Goal: Task Accomplishment & Management: Complete application form

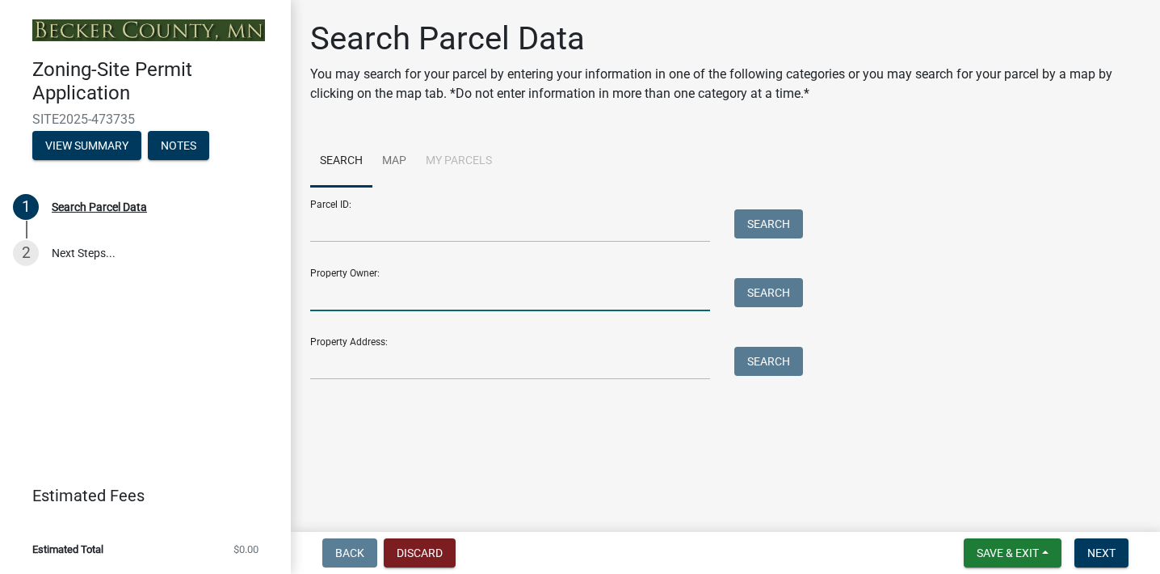
click at [398, 286] on input "Property Owner:" at bounding box center [510, 294] width 400 height 33
type input "K"
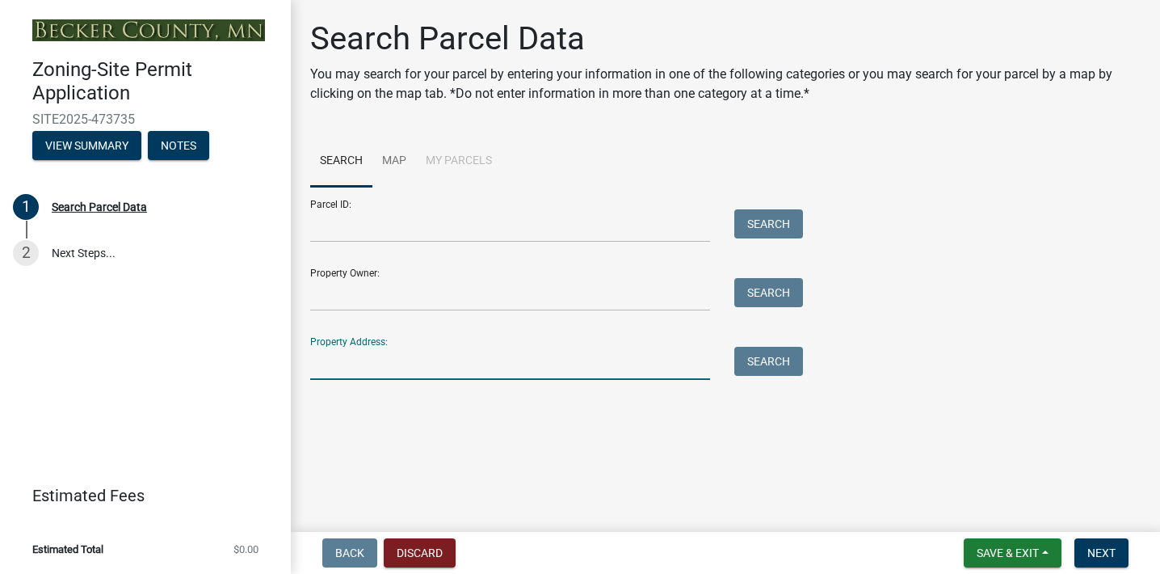
click at [373, 366] on input "Property Address:" at bounding box center [510, 363] width 400 height 33
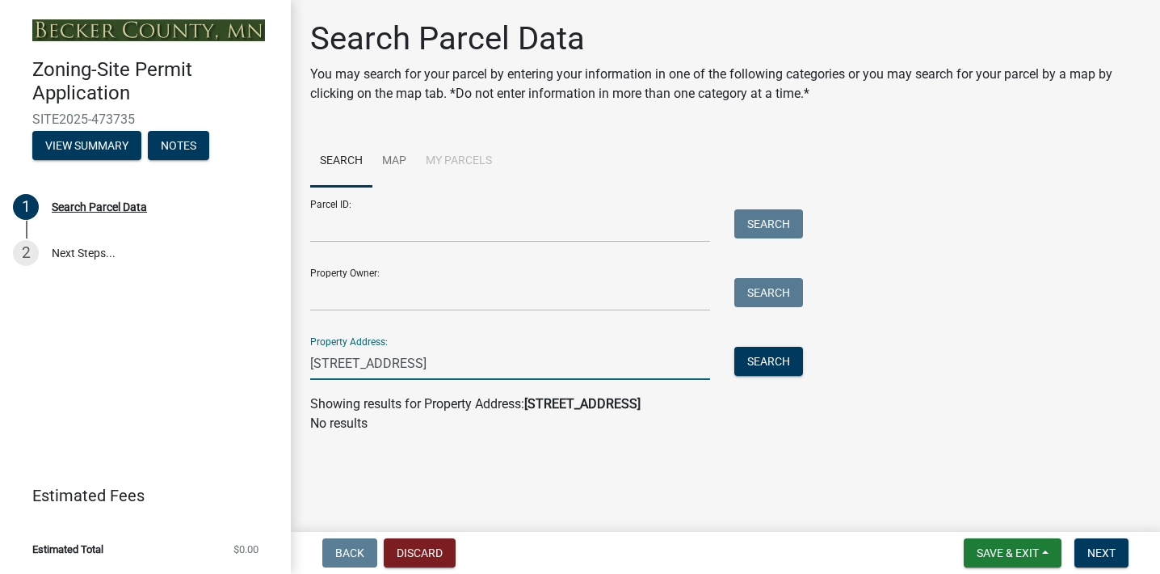
type input "15384 E Summer Island Road Lake Park, MN 56554"
click at [606, 280] on input "Property Owner:" at bounding box center [510, 294] width 400 height 33
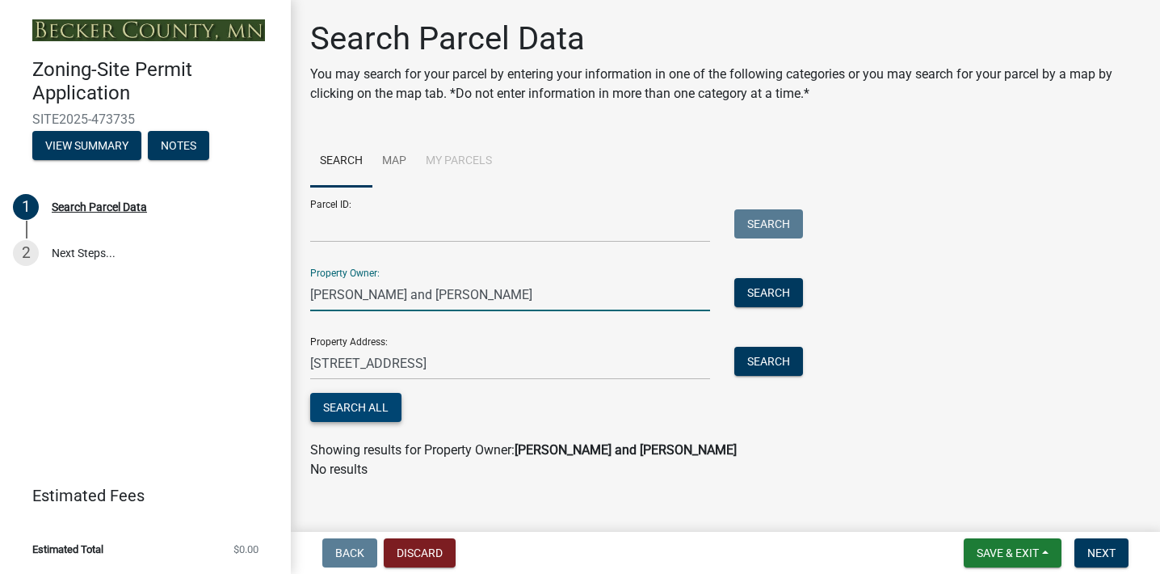
type input "Patrick and Kathryn Peltier"
click at [385, 406] on button "Search All" at bounding box center [355, 407] width 91 height 29
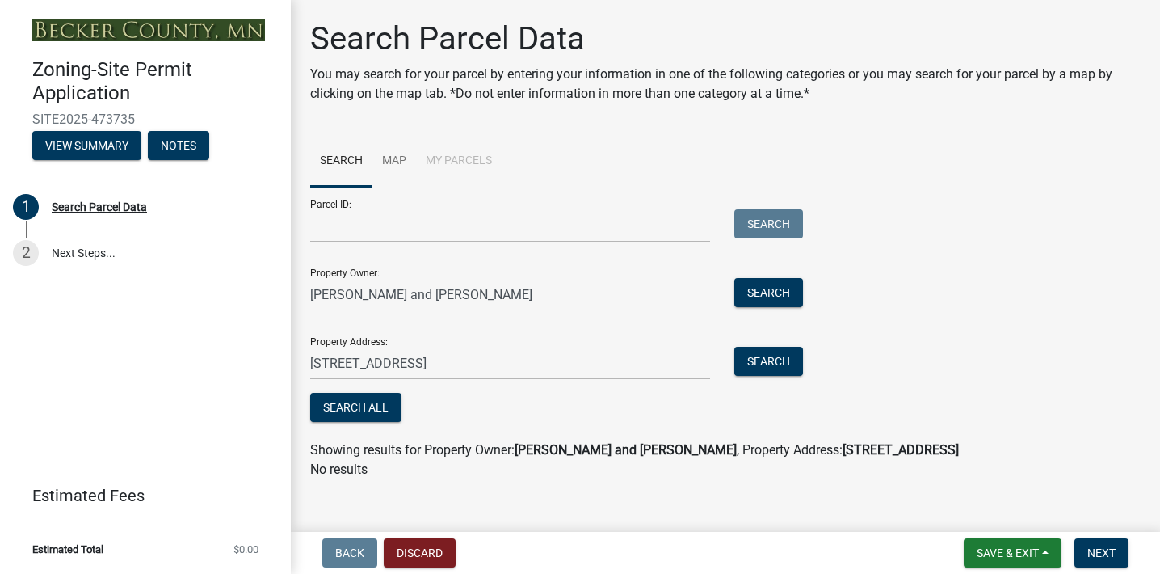
scroll to position [17, 0]
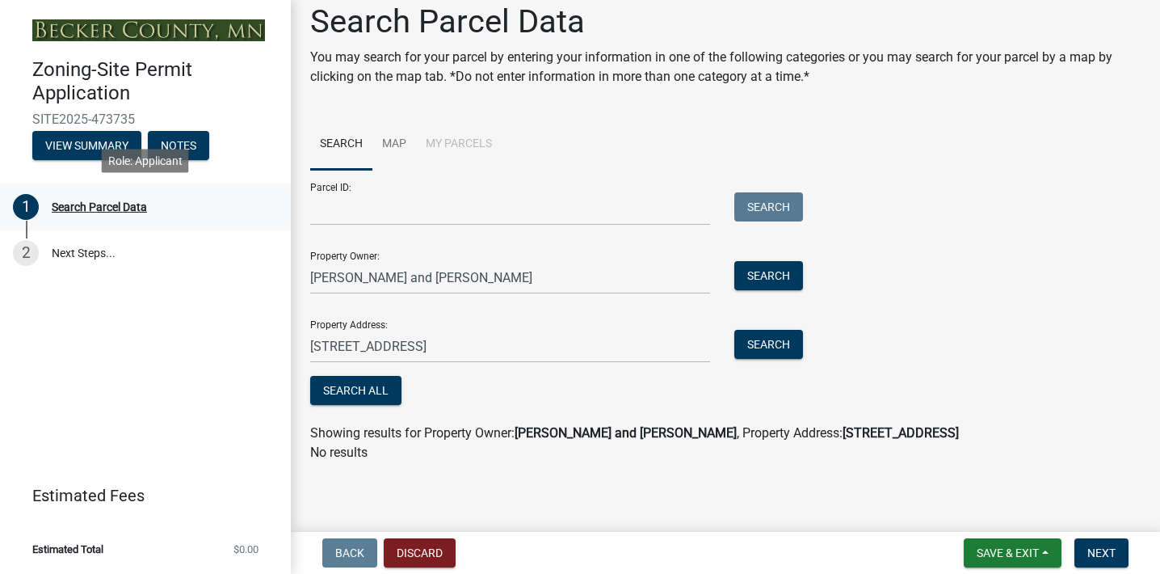
click at [91, 208] on div "Search Parcel Data" at bounding box center [99, 206] width 95 height 11
click at [408, 147] on link "Map" at bounding box center [394, 145] width 44 height 52
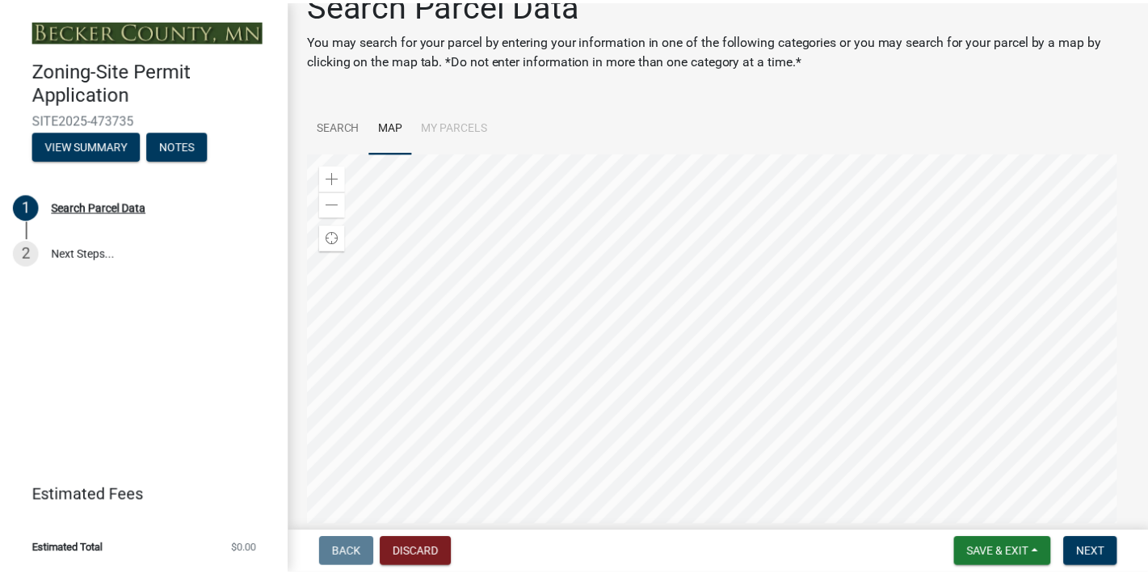
scroll to position [95, 0]
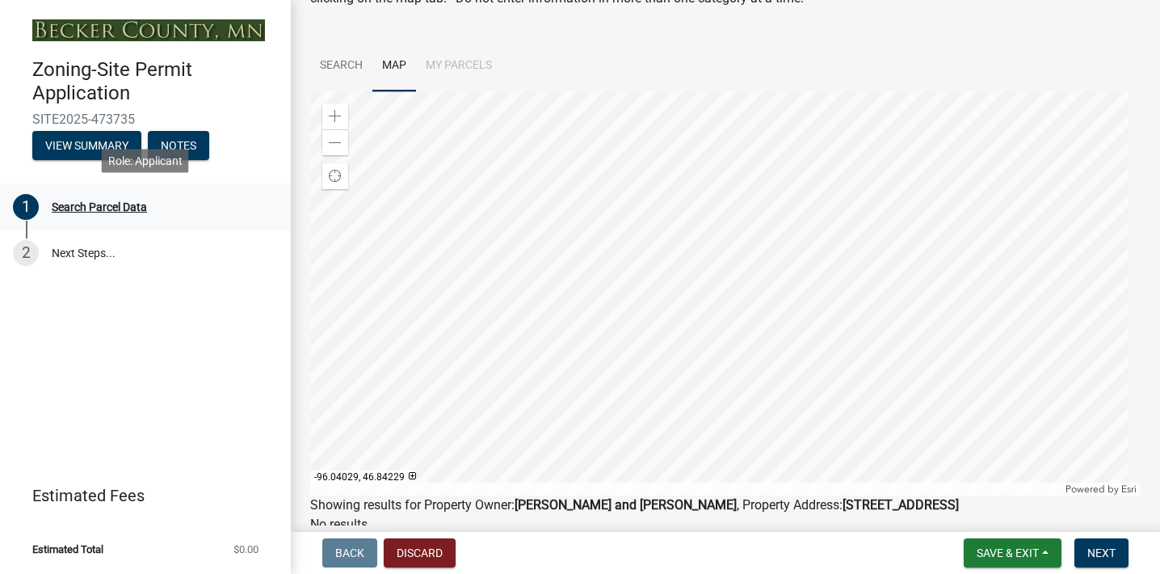
click at [83, 204] on div "Search Parcel Data" at bounding box center [99, 206] width 95 height 11
click at [422, 554] on button "Discard" at bounding box center [420, 552] width 72 height 29
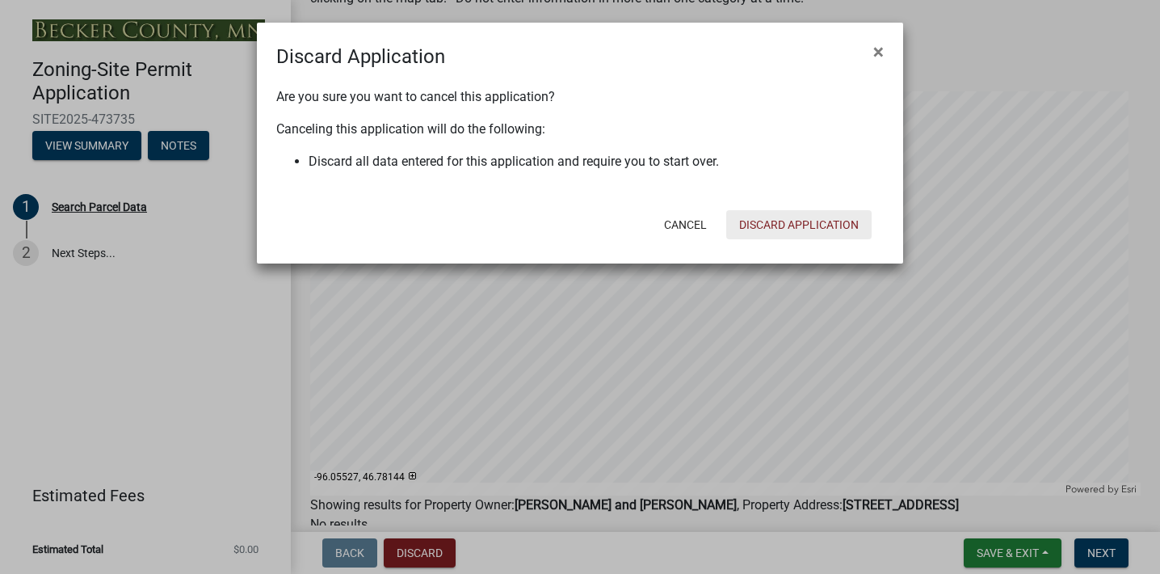
click at [788, 223] on button "Discard Application" at bounding box center [798, 224] width 145 height 29
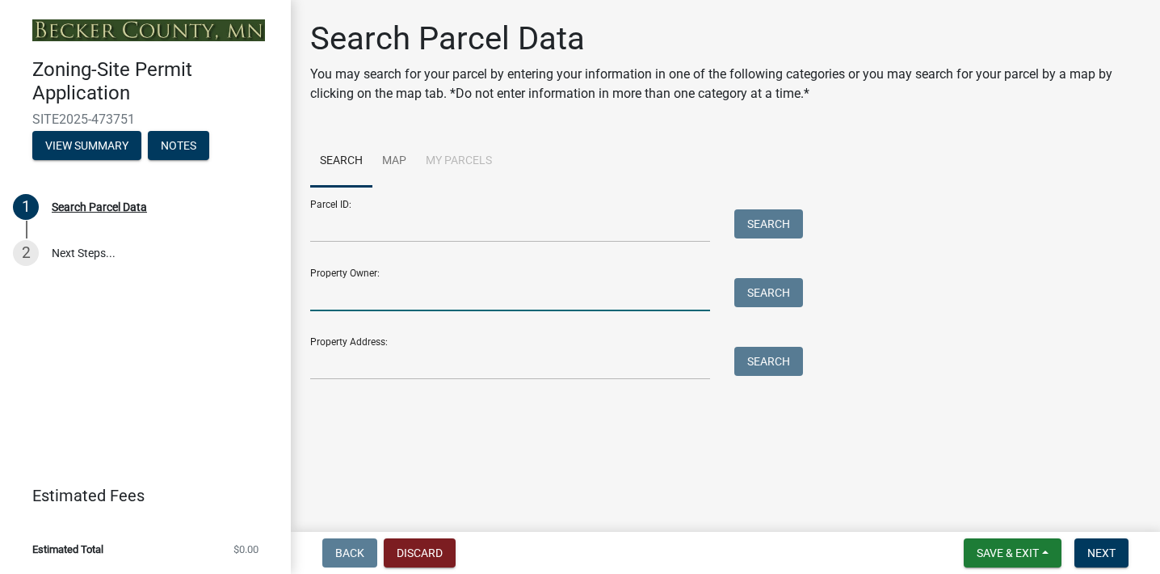
click at [447, 298] on input "Property Owner:" at bounding box center [510, 294] width 400 height 33
type input "k"
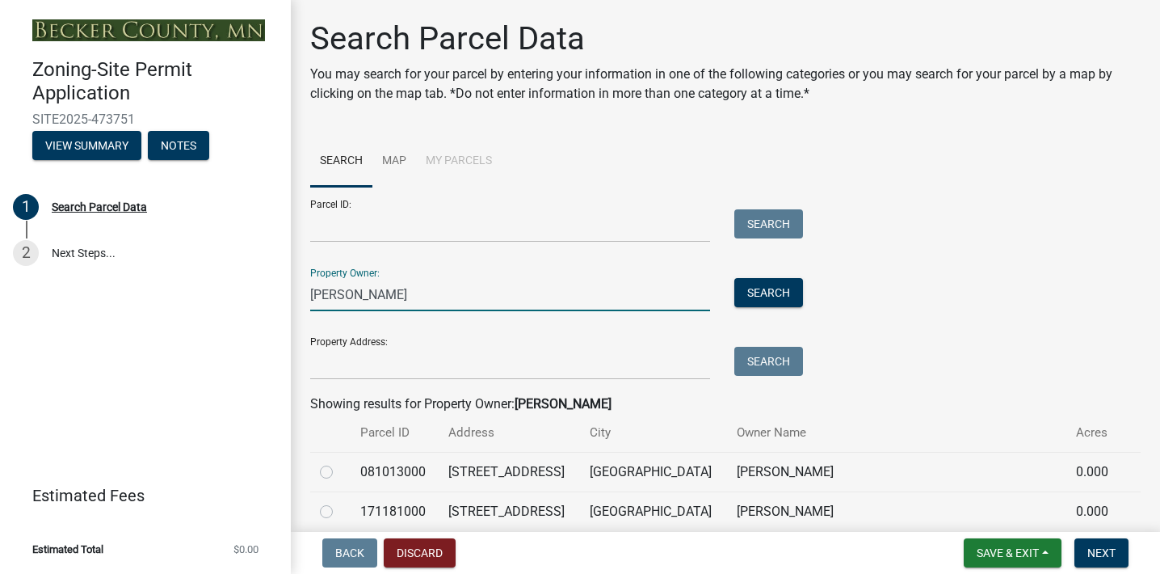
scroll to position [107, 0]
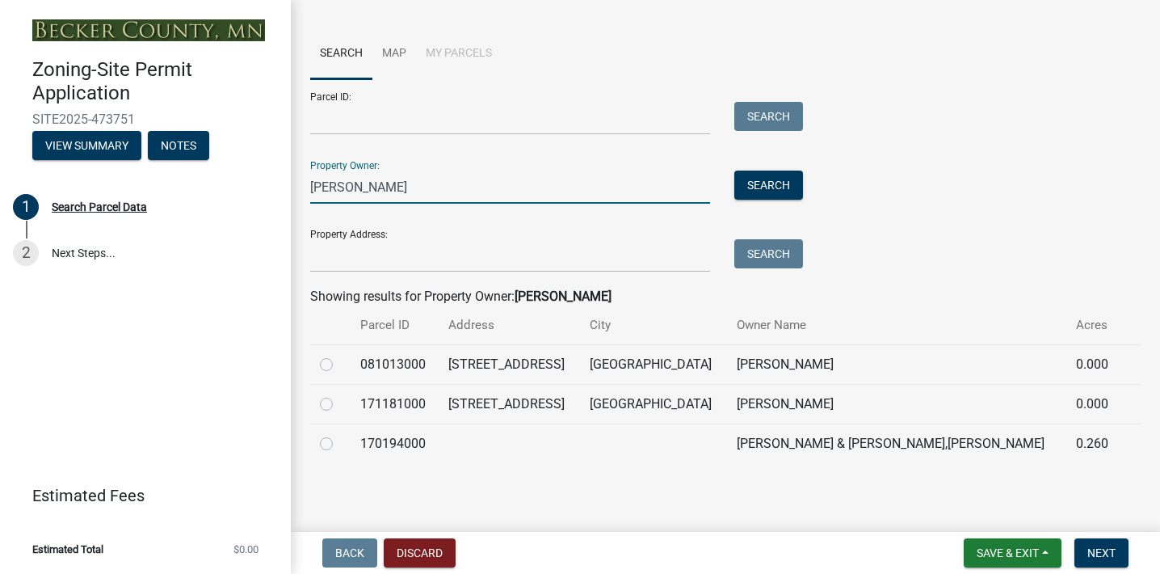
type input "[PERSON_NAME]"
click at [339, 394] on label at bounding box center [339, 394] width 0 height 0
click at [339, 402] on input "radio" at bounding box center [344, 399] width 11 height 11
radio input "true"
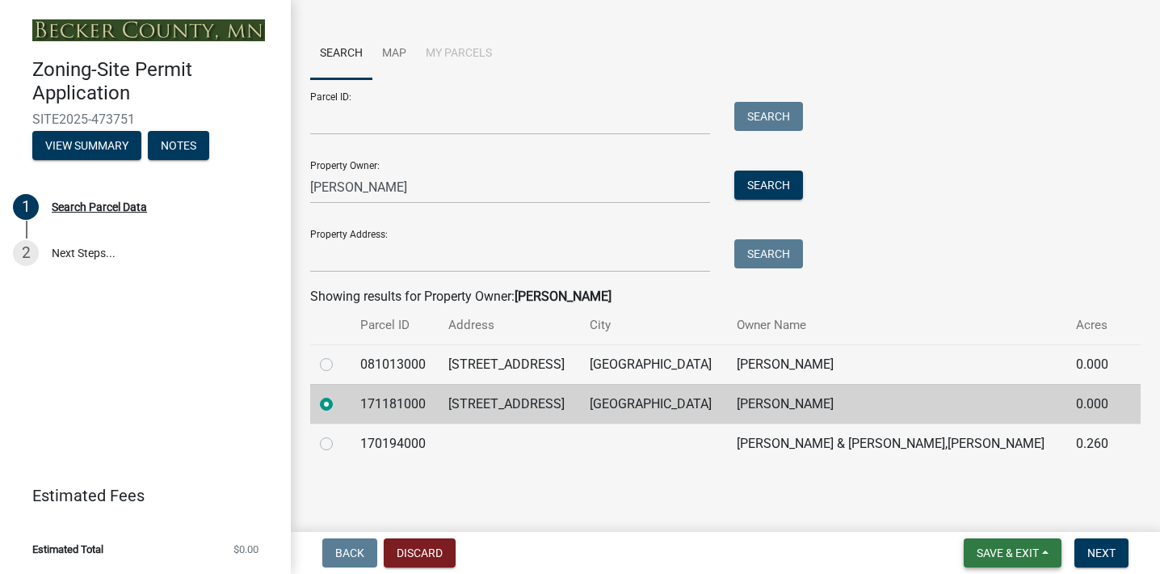
click at [1010, 558] on span "Save & Exit" at bounding box center [1008, 552] width 62 height 13
click at [1007, 481] on button "Save" at bounding box center [996, 471] width 129 height 39
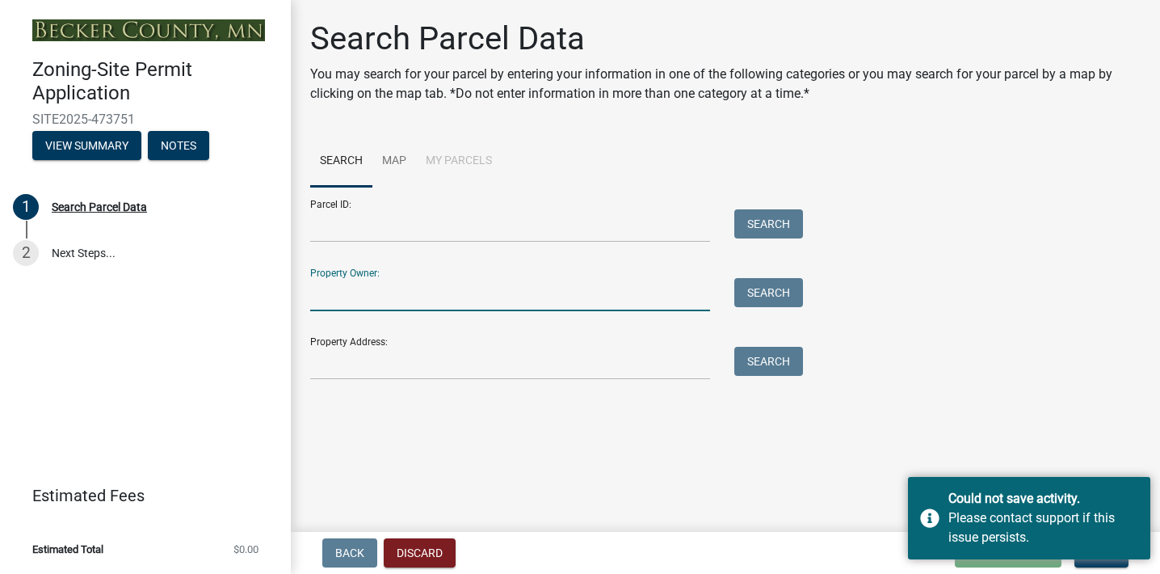
click at [429, 288] on input "Property Owner:" at bounding box center [510, 294] width 400 height 33
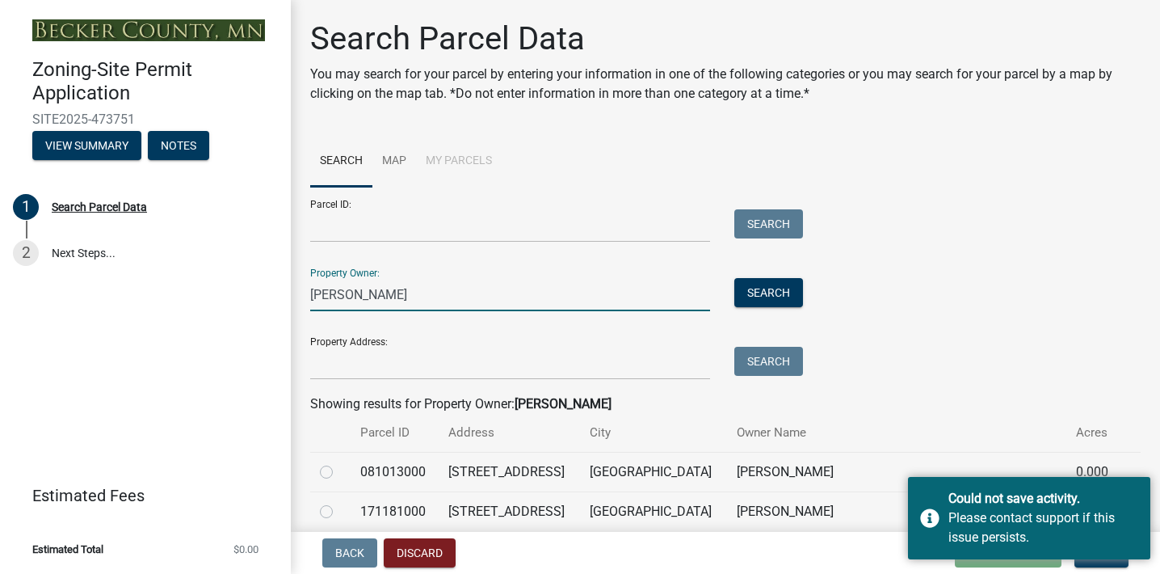
scroll to position [107, 0]
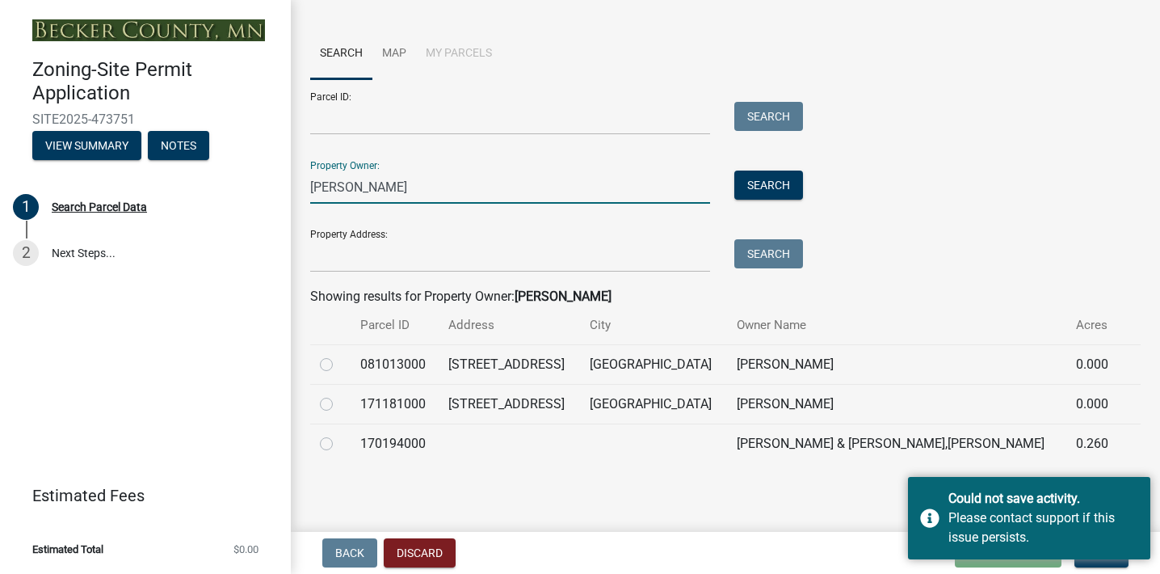
type input "[PERSON_NAME]"
click at [339, 394] on label at bounding box center [339, 394] width 0 height 0
click at [339, 403] on input "radio" at bounding box center [344, 399] width 11 height 11
radio input "true"
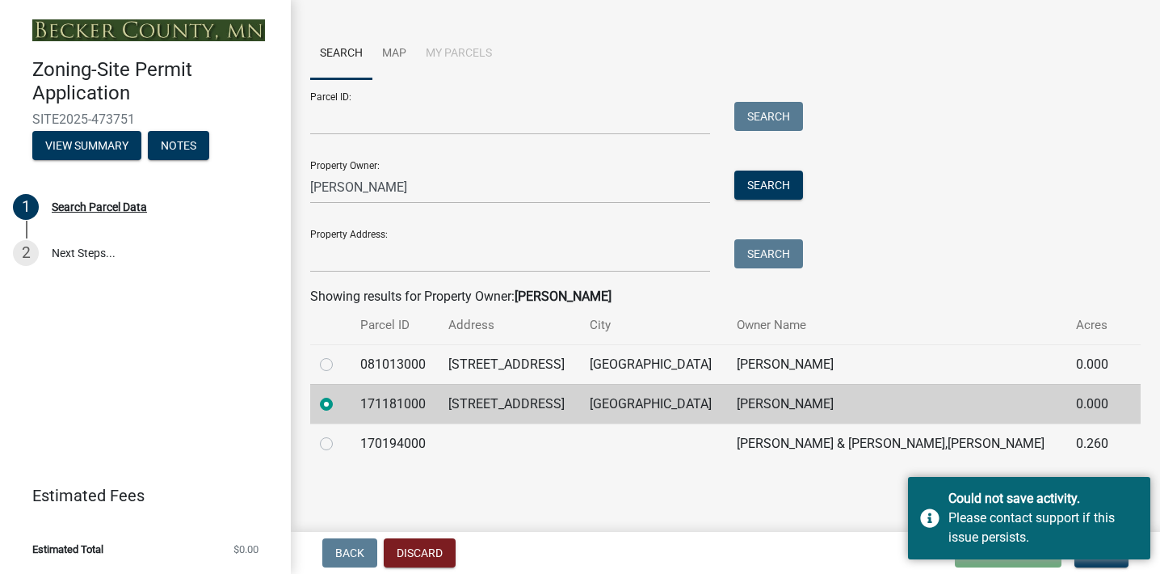
click at [835, 494] on main "Search Parcel Data You may search for your parcel by entering your information …" at bounding box center [725, 262] width 869 height 525
click at [639, 520] on main "Search Parcel Data You may search for your parcel by entering your information …" at bounding box center [725, 262] width 869 height 525
click at [1118, 566] on button "Next" at bounding box center [1102, 552] width 54 height 29
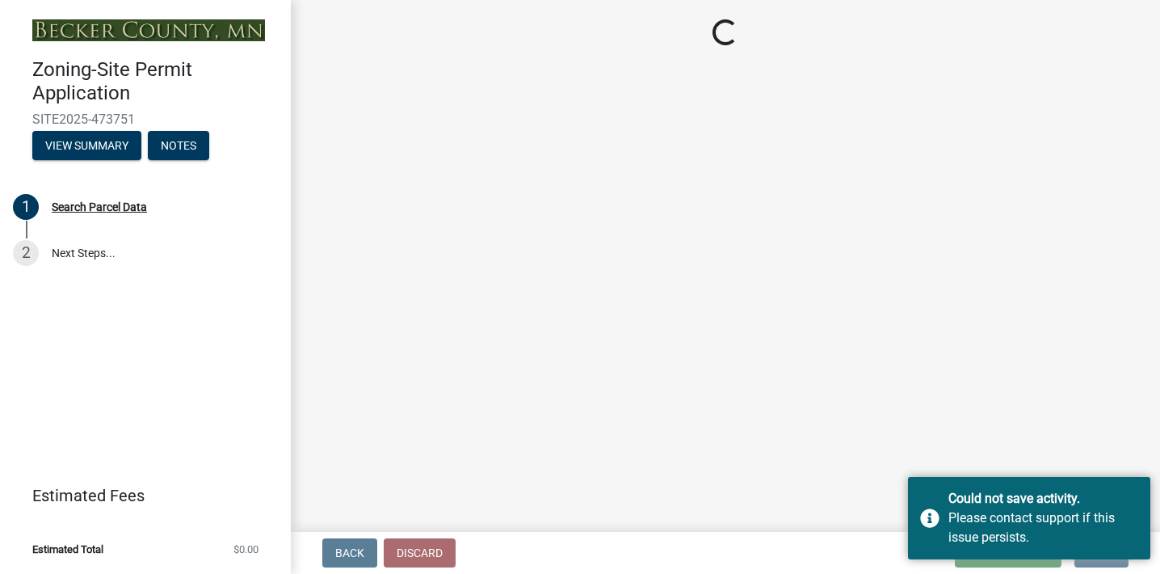
scroll to position [0, 0]
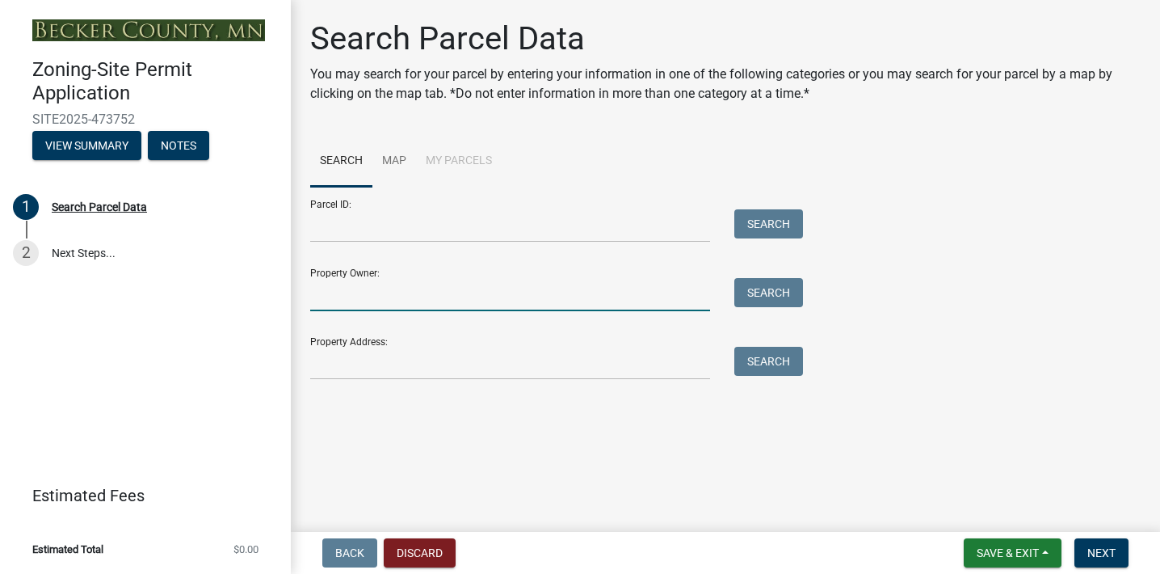
click at [377, 304] on input "Property Owner:" at bounding box center [510, 294] width 400 height 33
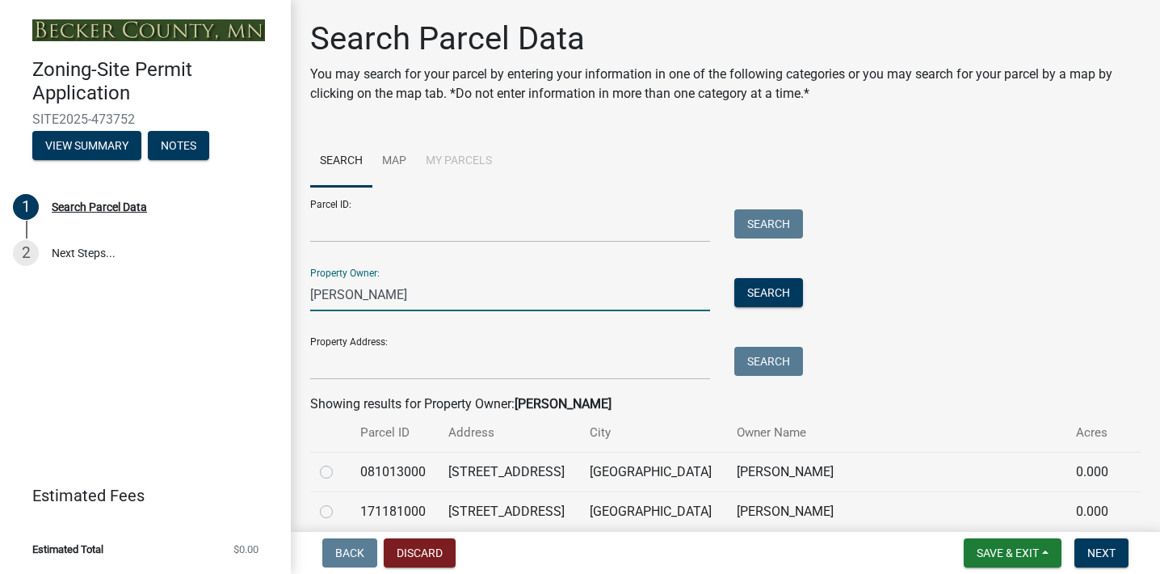
type input "[PERSON_NAME]"
click at [339, 502] on label at bounding box center [339, 502] width 0 height 0
click at [339, 507] on input "radio" at bounding box center [344, 507] width 11 height 11
radio input "true"
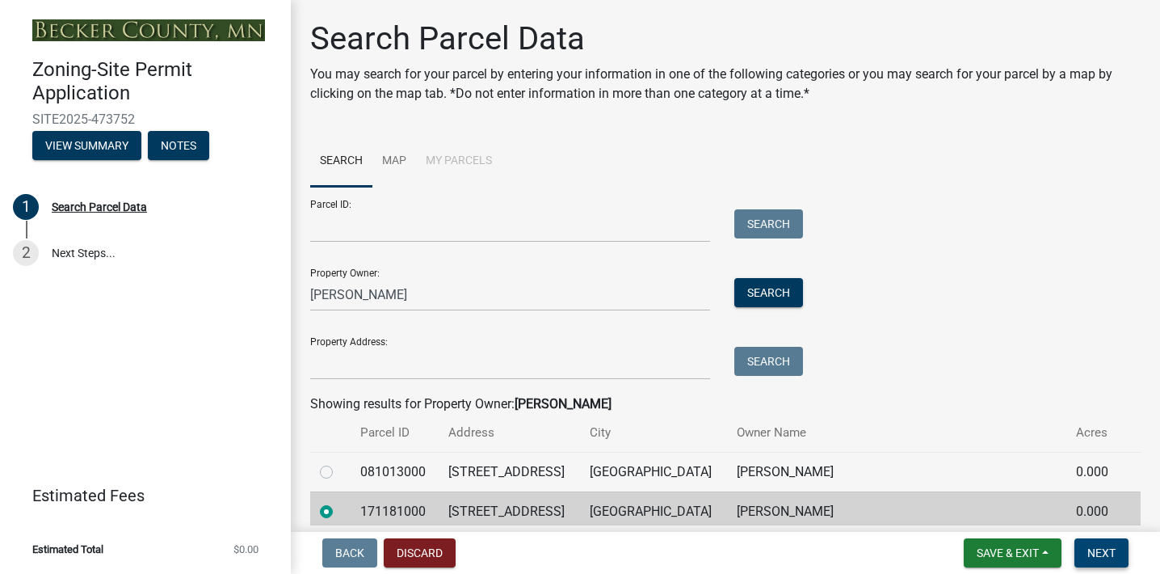
click at [1118, 554] on button "Next" at bounding box center [1102, 552] width 54 height 29
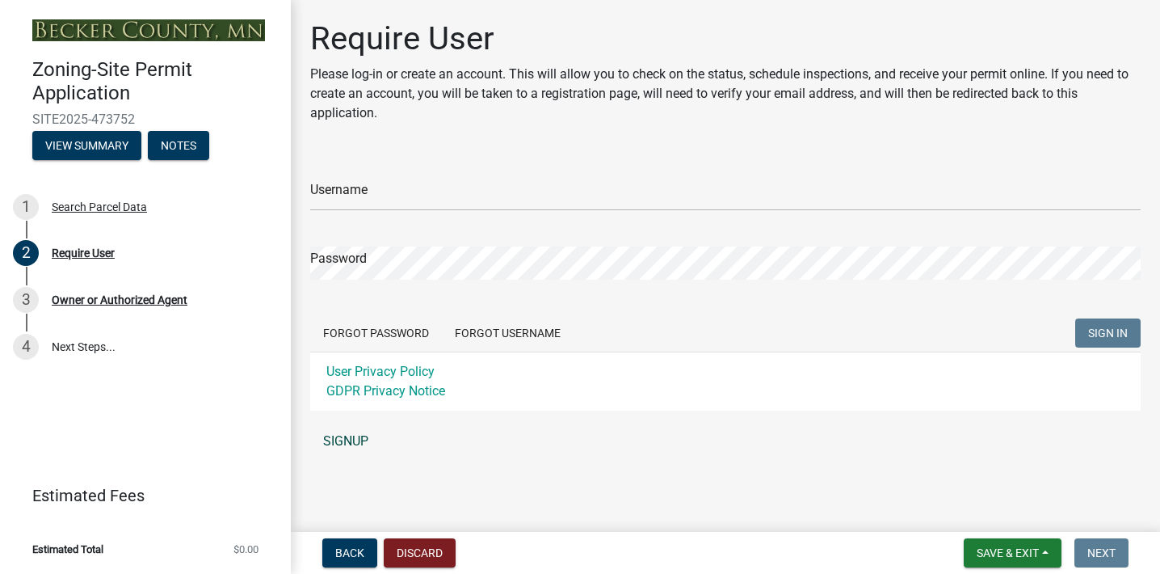
click at [364, 439] on link "SIGNUP" at bounding box center [725, 441] width 831 height 32
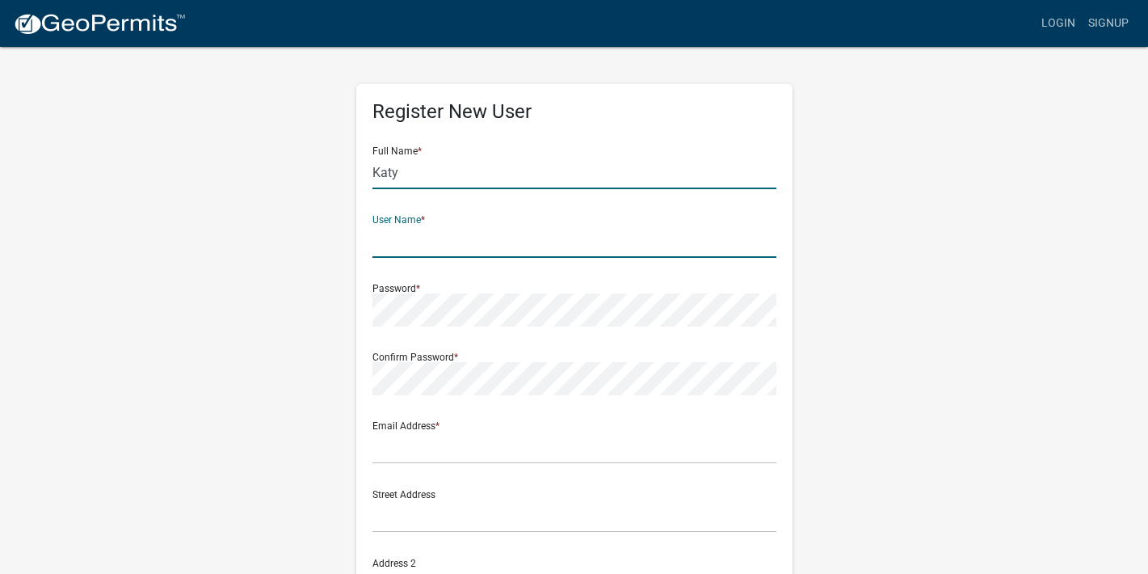
click at [587, 175] on input "Katy" at bounding box center [574, 172] width 404 height 33
type input "[PERSON_NAME]"
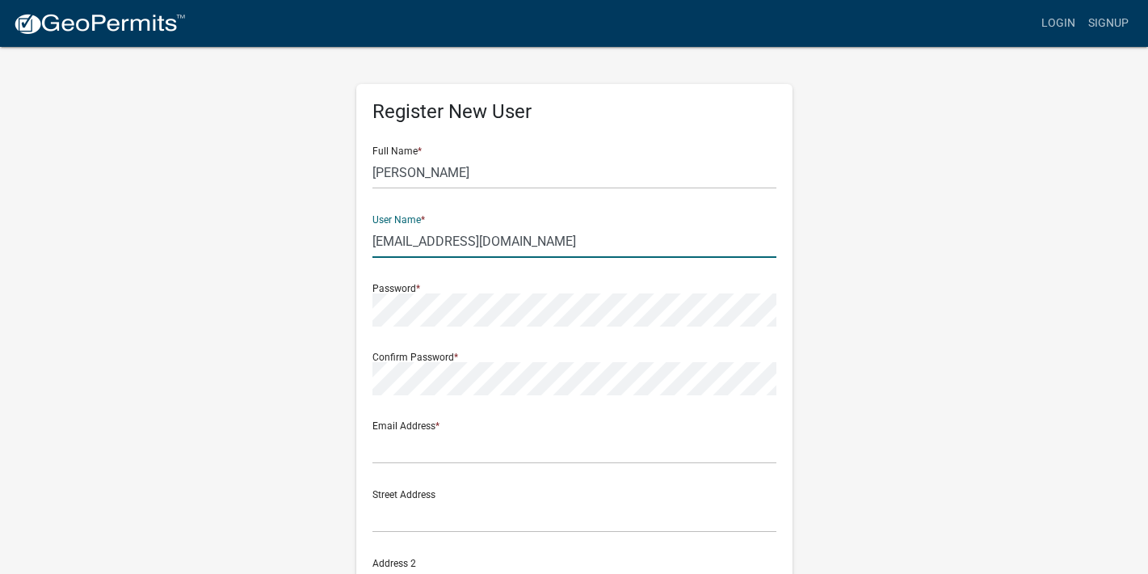
type input "[EMAIL_ADDRESS][DOMAIN_NAME]"
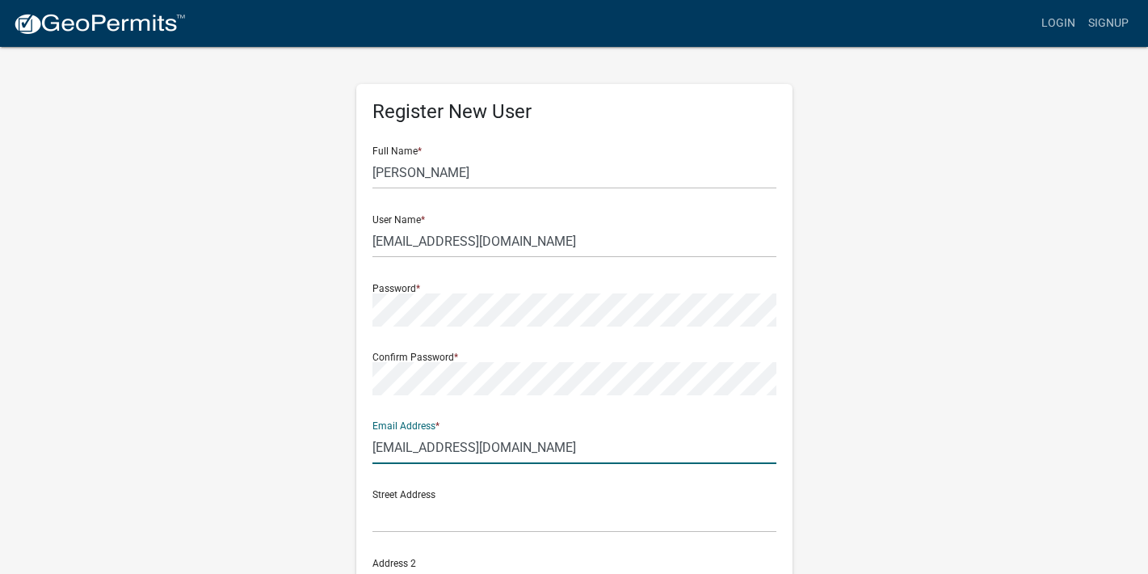
type input "[EMAIL_ADDRESS][DOMAIN_NAME]"
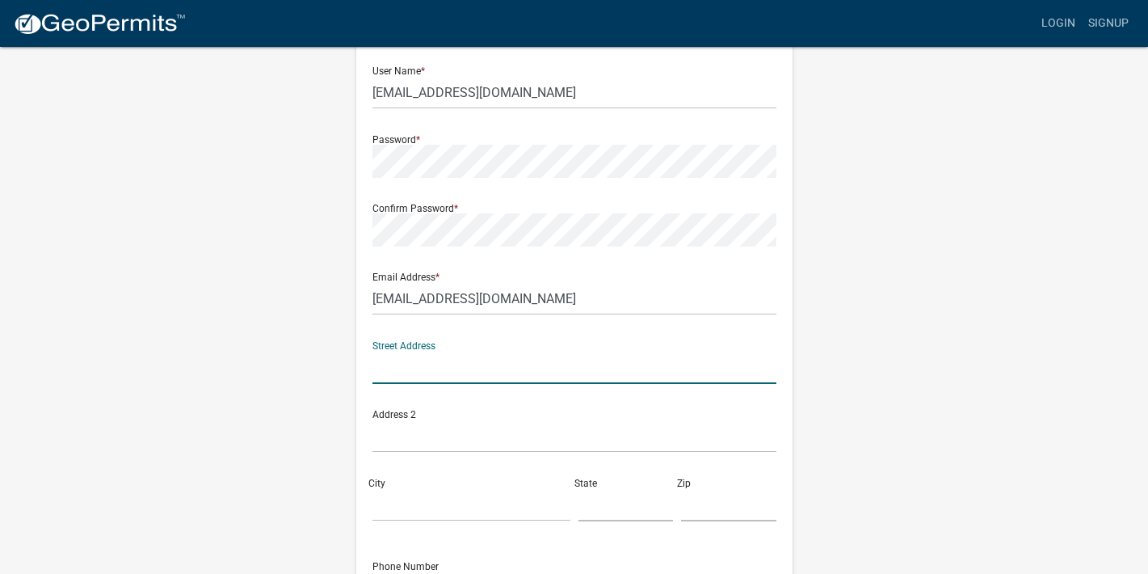
scroll to position [227, 0]
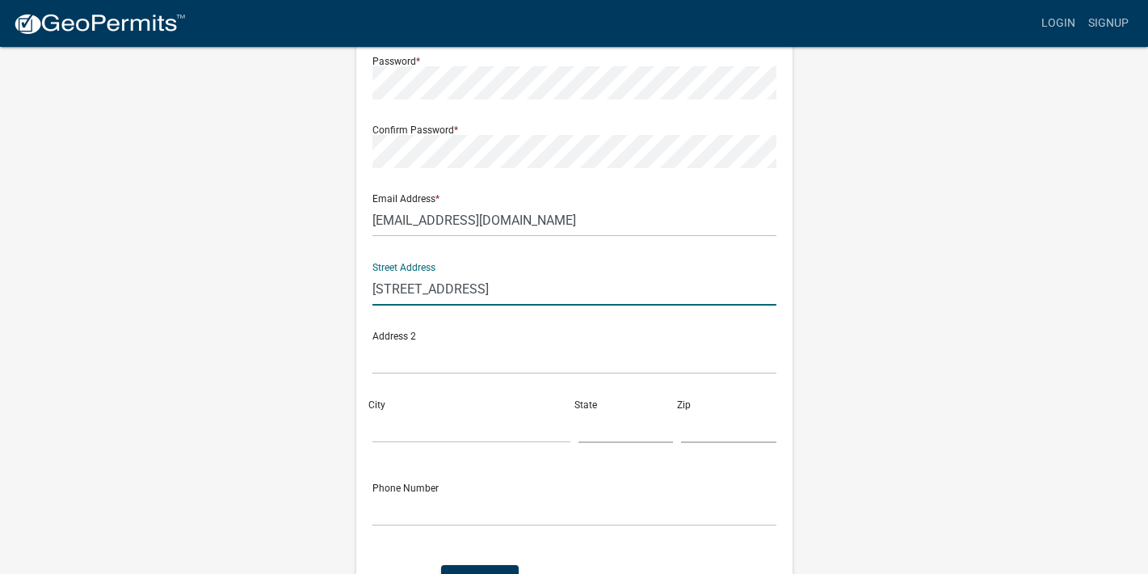
type input "15384 E Summer Island Road"
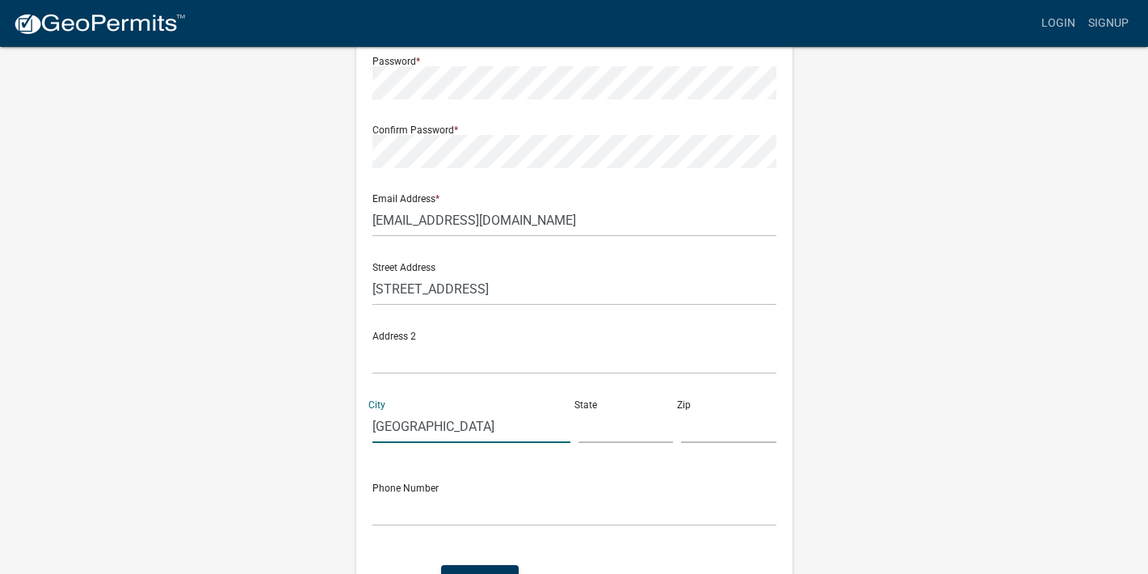
type input "Lake Park"
type input "m"
type input "MN"
type input "56554"
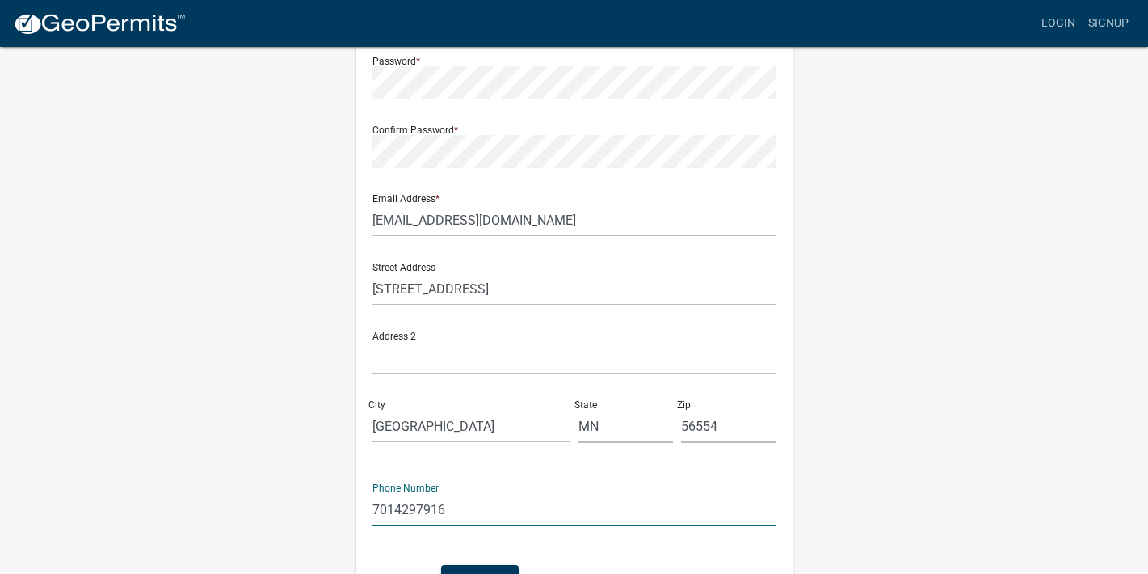
type input "7014297916"
click at [1048, 365] on wm-register-view "more_horiz Login Signup Register New User Full Name * Katy Peltier User Name * …" at bounding box center [574, 228] width 1148 height 910
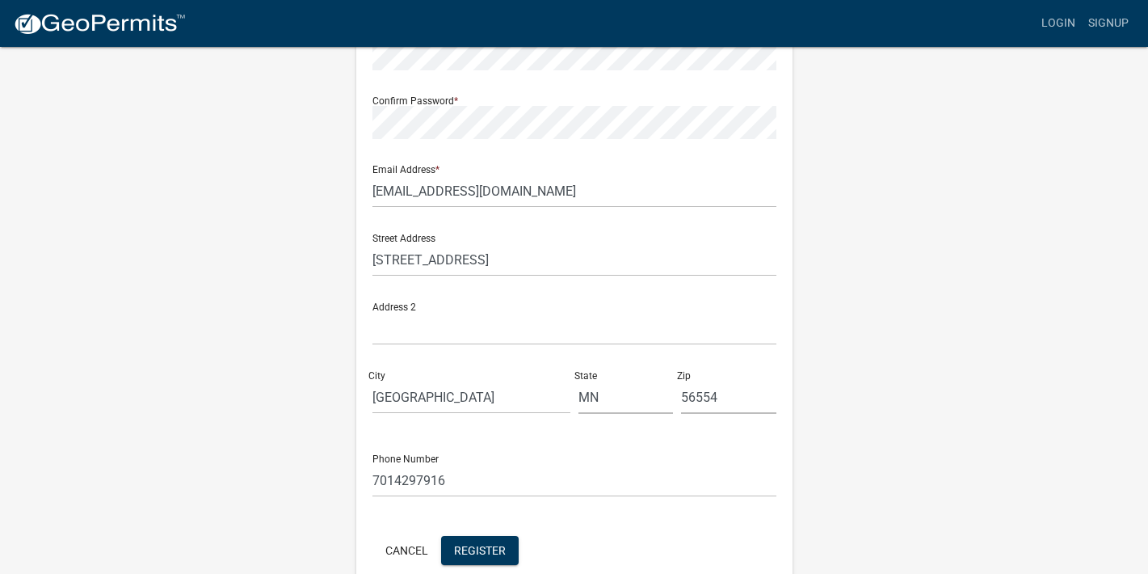
scroll to position [328, 0]
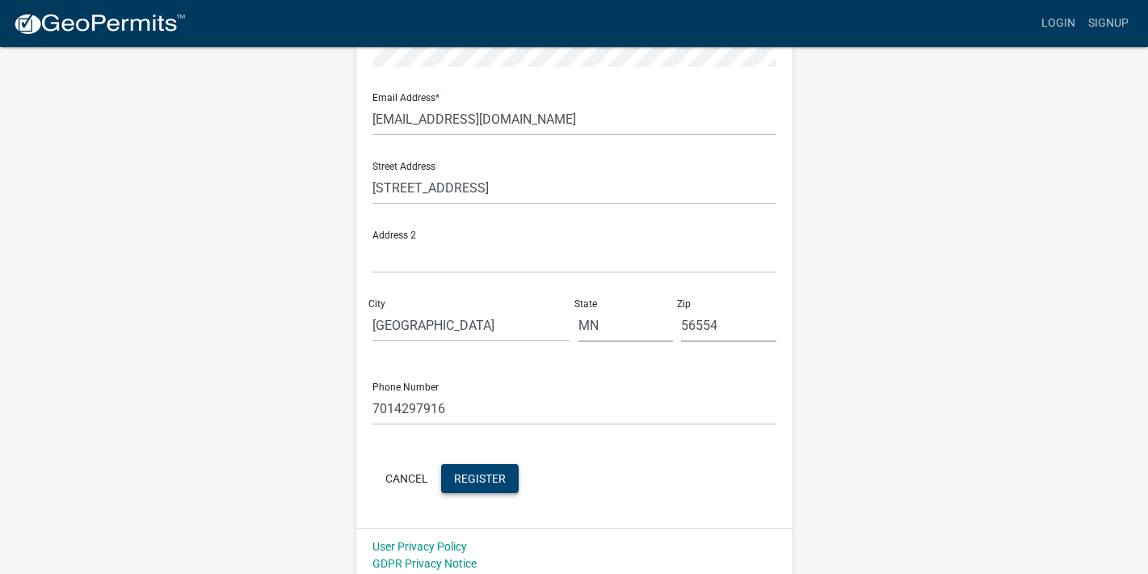
click at [482, 478] on span "Register" at bounding box center [480, 477] width 52 height 13
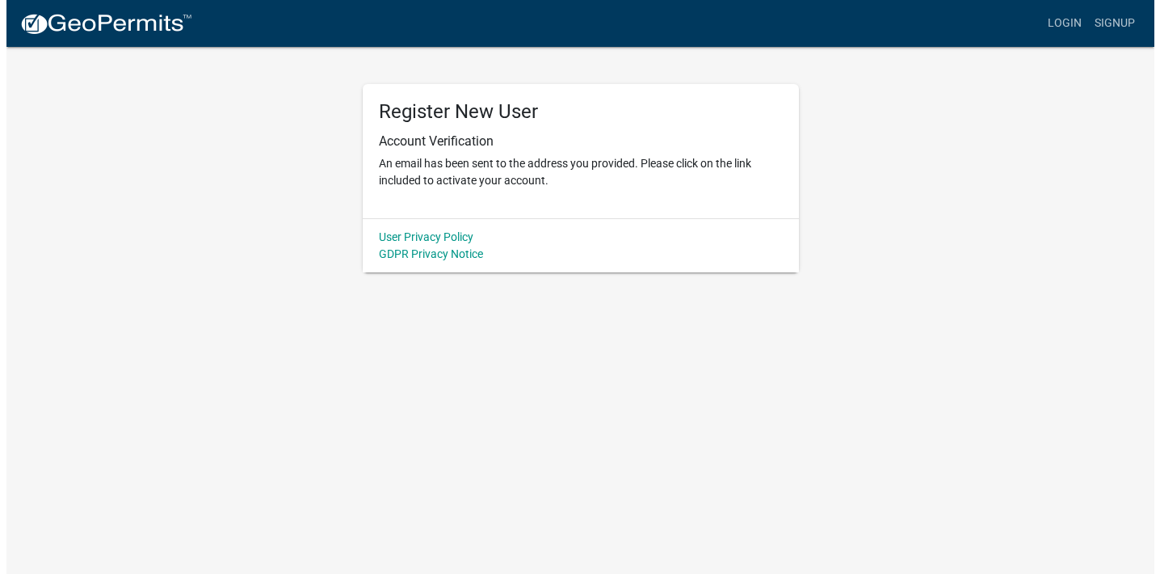
scroll to position [0, 0]
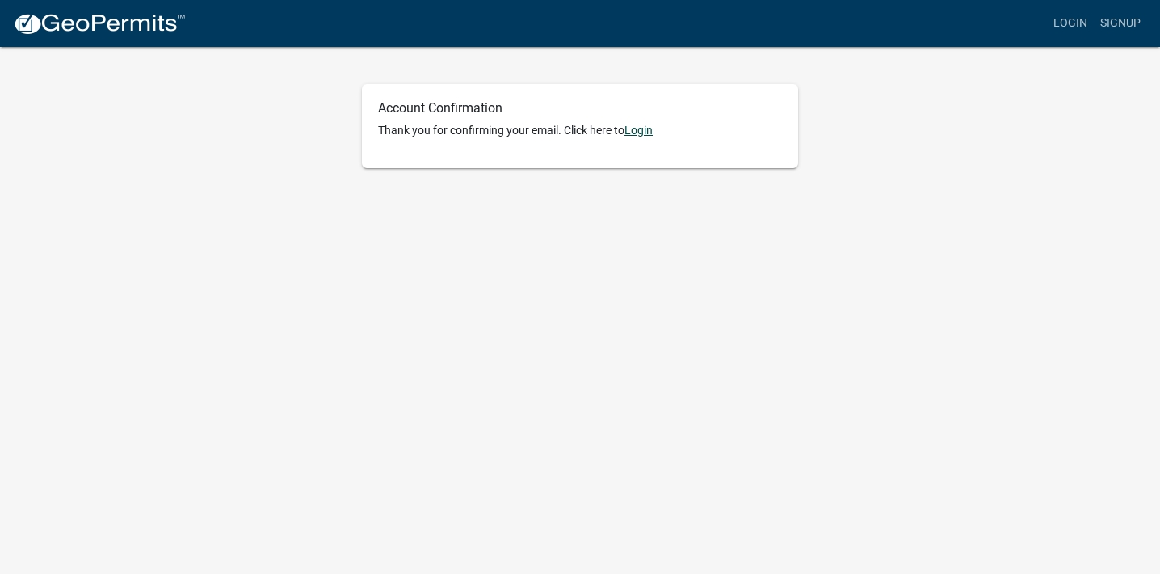
click at [645, 132] on link "Login" at bounding box center [639, 130] width 28 height 13
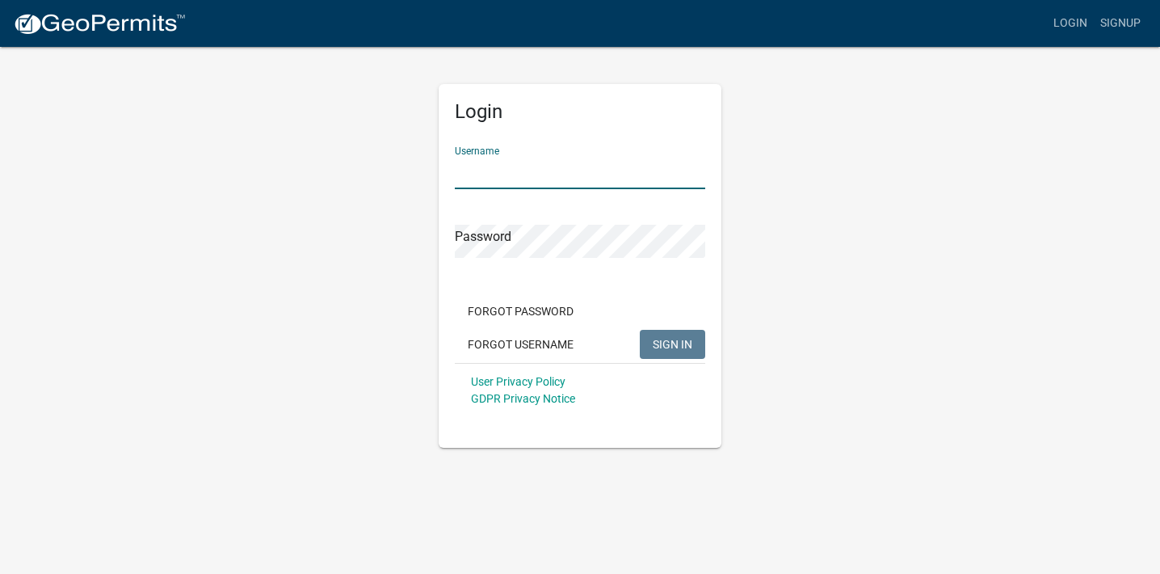
type input "[EMAIL_ADDRESS][DOMAIN_NAME]"
click at [672, 343] on button "SIGN IN" at bounding box center [672, 344] width 65 height 29
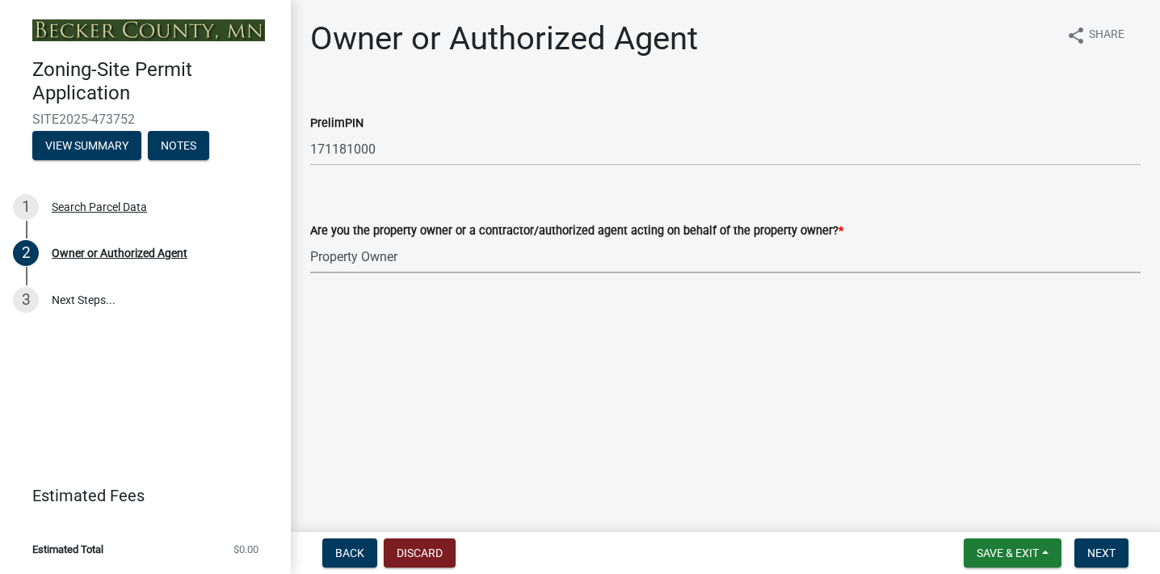
select select "3c674549-ed69-405f-b795-9fa3f7d47d9d"
click at [1100, 547] on span "Next" at bounding box center [1102, 552] width 28 height 13
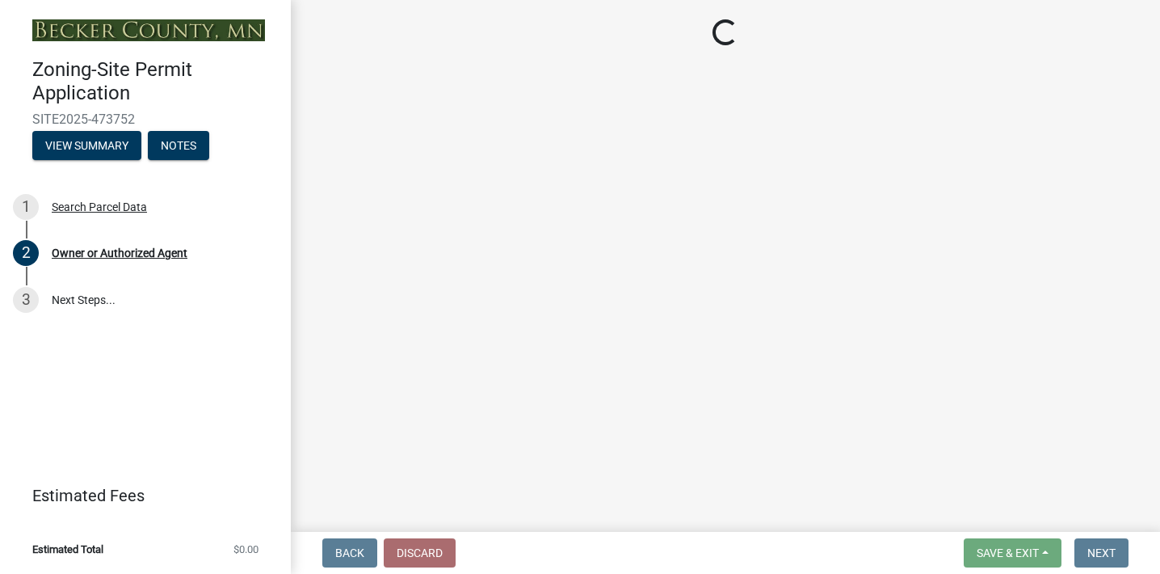
select select "2da4ad59-79e4-4897-a878-b9bb9cb10a27"
select select "9bce286e-d536-49ff-bab3-4b7d67f0814c"
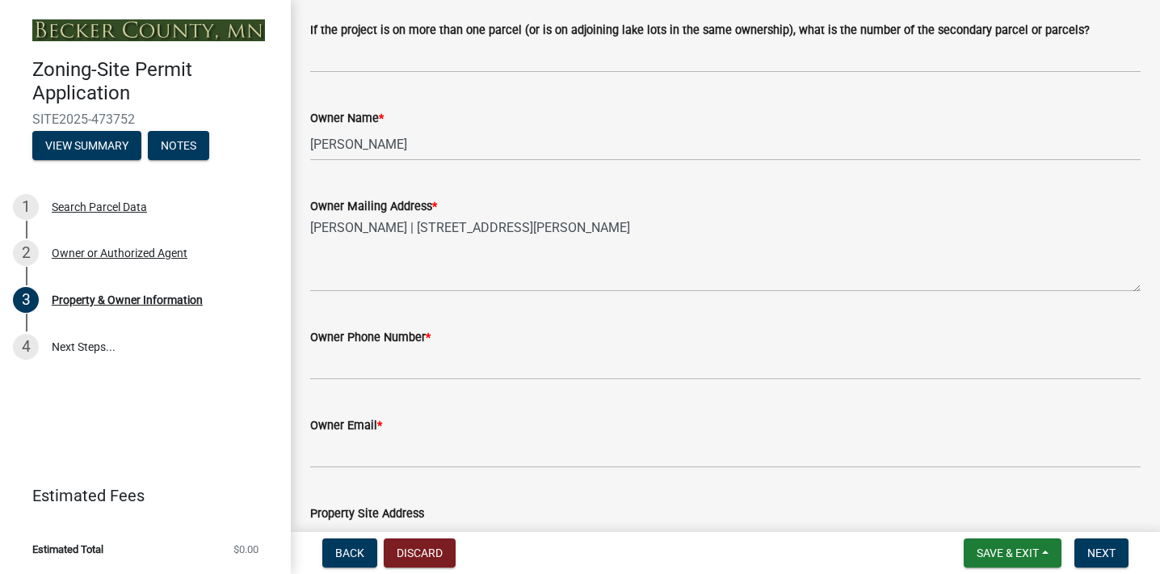
scroll to position [334, 0]
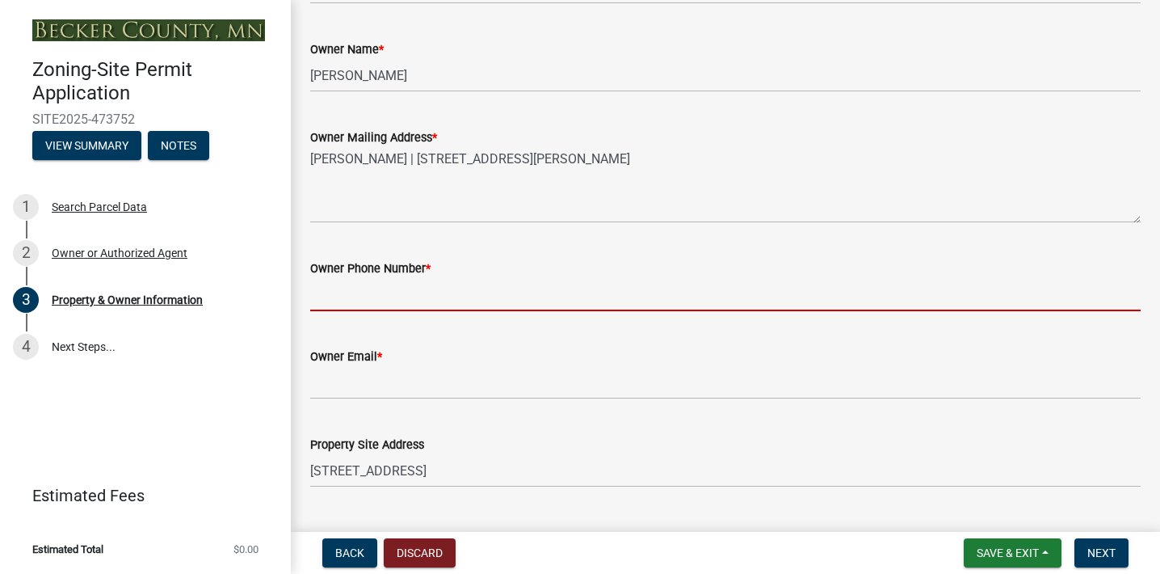
click at [425, 289] on input "Owner Phone Number *" at bounding box center [725, 294] width 831 height 33
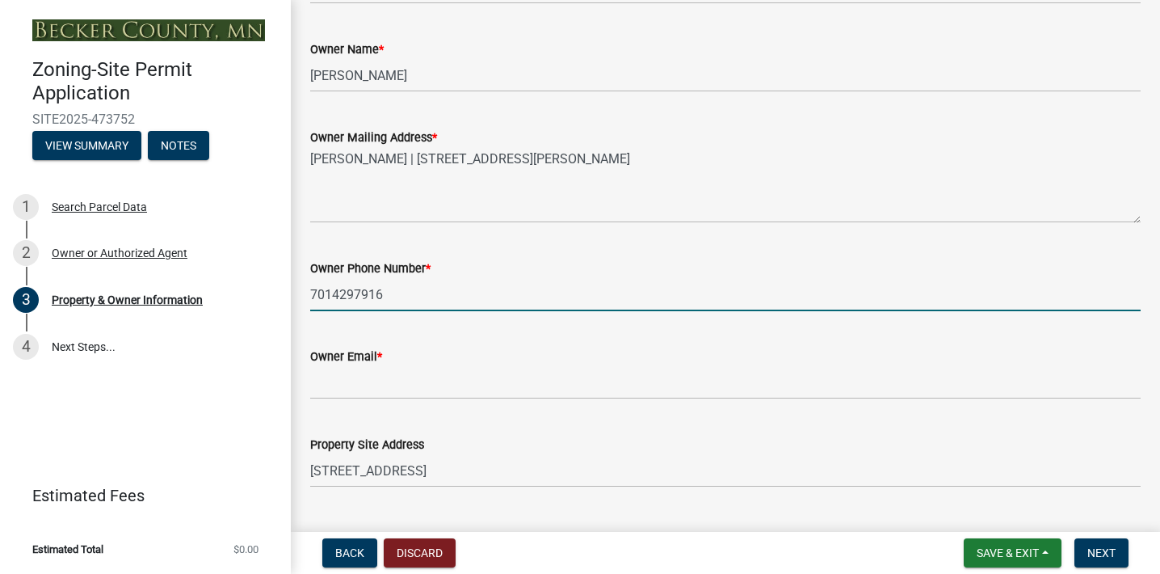
type input "7014297916"
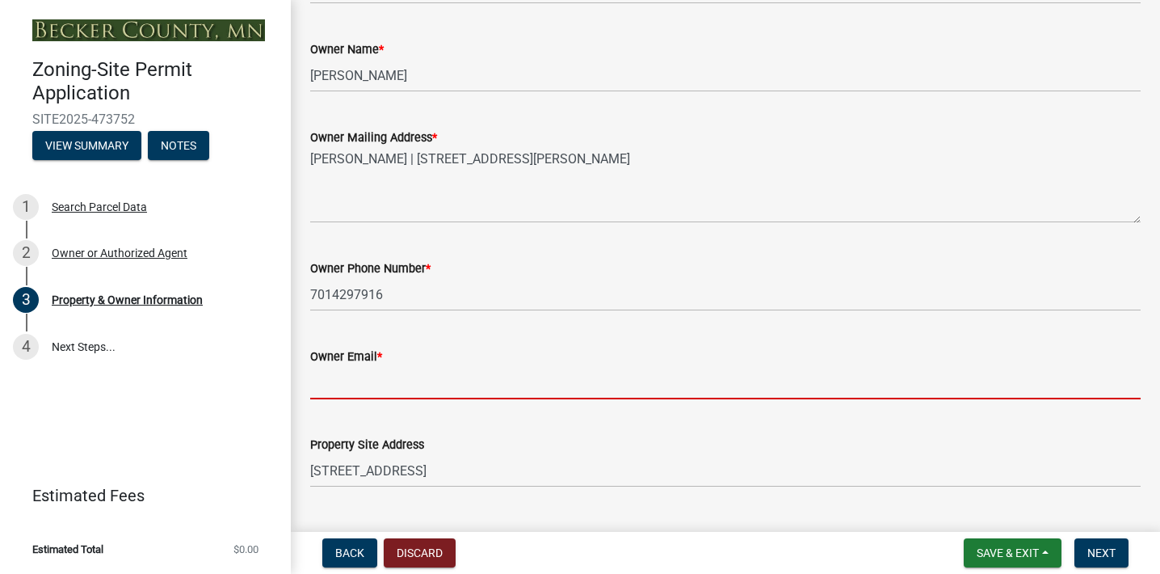
click at [427, 380] on input "Owner Email *" at bounding box center [725, 382] width 831 height 33
type input "k"
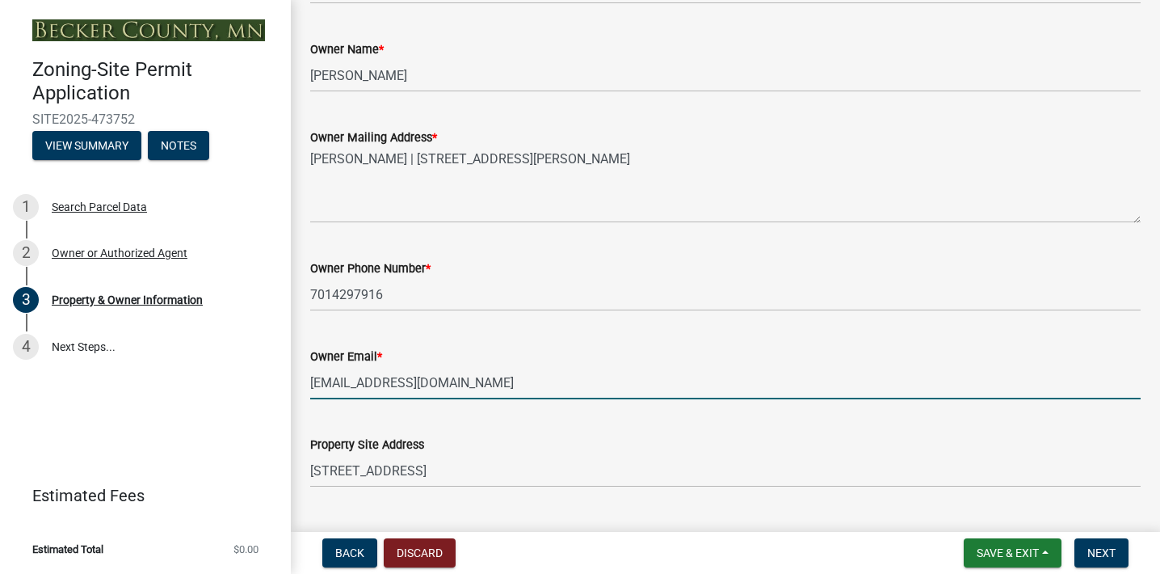
type input "[EMAIL_ADDRESS][DOMAIN_NAME]"
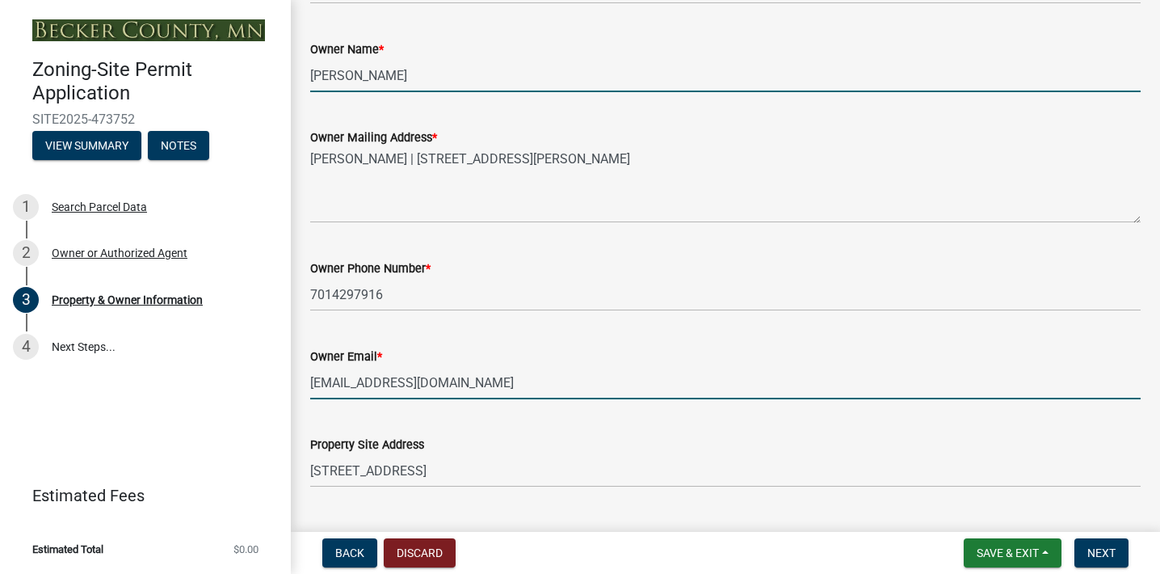
click at [365, 73] on input "[PERSON_NAME]" at bounding box center [725, 75] width 831 height 33
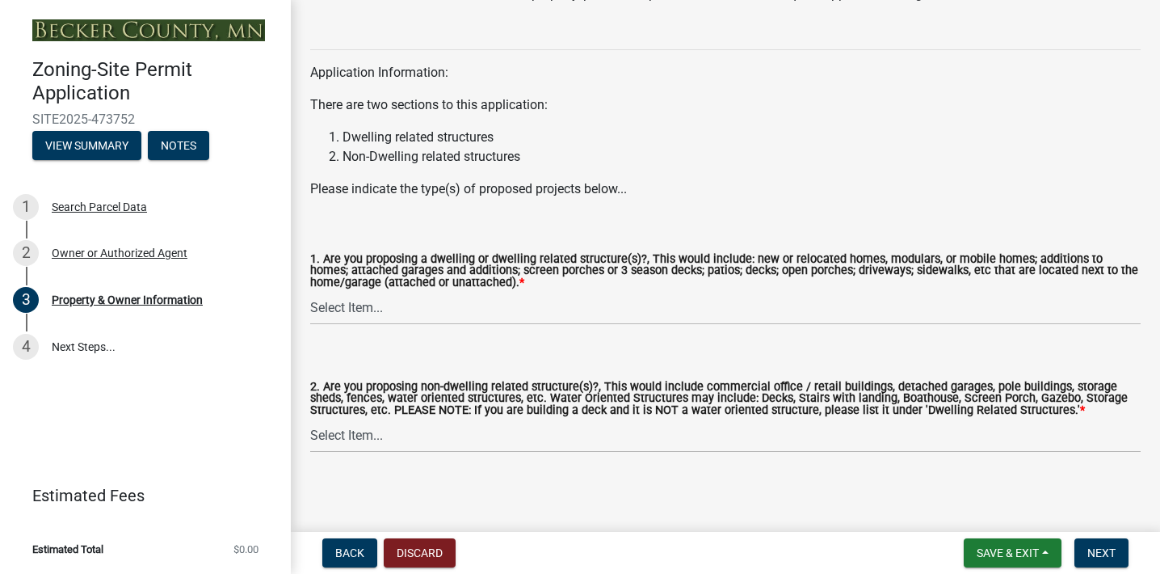
scroll to position [1660, 0]
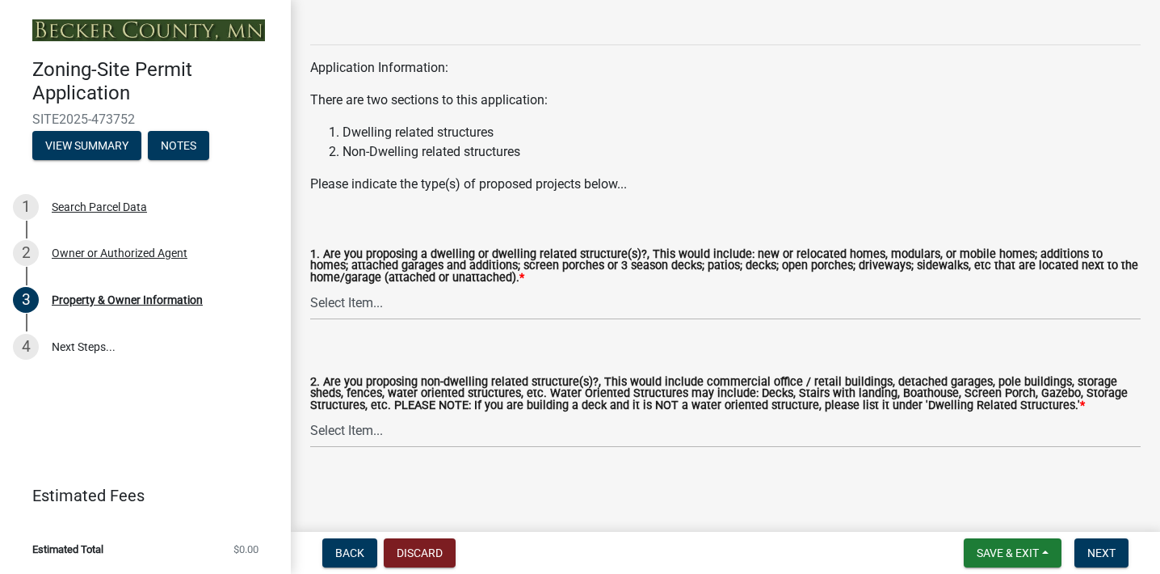
type input "[PERSON_NAME] and [PERSON_NAME]"
select select "fcf6d223-6c57-4dc5-b63a-a94704169022"
select select "5a5634ed-f11e-4c7b-90e1-096e6cfd17b9"
click at [1121, 554] on button "Next" at bounding box center [1102, 552] width 54 height 29
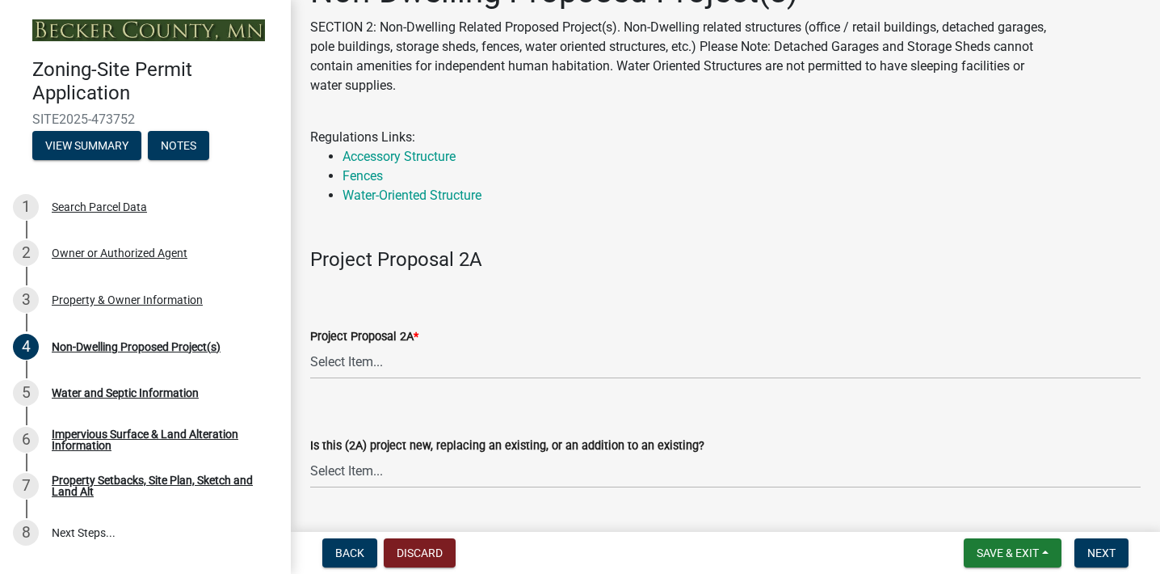
scroll to position [121, 0]
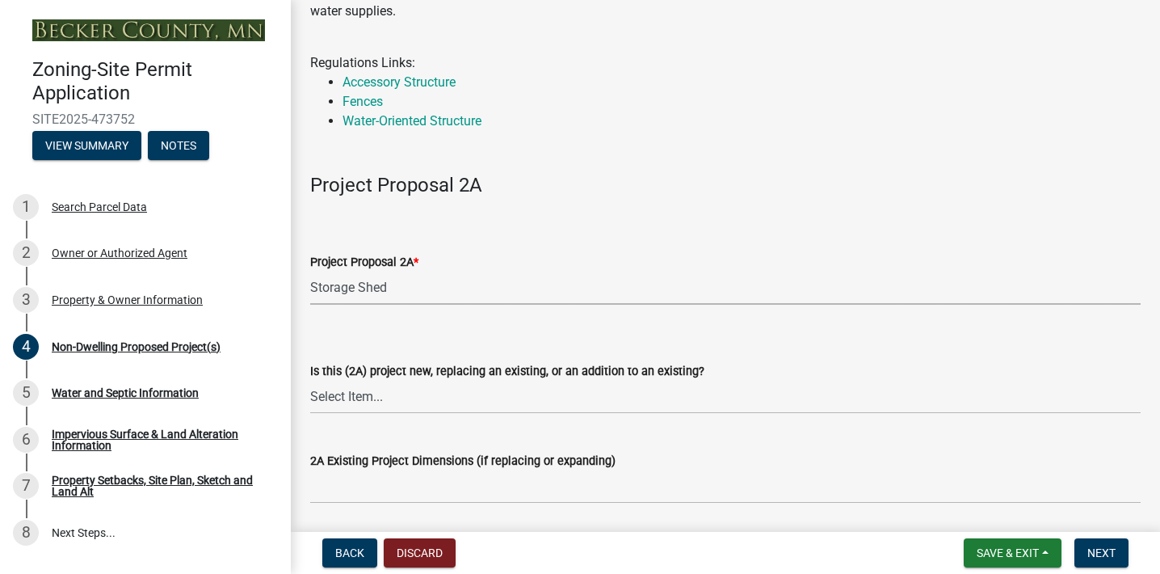
select select "97c48b8f-5b3b-4eb5-baa1-64080d5416e1"
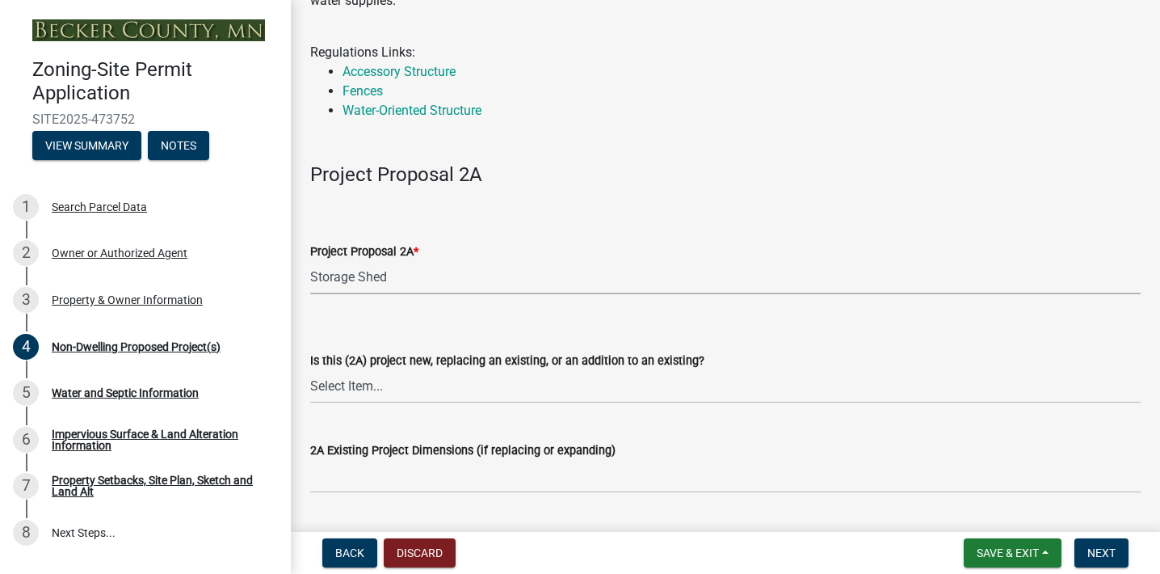
scroll to position [191, 0]
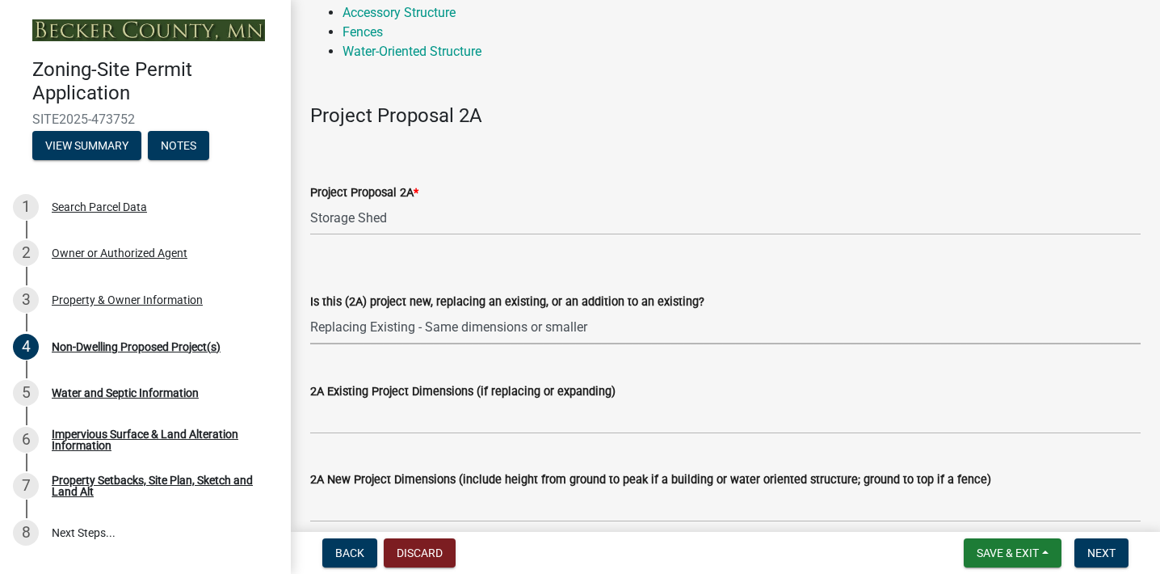
select select "23b901a4-f04b-435f-8068-669843196aa3"
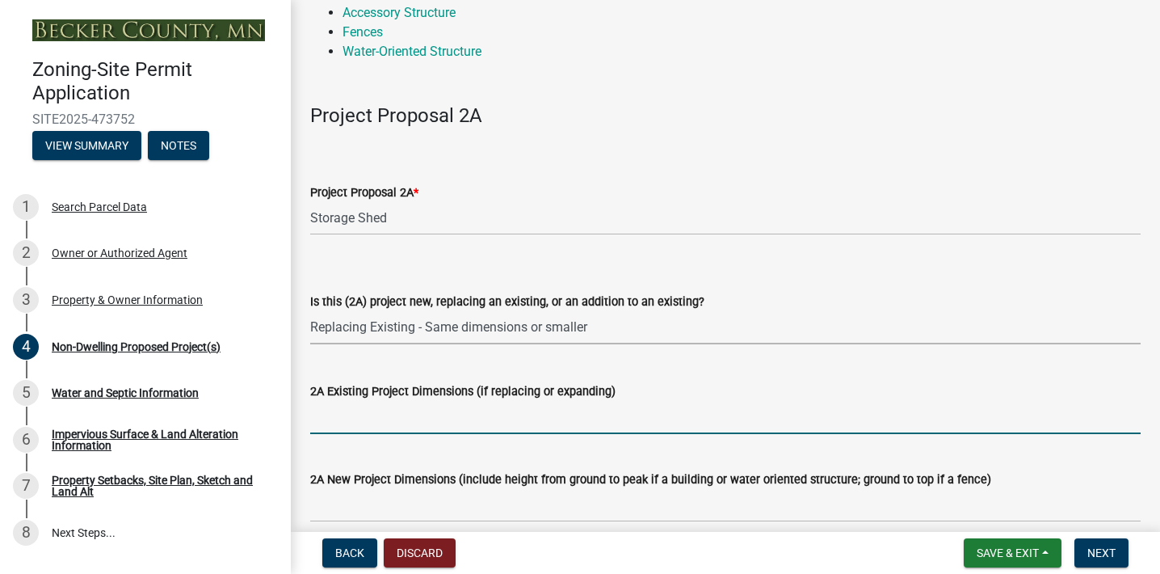
click at [490, 421] on input "2A Existing Project Dimensions (if replacing or expanding)" at bounding box center [725, 417] width 831 height 33
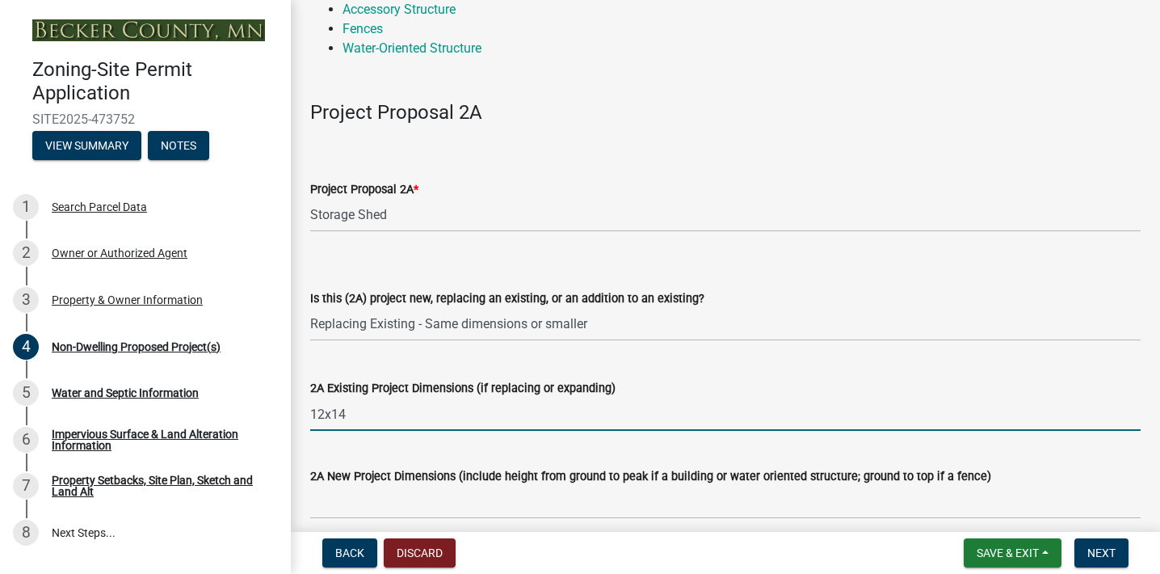
scroll to position [220, 0]
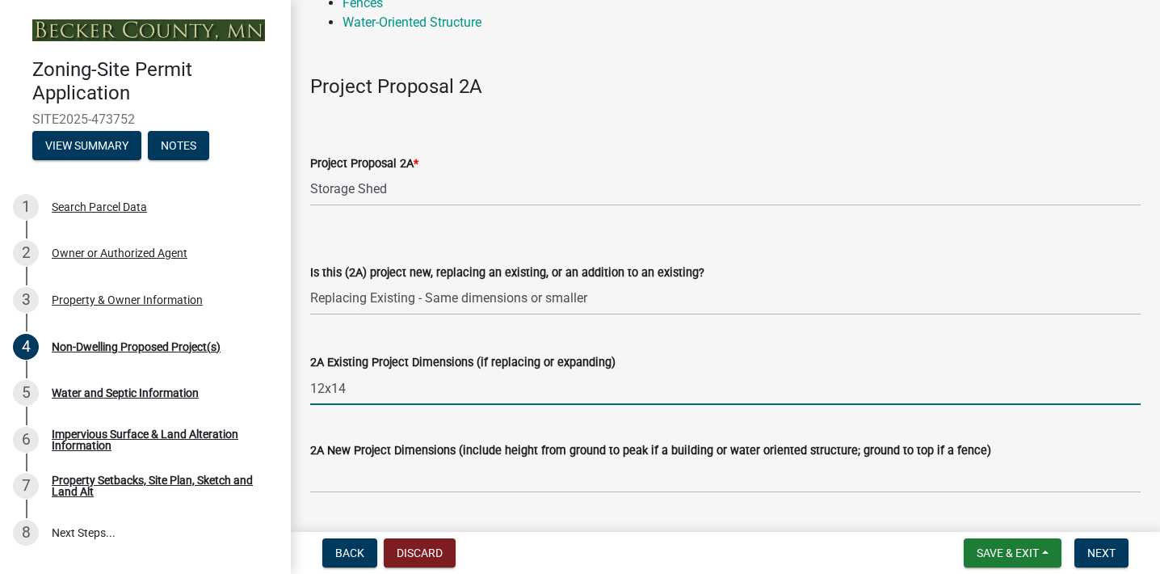
type input "12x14"
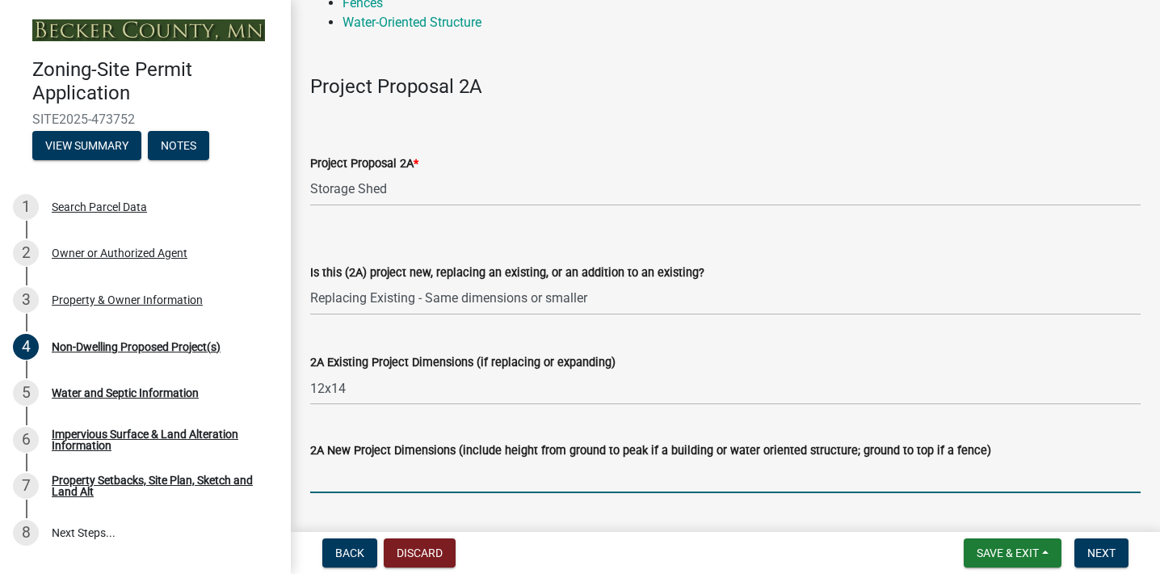
click at [580, 467] on input "2A New Project Dimensions (include height from ground to peak if a building or …" at bounding box center [725, 476] width 831 height 33
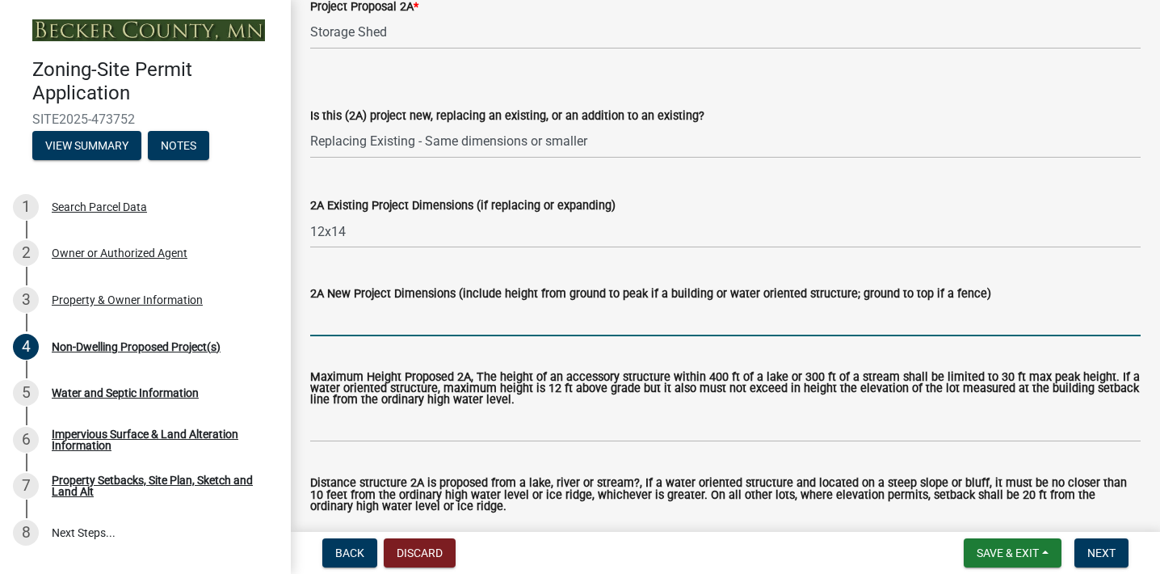
scroll to position [402, 0]
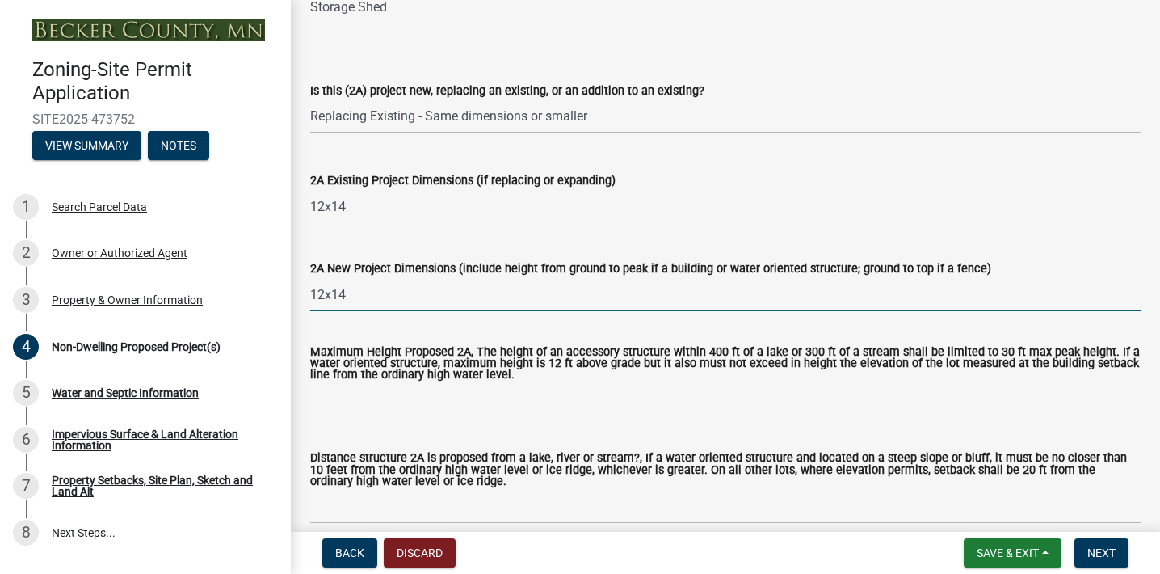
click at [636, 285] on input "12x14" at bounding box center [725, 294] width 831 height 33
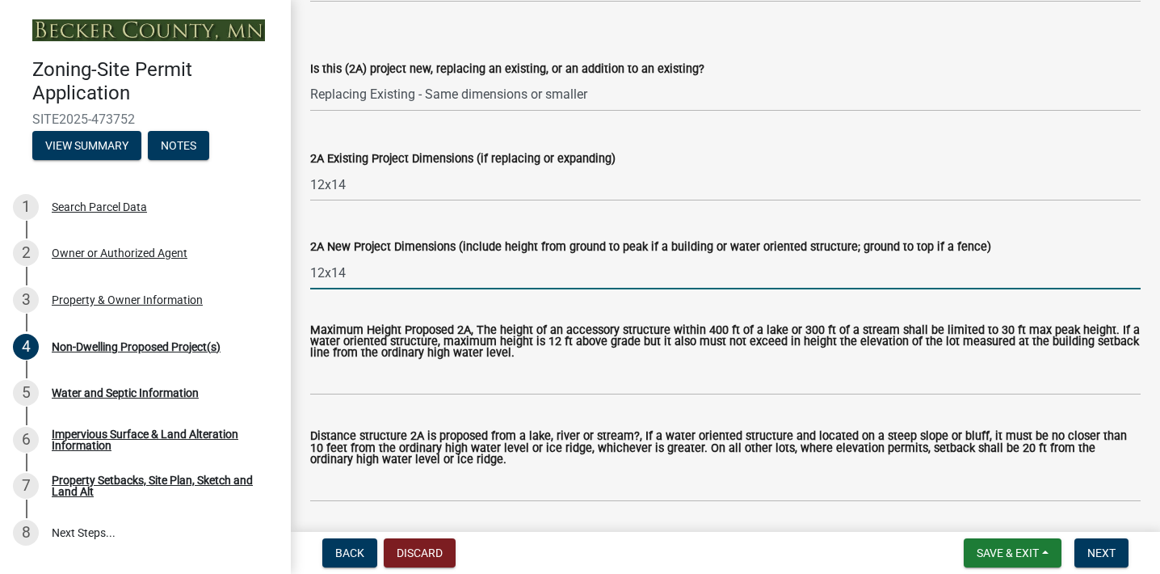
scroll to position [468, 0]
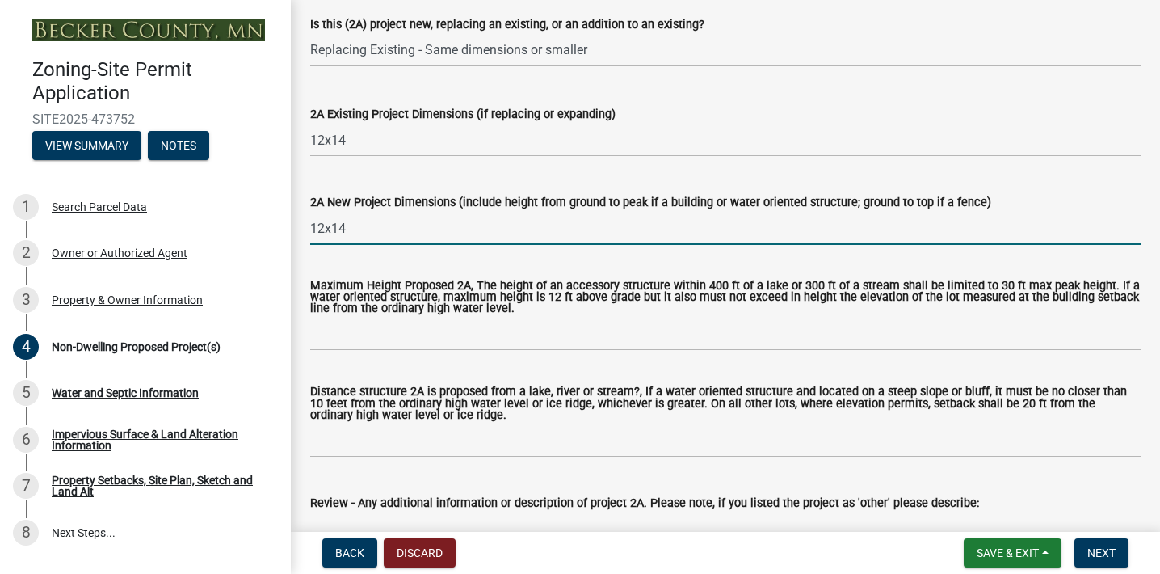
type input "12x14"
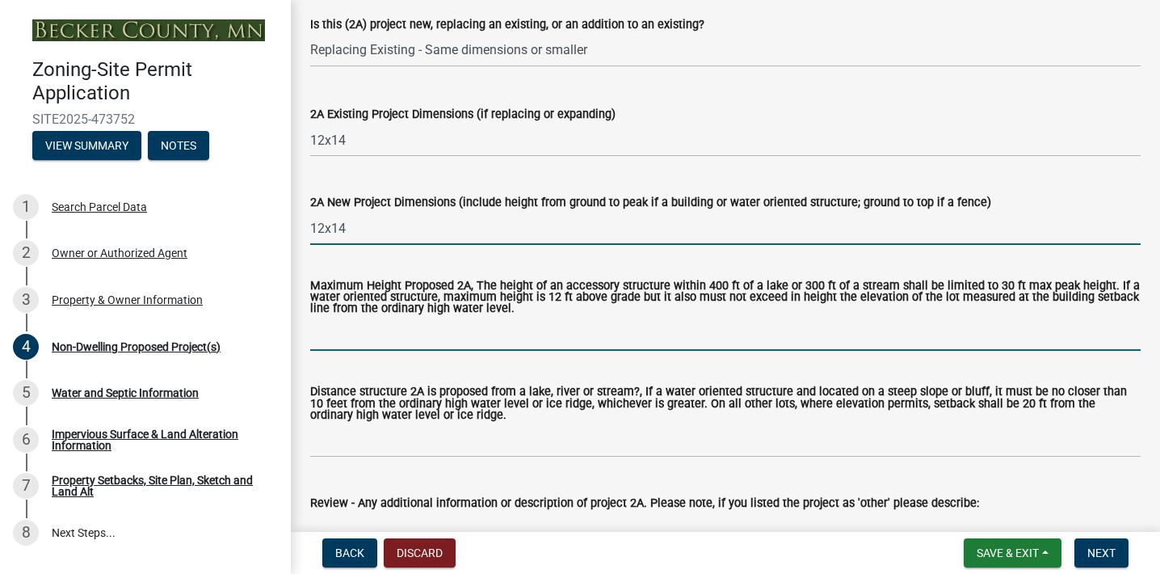
click at [581, 339] on input "Maximum Height Proposed 2A, The height of an accessory structure within 400 ft …" at bounding box center [725, 334] width 831 height 33
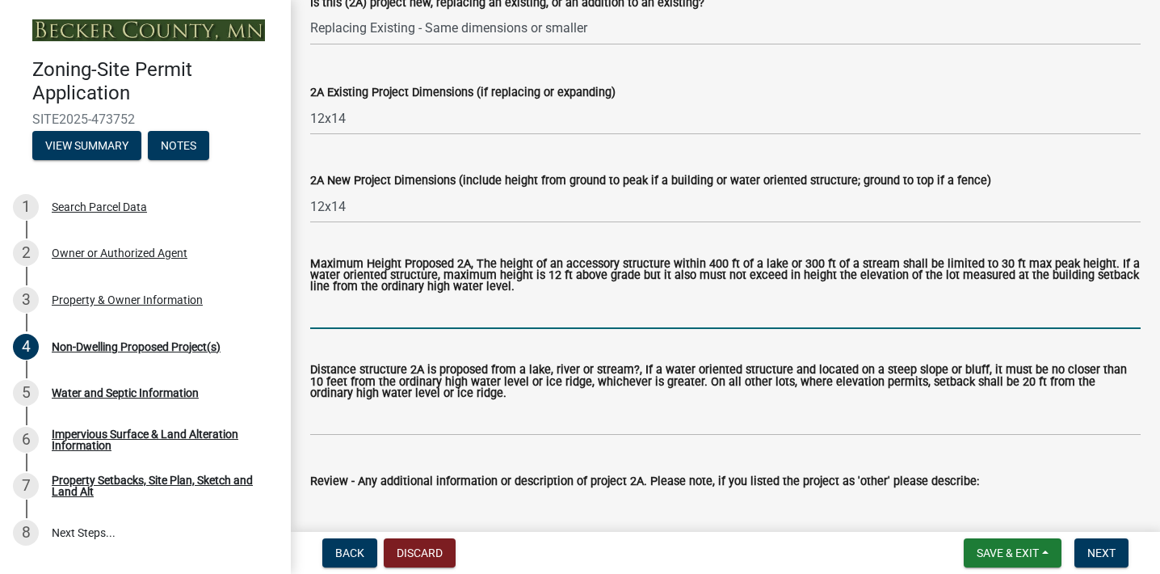
scroll to position [547, 0]
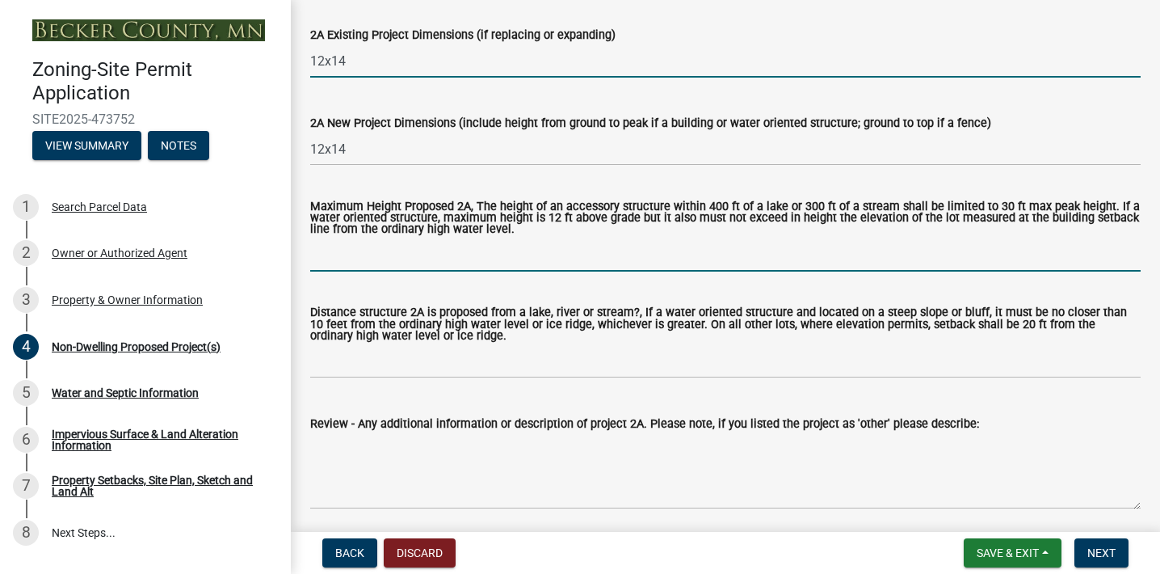
click at [372, 58] on input "12x14" at bounding box center [725, 60] width 831 height 33
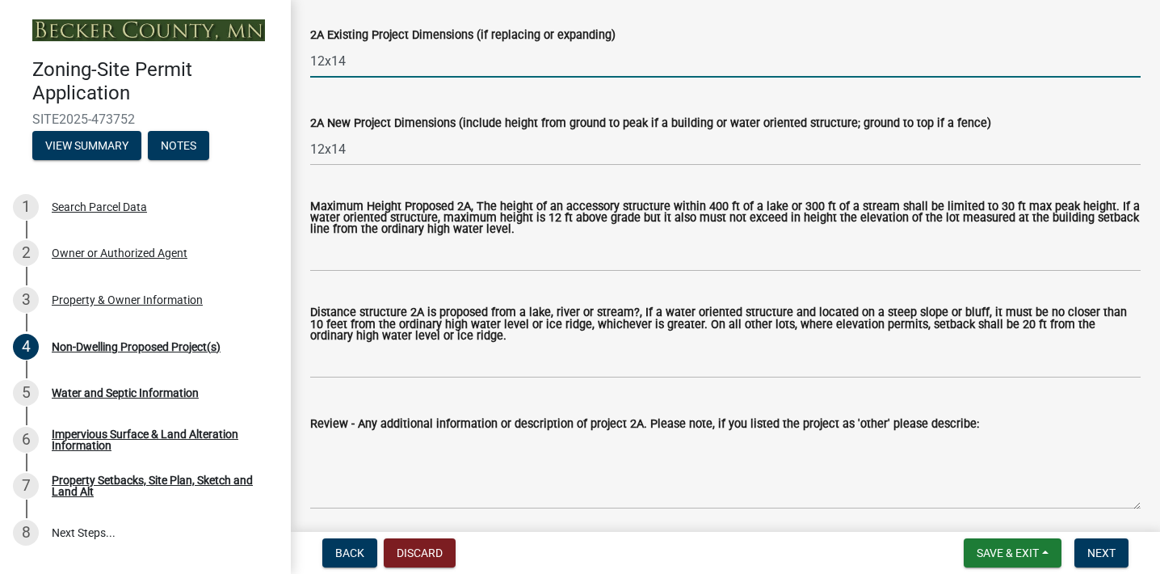
drag, startPoint x: 352, startPoint y: 60, endPoint x: 310, endPoint y: 59, distance: 42.0
click at [310, 59] on input "12x14" at bounding box center [725, 60] width 831 height 33
type input "1"
type input "12 wide 14 long 14 high"
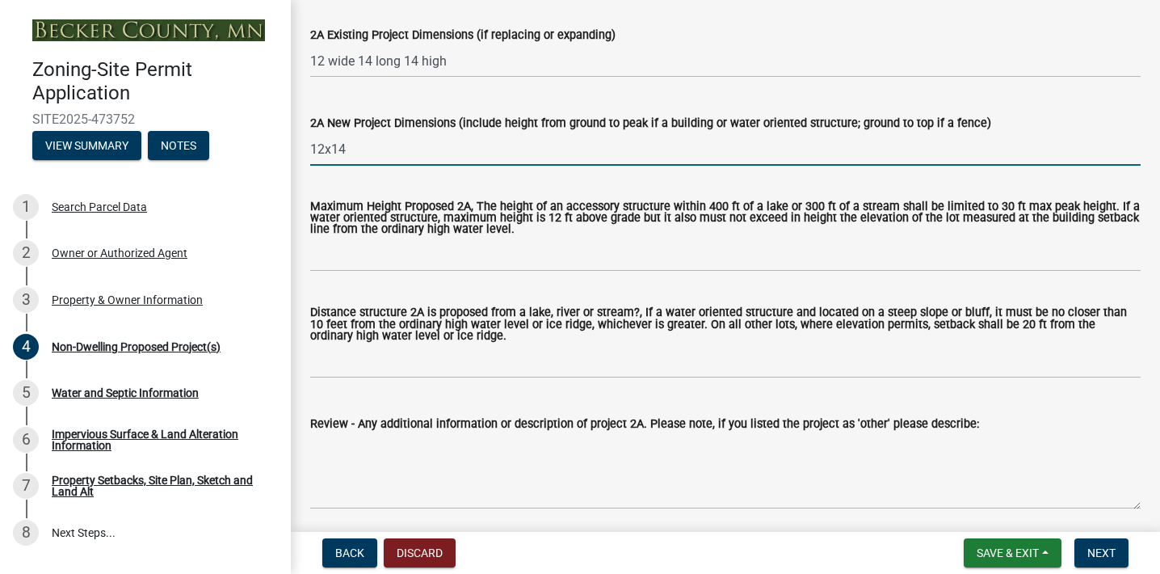
drag, startPoint x: 365, startPoint y: 149, endPoint x: 305, endPoint y: 154, distance: 60.0
click at [305, 154] on div "2A New Project Dimensions (include height from ground to peak if a building or …" at bounding box center [725, 127] width 855 height 75
drag, startPoint x: 375, startPoint y: 146, endPoint x: 364, endPoint y: 146, distance: 10.5
click at [364, 146] on input "12 wide 16 long 14 high" at bounding box center [725, 149] width 831 height 33
type input "12 wide 14long 14 high"
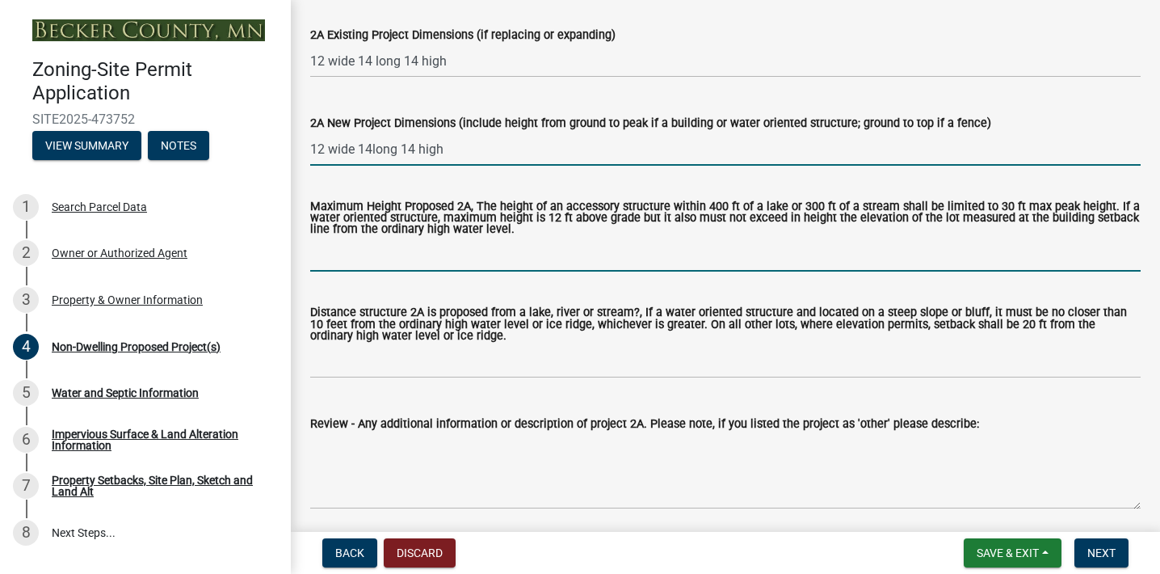
click at [452, 254] on input "Maximum Height Proposed 2A, The height of an accessory structure within 400 ft …" at bounding box center [725, 254] width 831 height 33
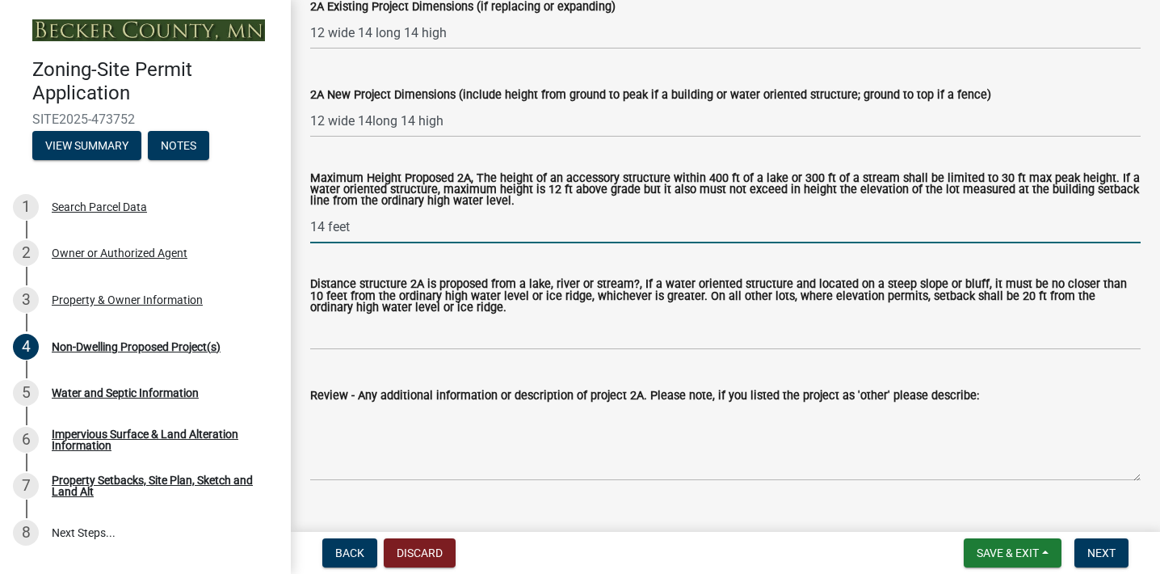
scroll to position [631, 0]
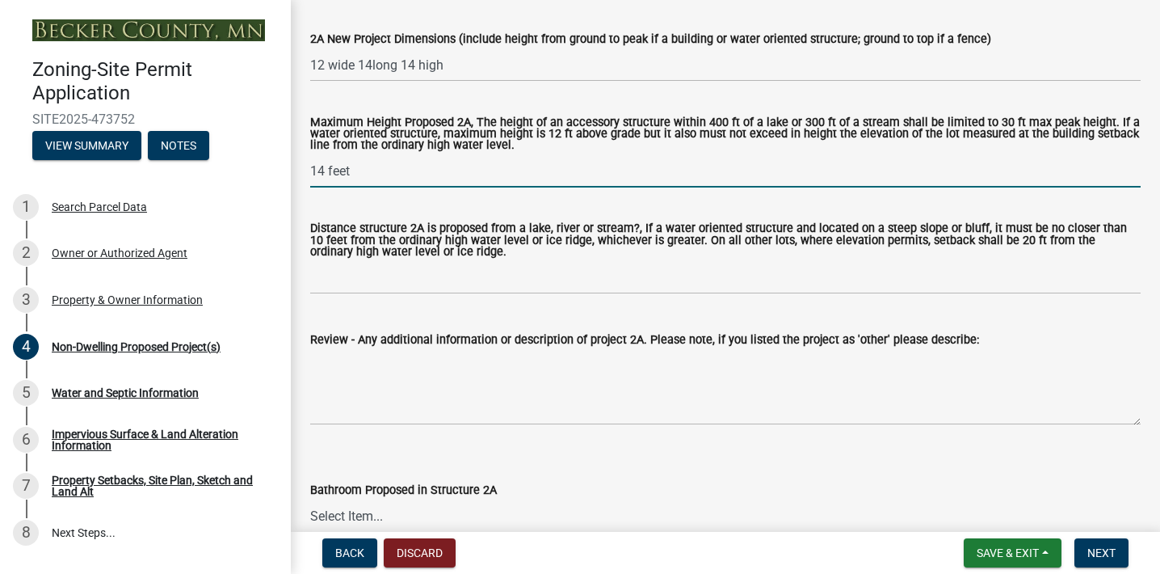
type input "14 feet"
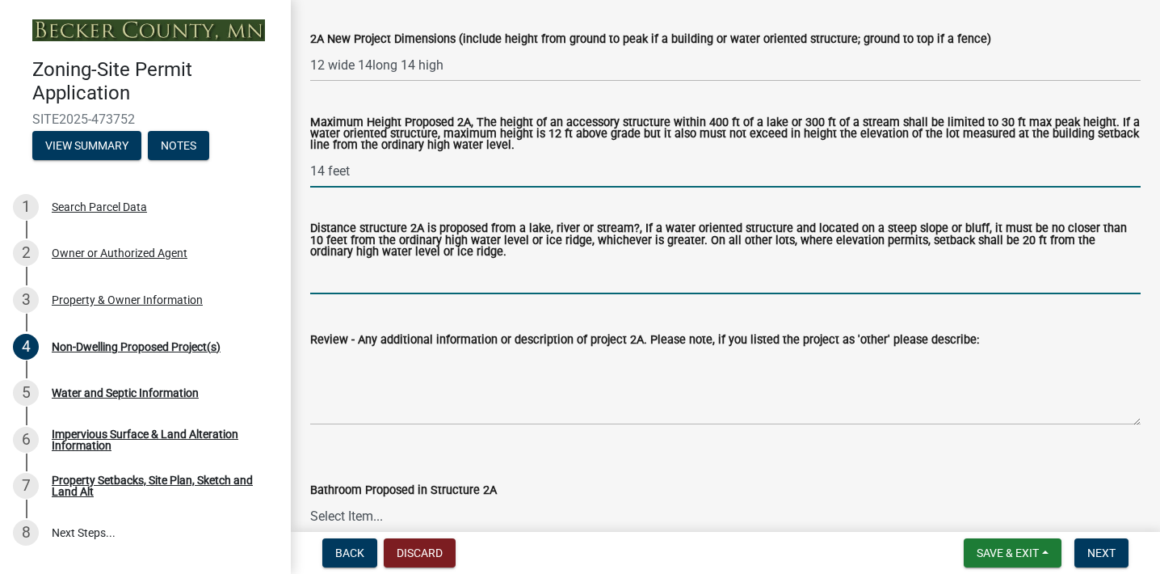
click at [466, 261] on input "Distance structure 2A is proposed from a lake, river or stream?, If a water ori…" at bounding box center [725, 277] width 831 height 33
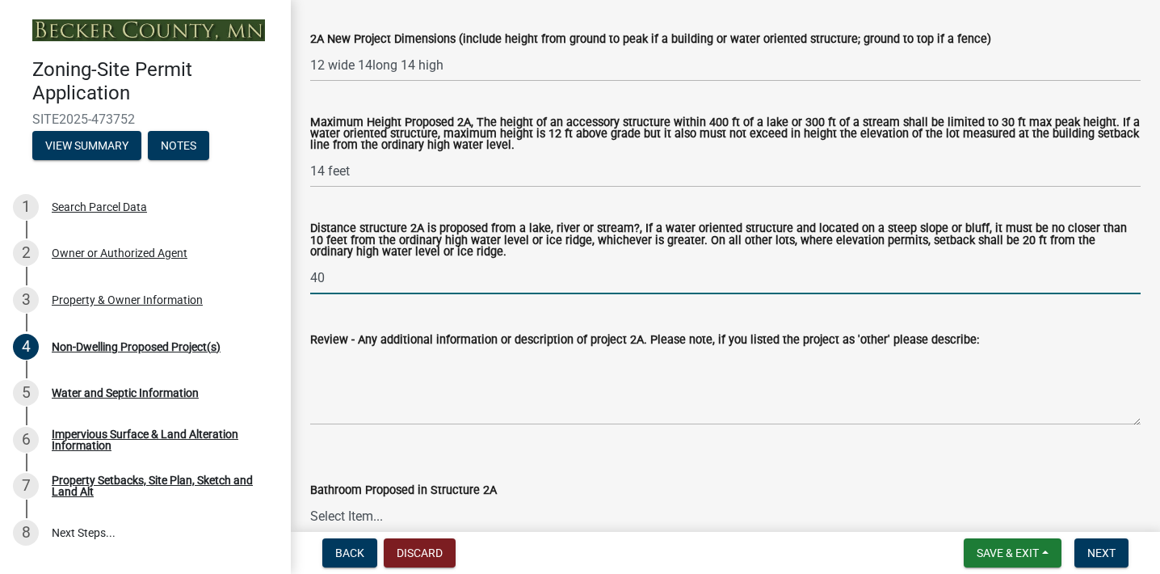
type input "4"
type input "About 40 feet"
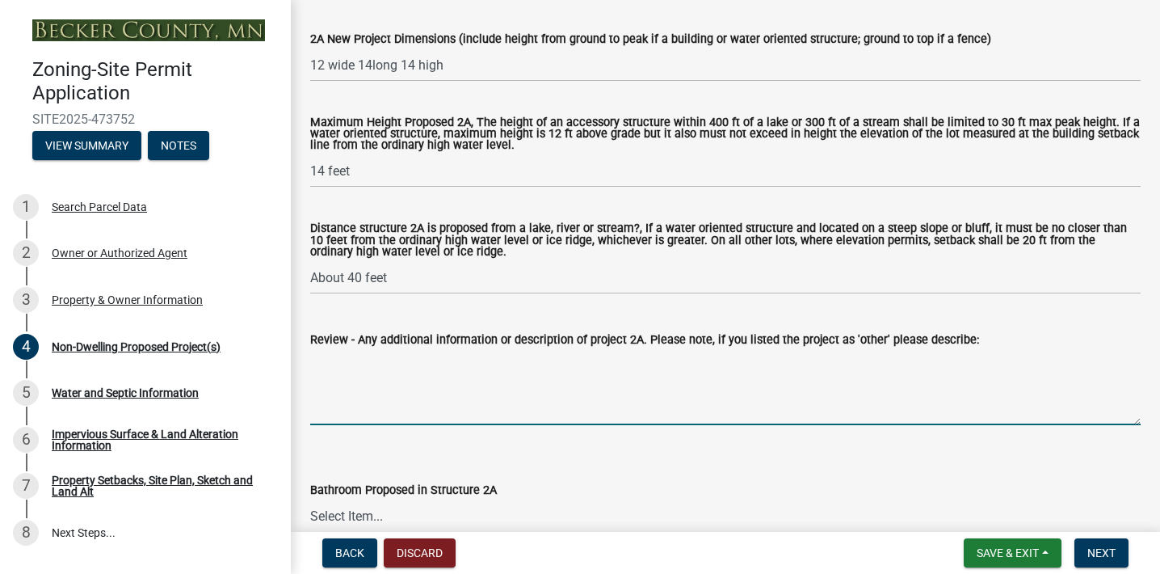
click at [571, 398] on textarea "Review - Any additional information or description of project 2A. Please note, …" at bounding box center [725, 387] width 831 height 76
type textarea "W"
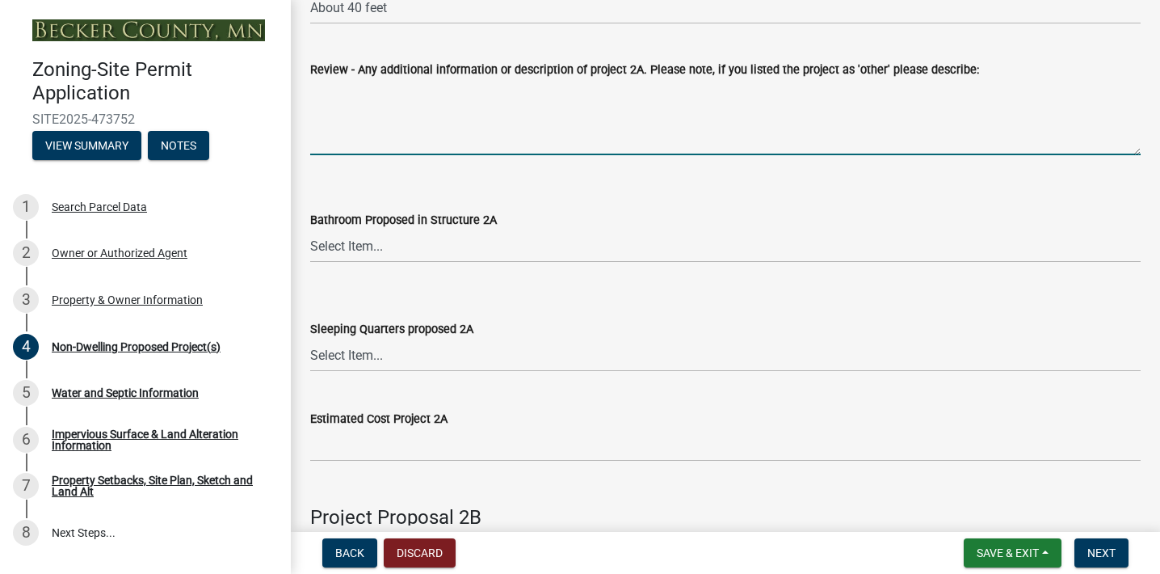
scroll to position [1007, 0]
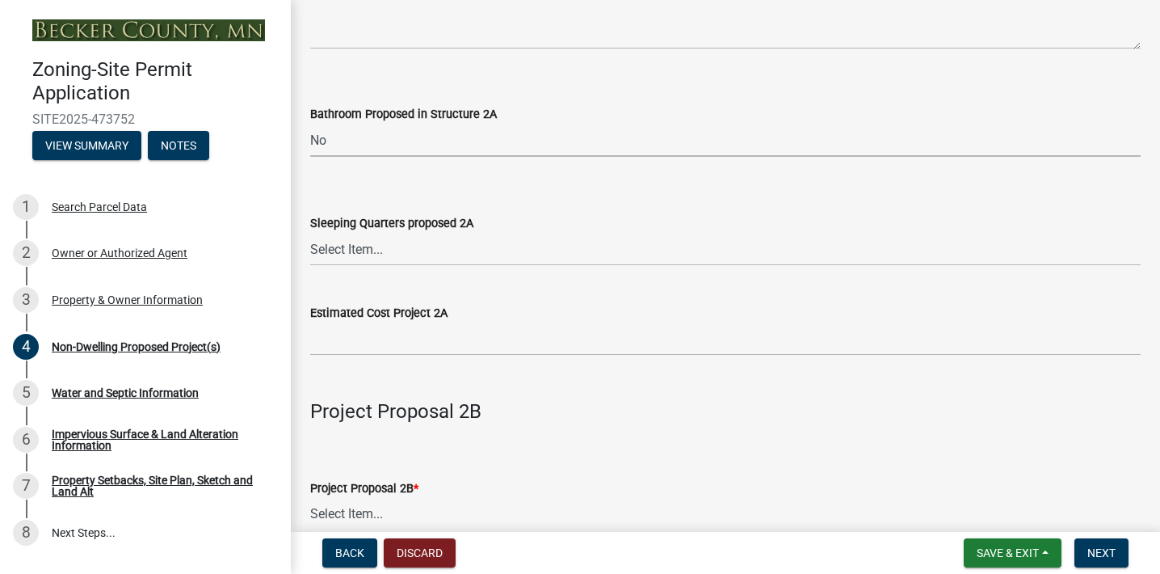
select select "cf118f3b-6469-426f-b247-8aeebfb0198d"
select select "d5258256-81e9-4688-bc84-b01445ee29b6"
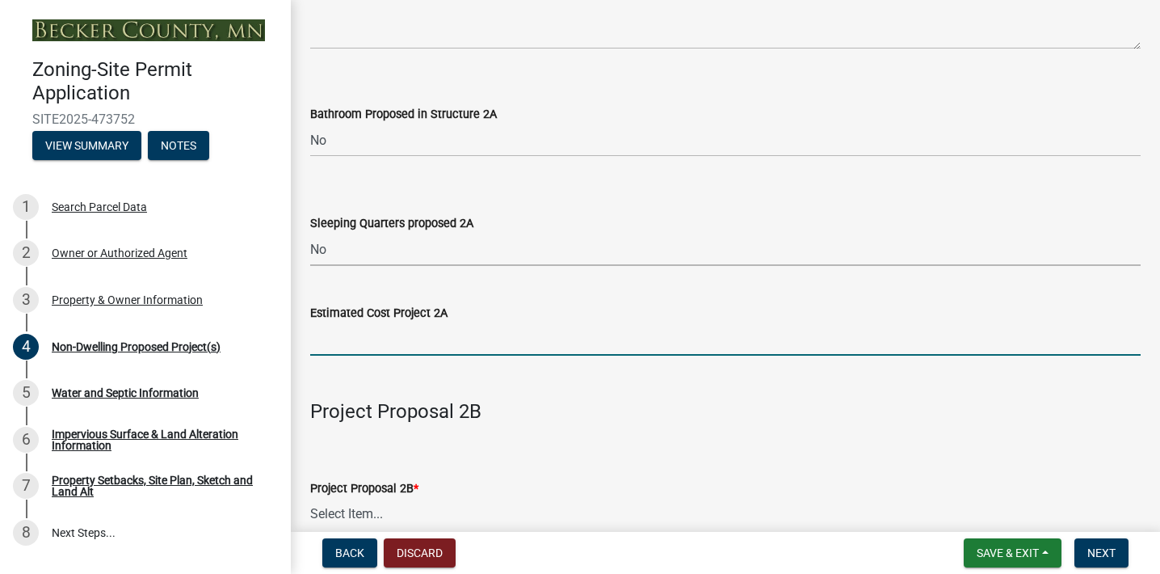
click at [459, 336] on input "text" at bounding box center [725, 338] width 831 height 33
click at [562, 339] on input "15,000" at bounding box center [725, 338] width 831 height 33
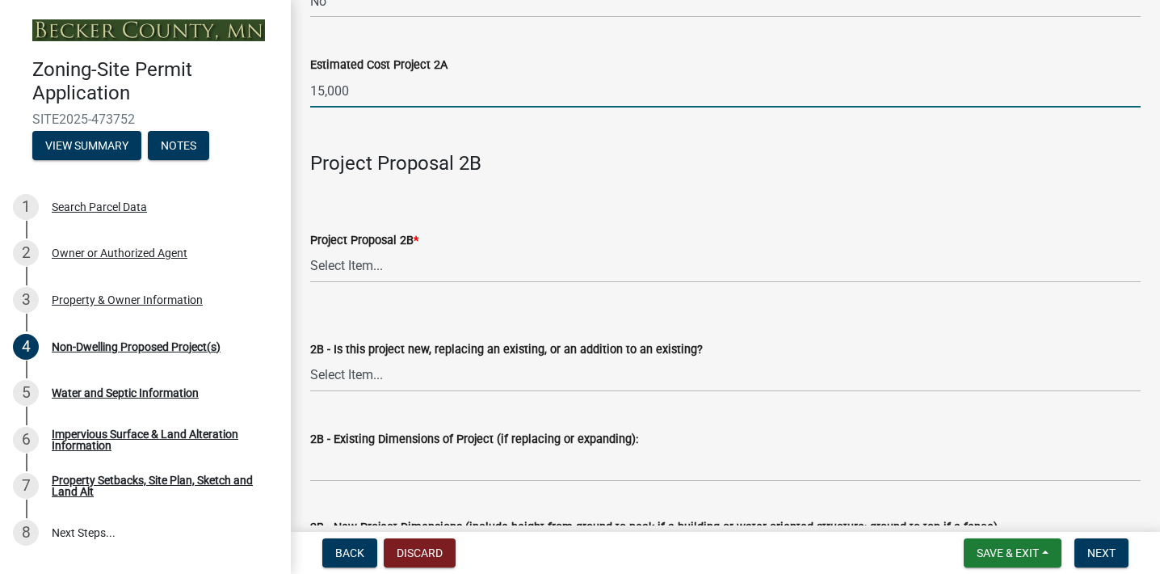
scroll to position [1289, 0]
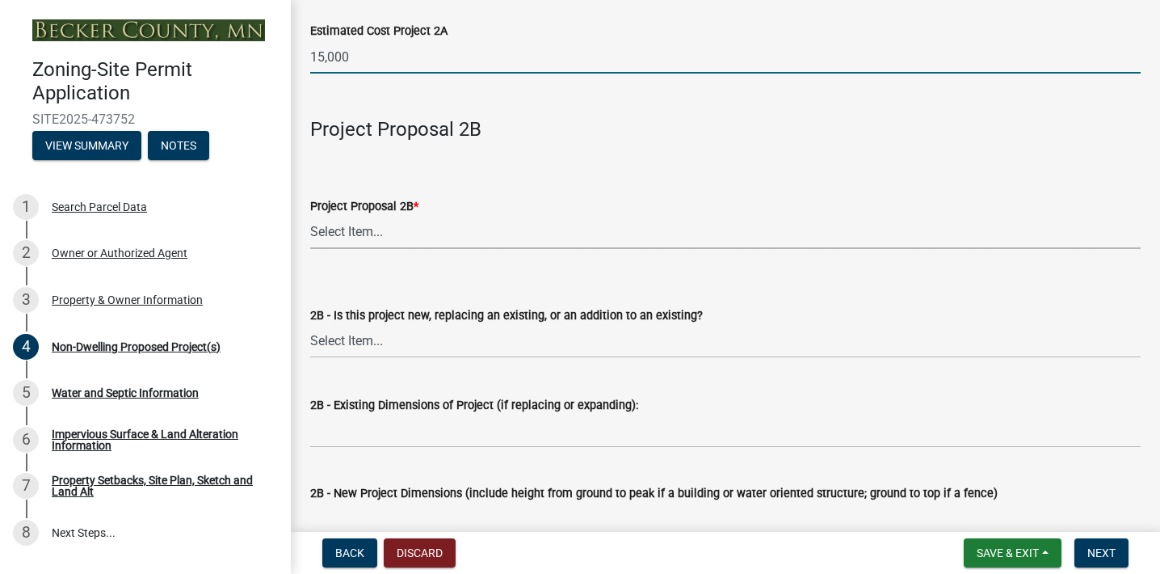
type input "15000"
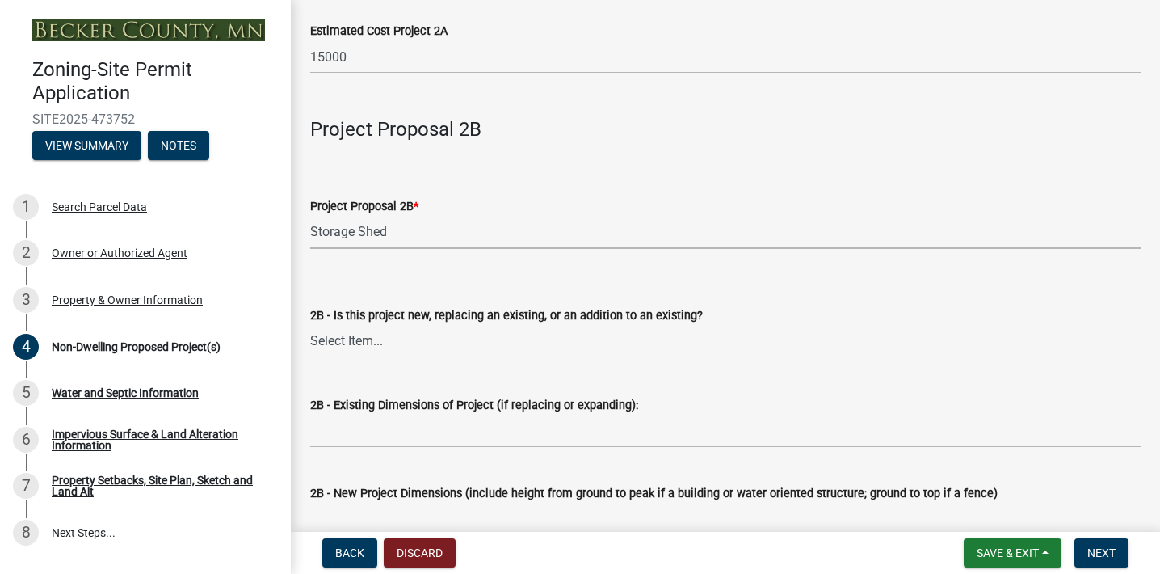
select select "0095848c-cd53-4644-aedd-4221e528be10"
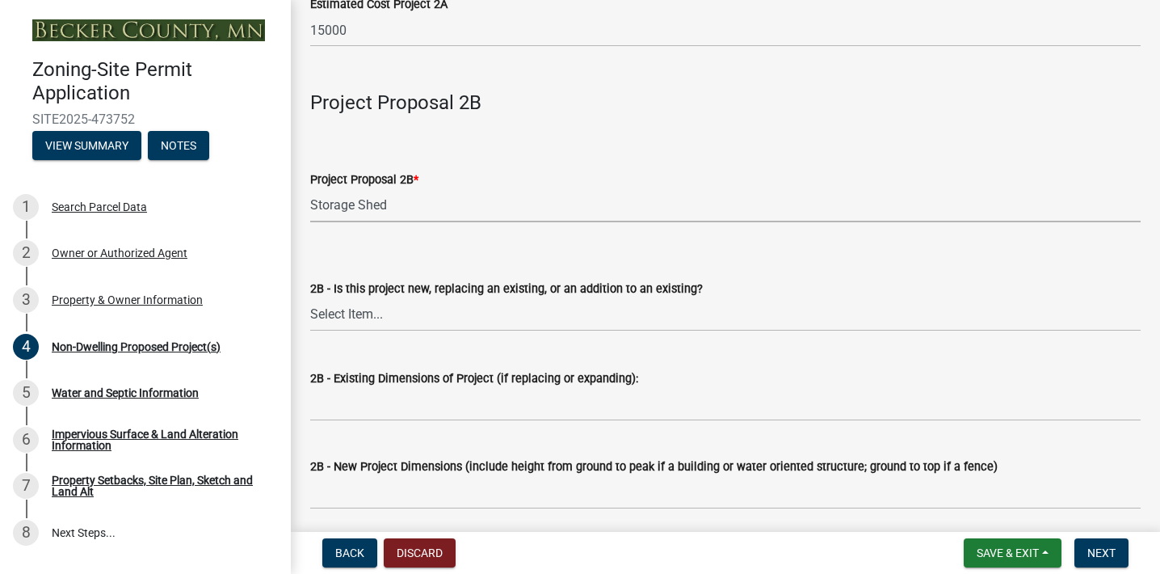
scroll to position [1356, 0]
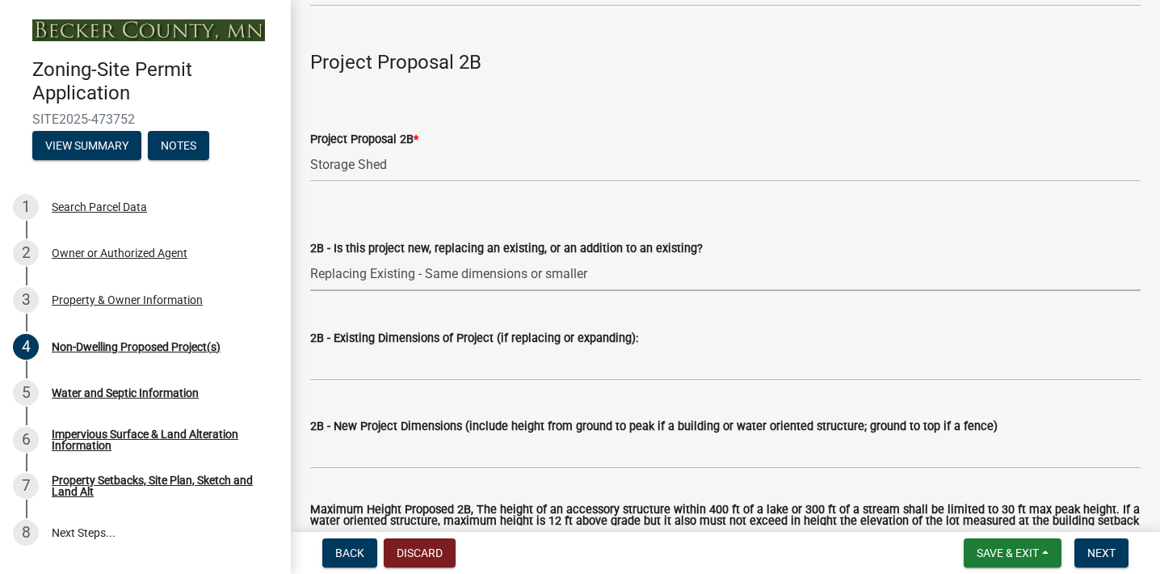
select select "e657f3e9-84d9-488e-aa49-9b8c06334c2a"
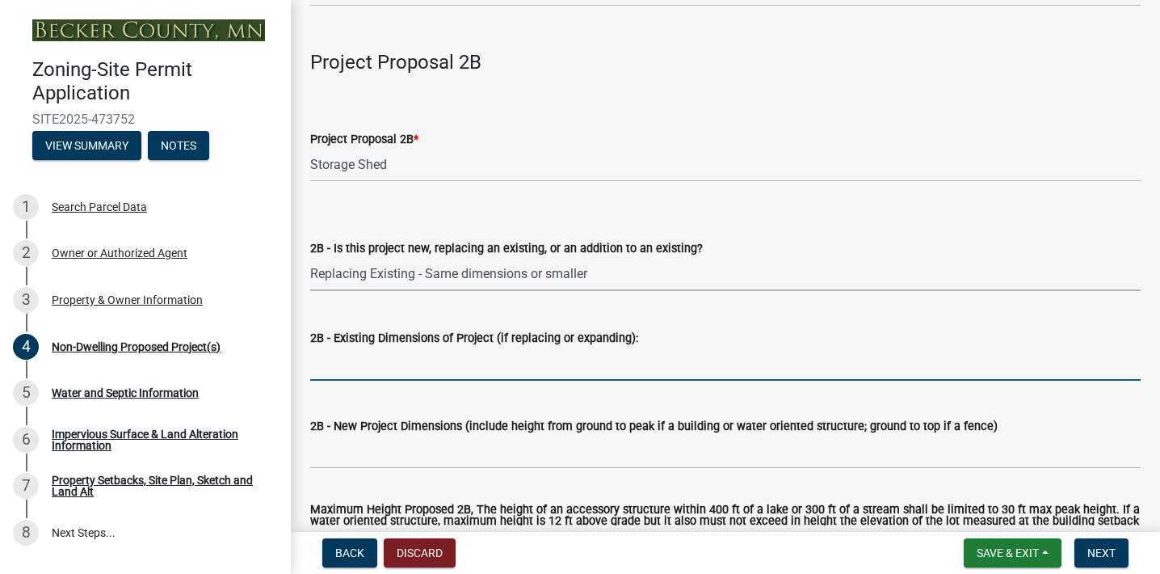
click at [480, 363] on input "2B - Existing Dimensions of Project (if replacing or expanding):" at bounding box center [725, 363] width 831 height 33
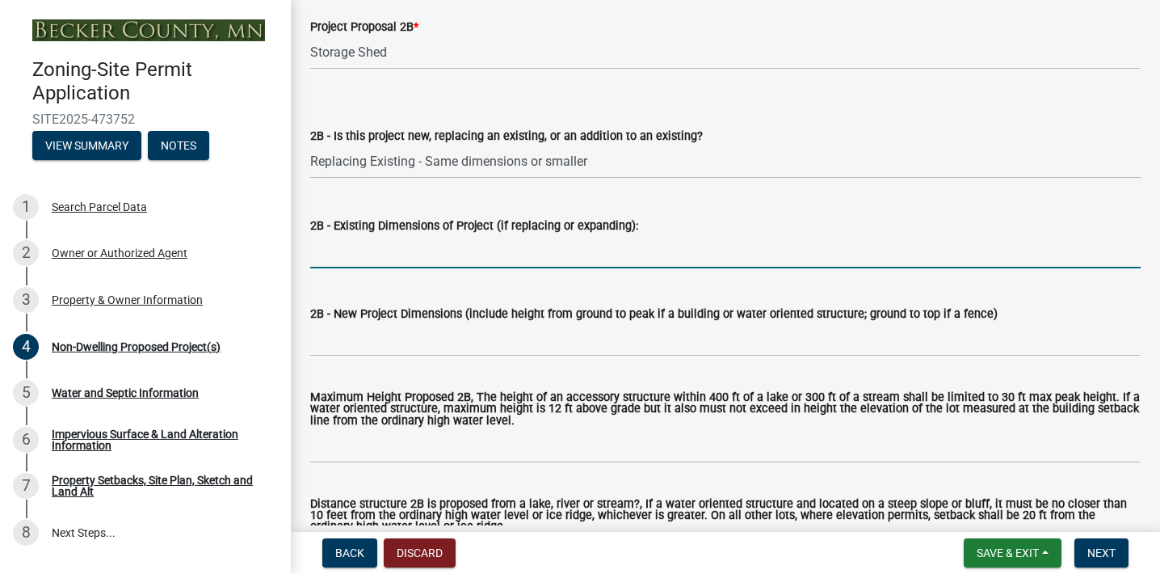
scroll to position [1597, 0]
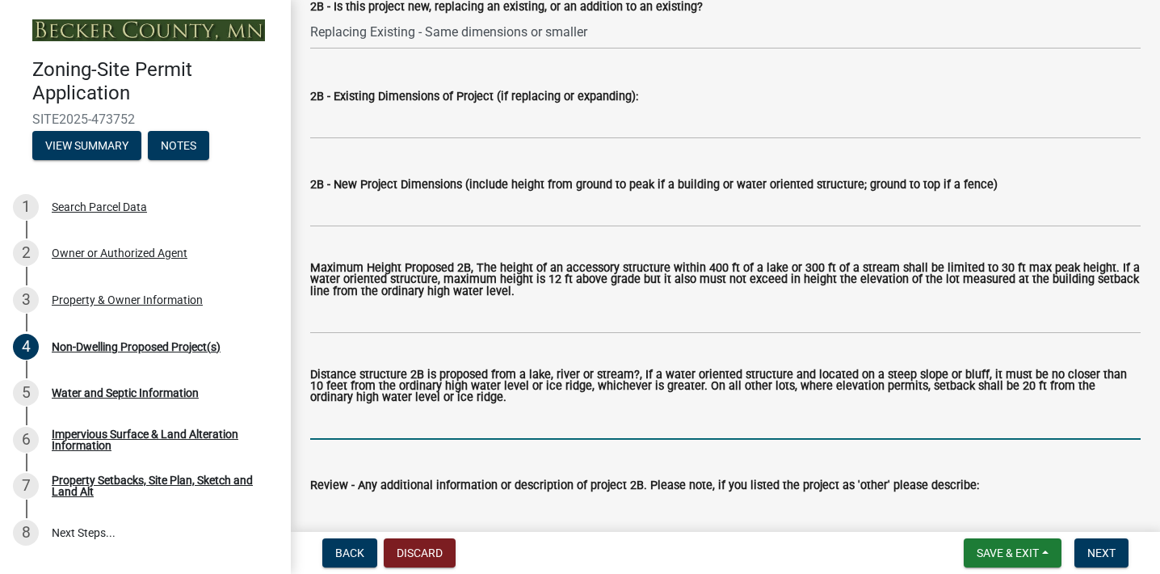
click at [482, 416] on input "Distance structure 2B is proposed from a lake, river or stream?, If a water ori…" at bounding box center [725, 422] width 831 height 33
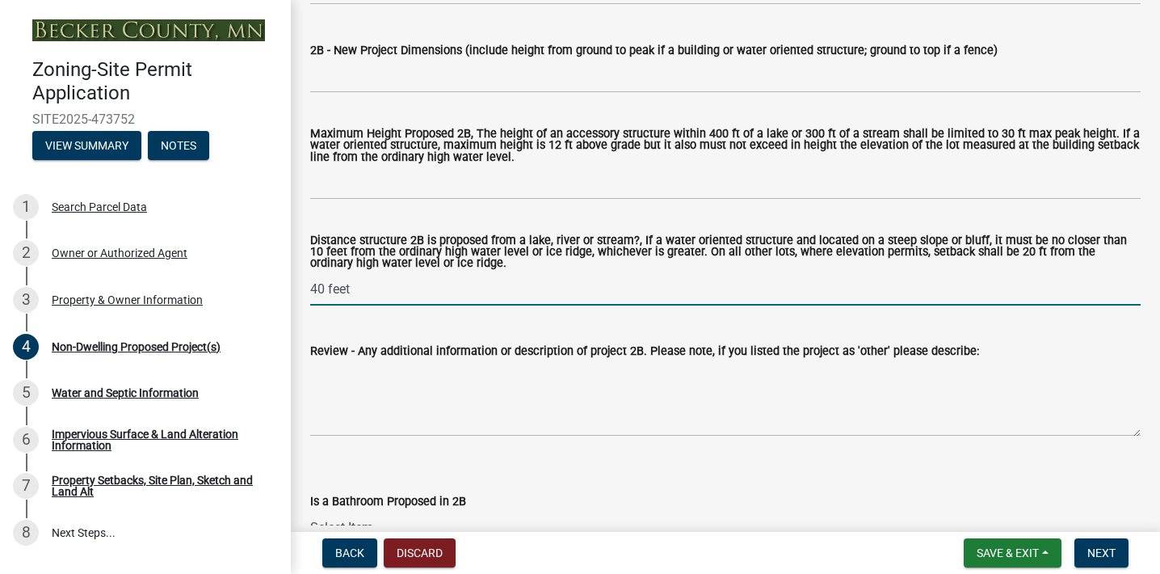
scroll to position [1862, 0]
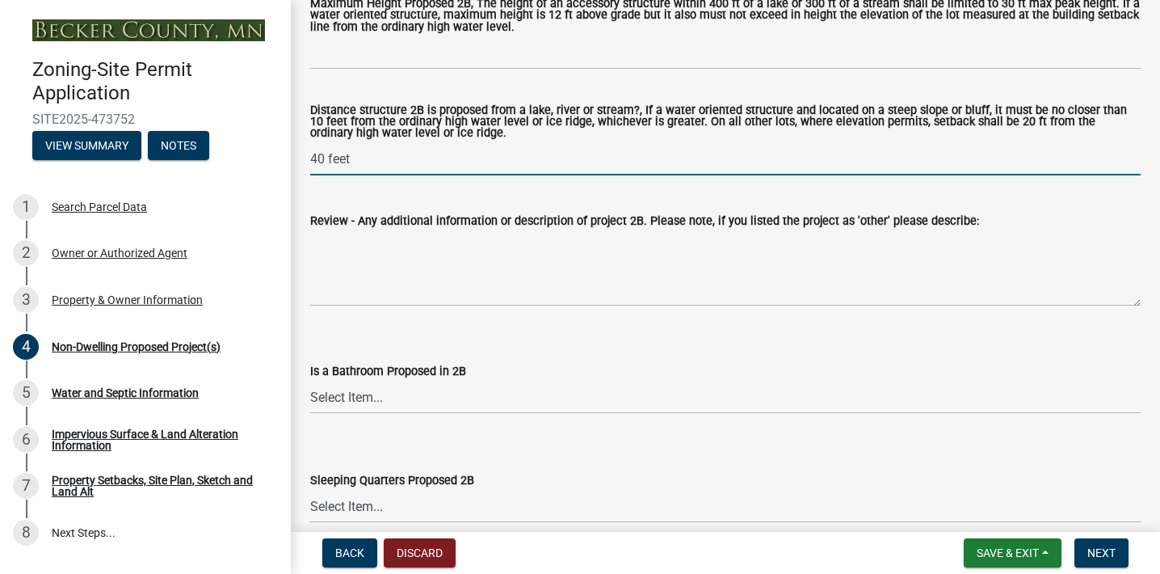
type input "40 feet"
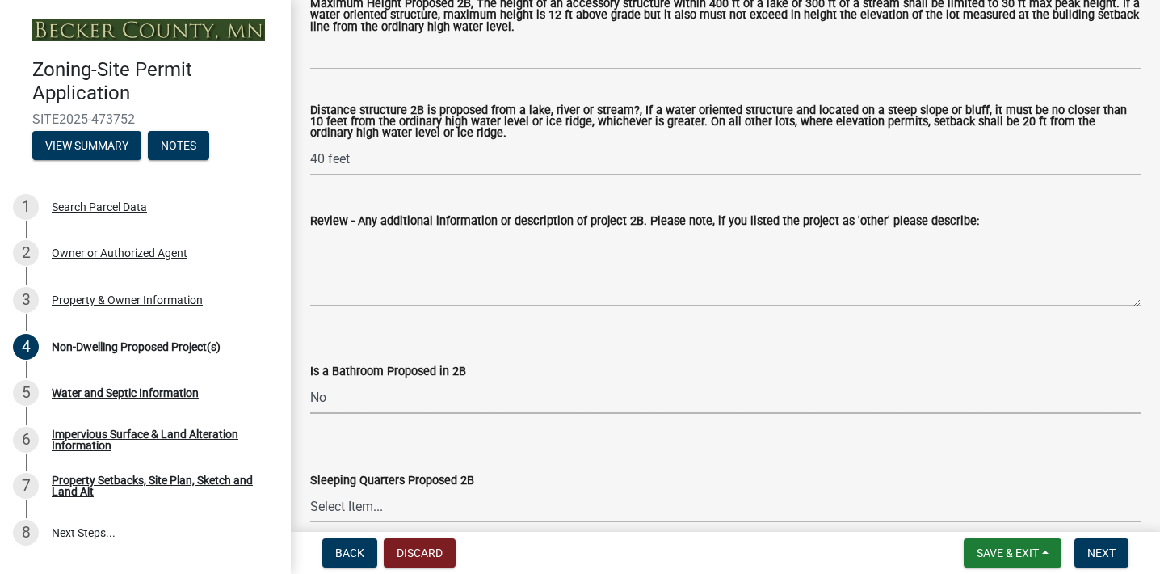
select select "a5a24bbb-d142-4a96-81aa-f197e501dfcc"
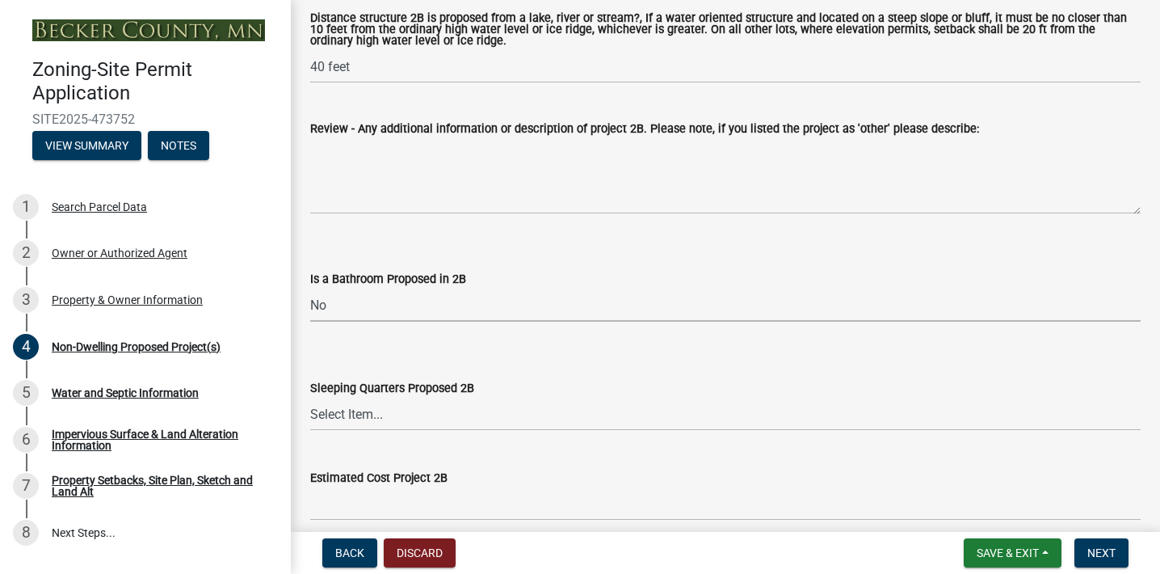
scroll to position [2078, 0]
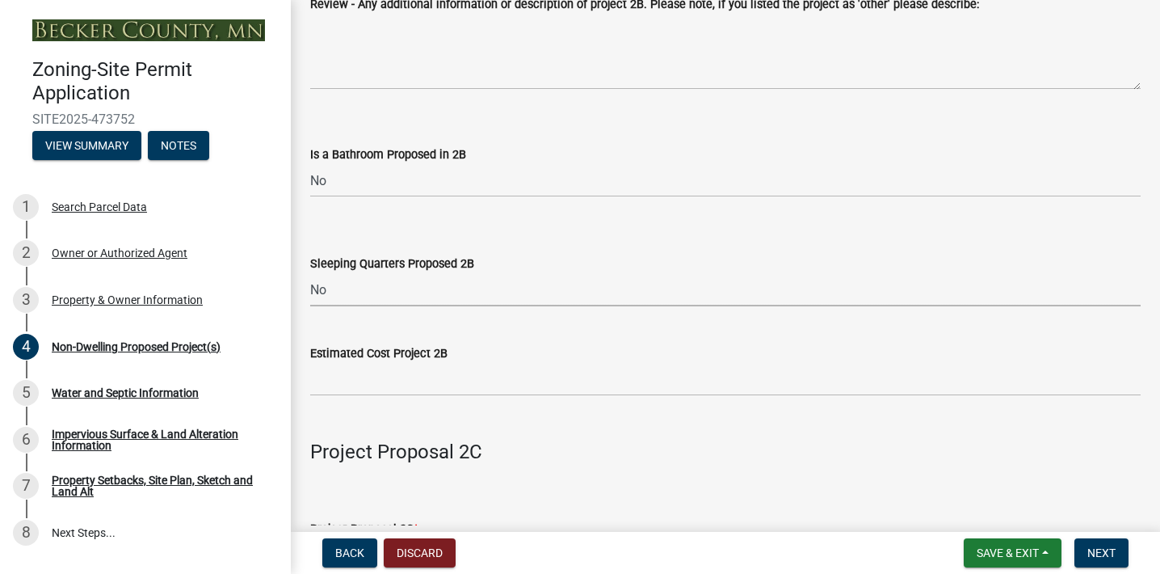
select select "0800e7f7-3207-49ec-a6f5-9d95c4f1e857"
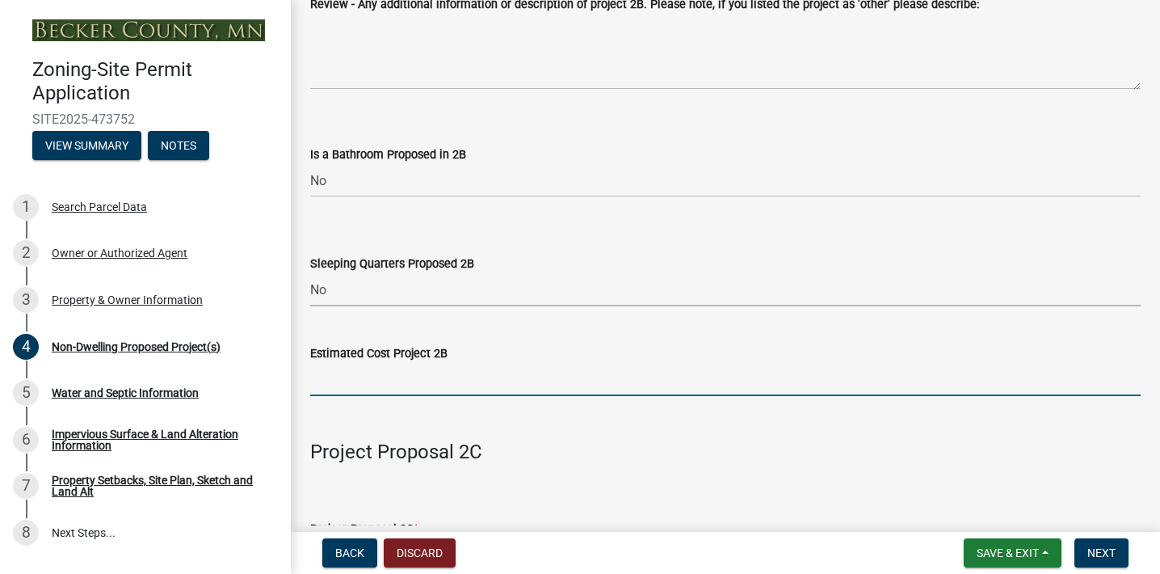
click at [391, 376] on input "text" at bounding box center [725, 379] width 831 height 33
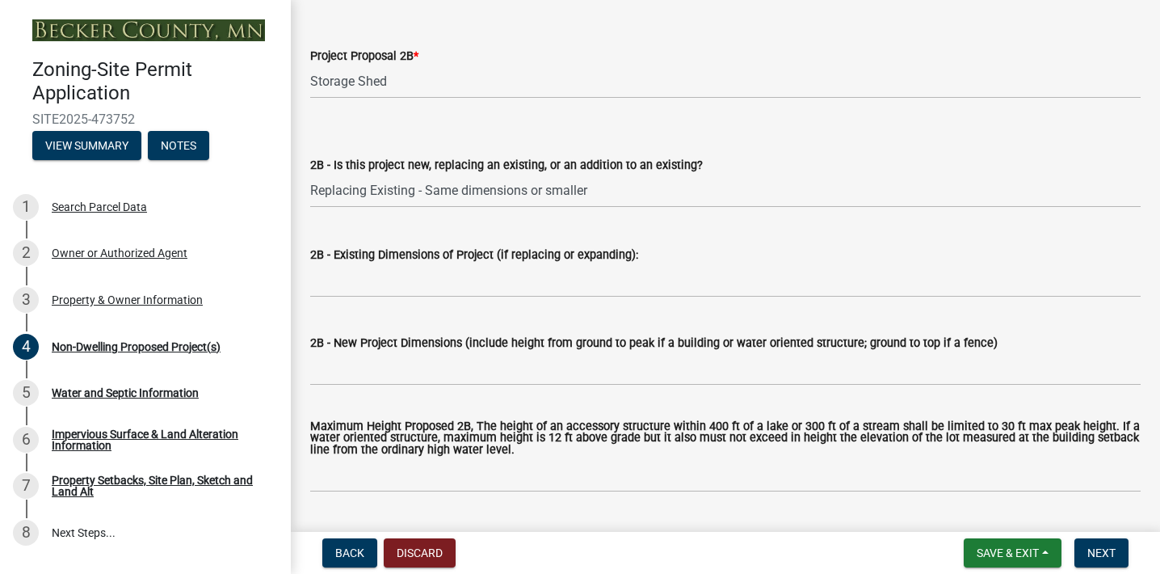
scroll to position [1328, 0]
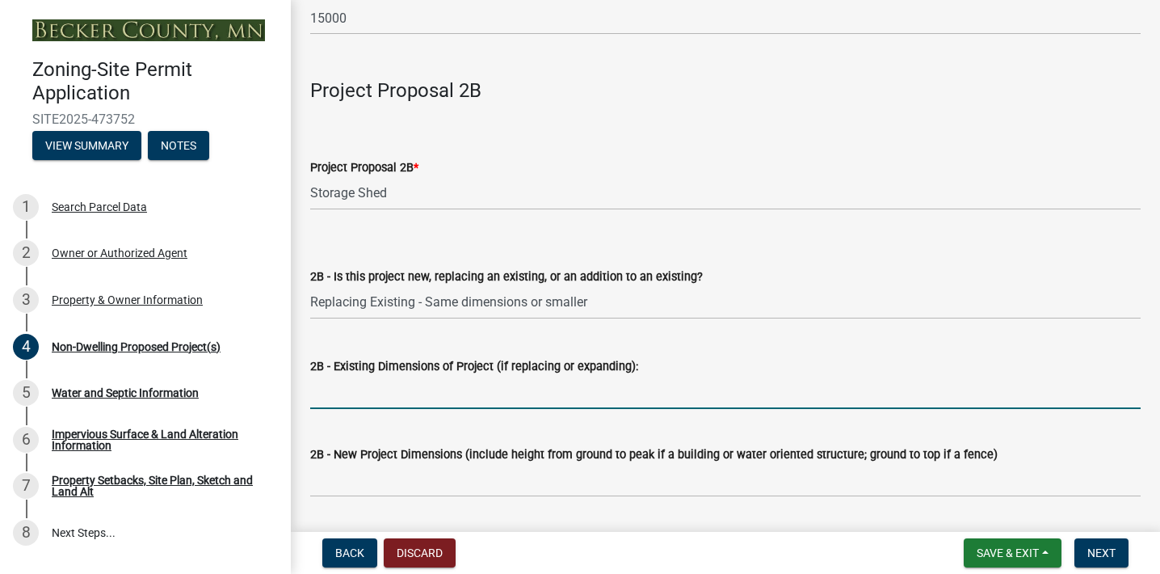
type input "4000"
click at [359, 394] on input "2B - Existing Dimensions of Project (if replacing or expanding):" at bounding box center [725, 392] width 831 height 33
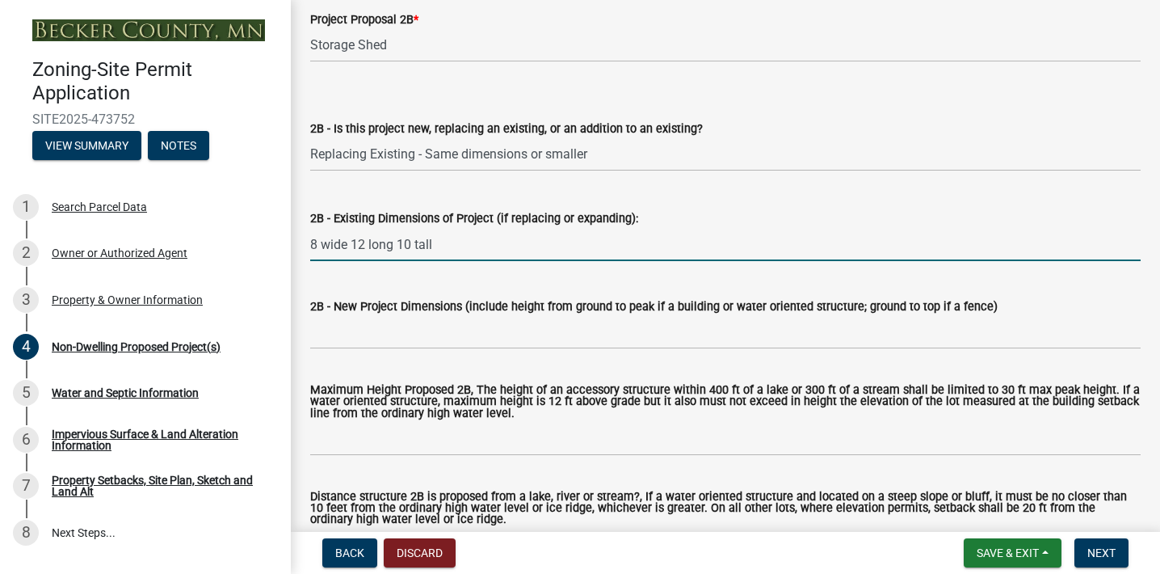
scroll to position [1622, 0]
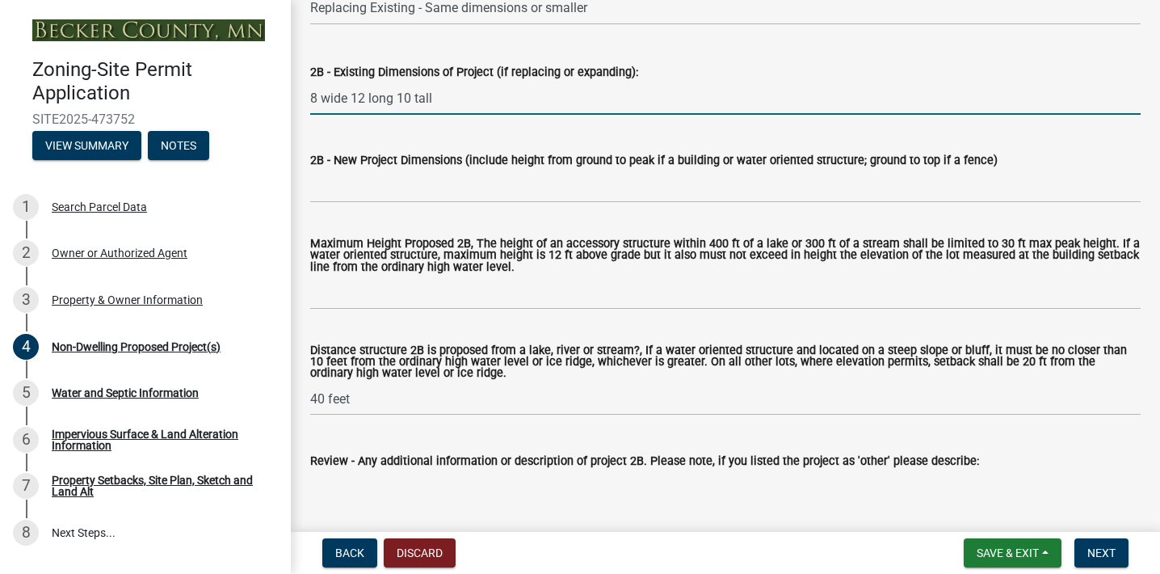
type input "8 wide 12 long 10 tall"
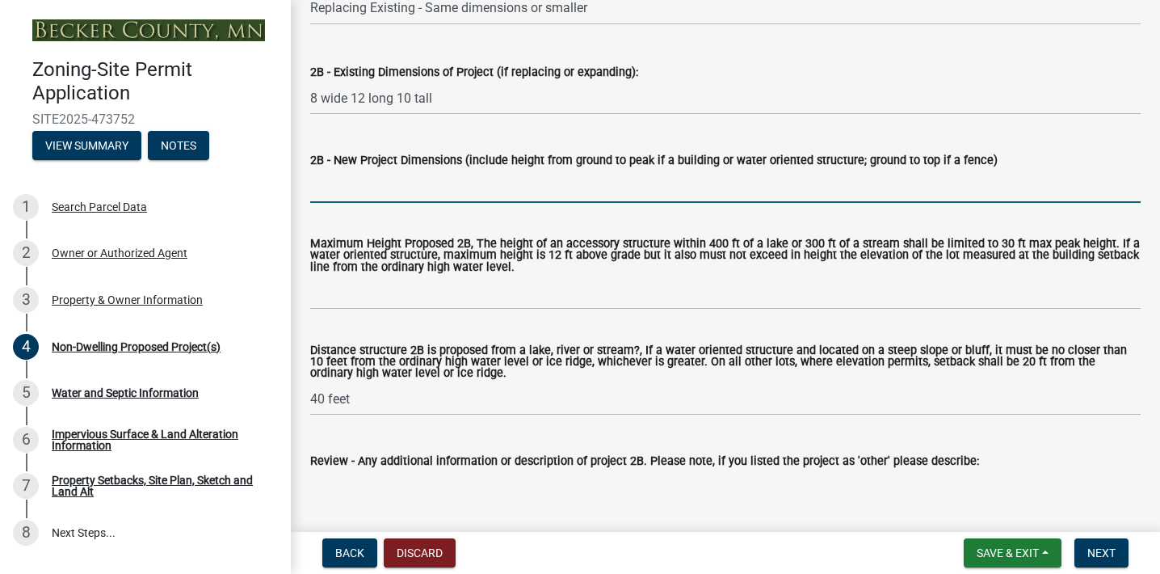
click at [389, 179] on input "2B - New Project Dimensions (include height from ground to peak if a building o…" at bounding box center [725, 186] width 831 height 33
type input "same as the current"
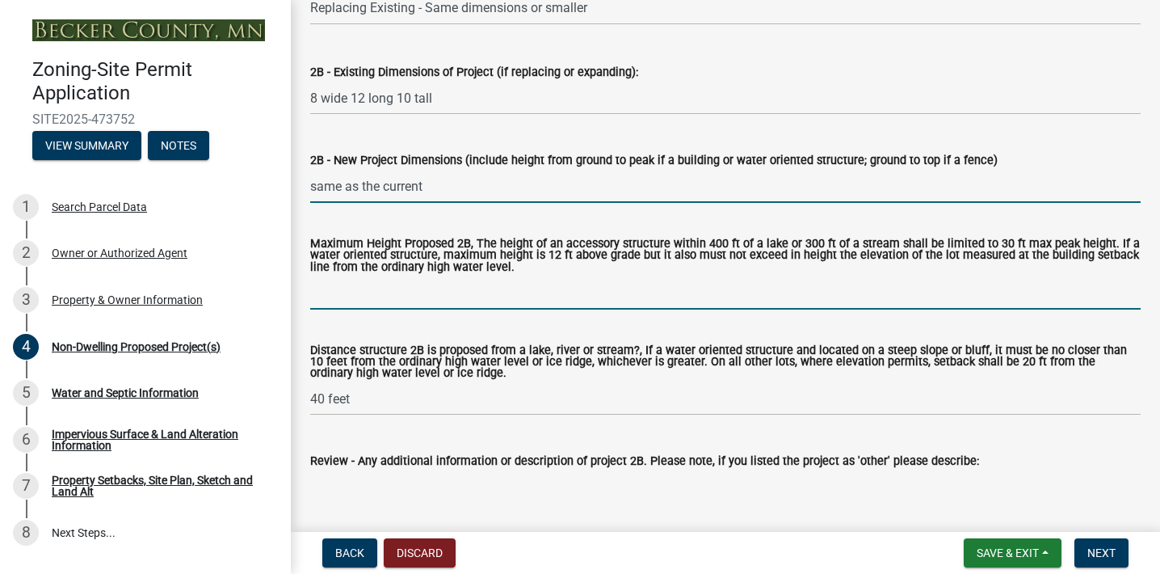
click at [460, 297] on input "Maximum Height Proposed 2B, The height of an accessory structure within 400 ft …" at bounding box center [725, 292] width 831 height 33
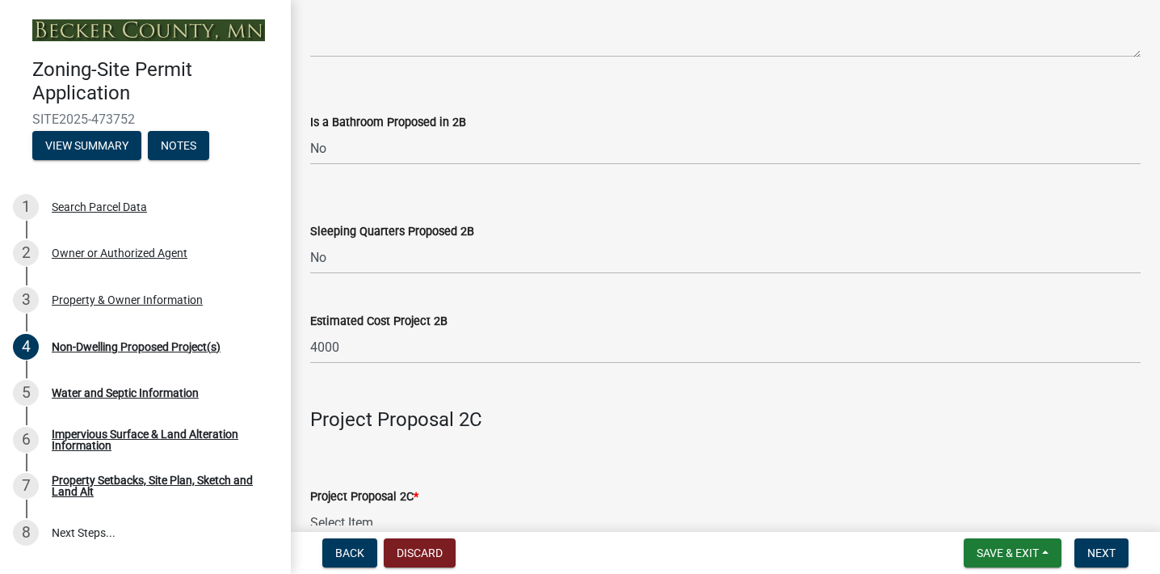
scroll to position [2220, 0]
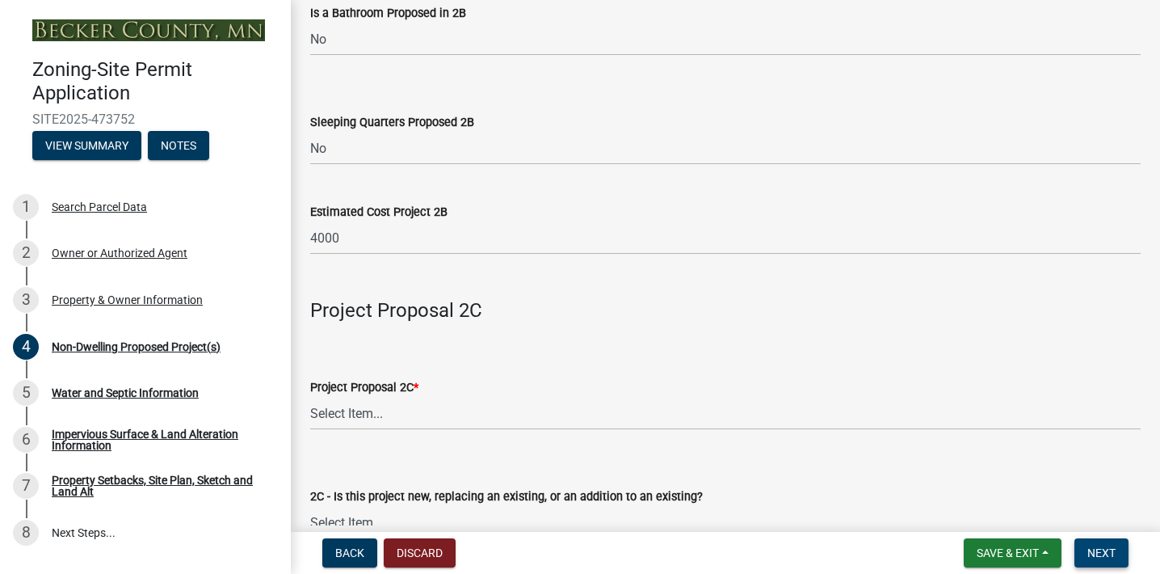
click at [1105, 553] on span "Next" at bounding box center [1102, 552] width 28 height 13
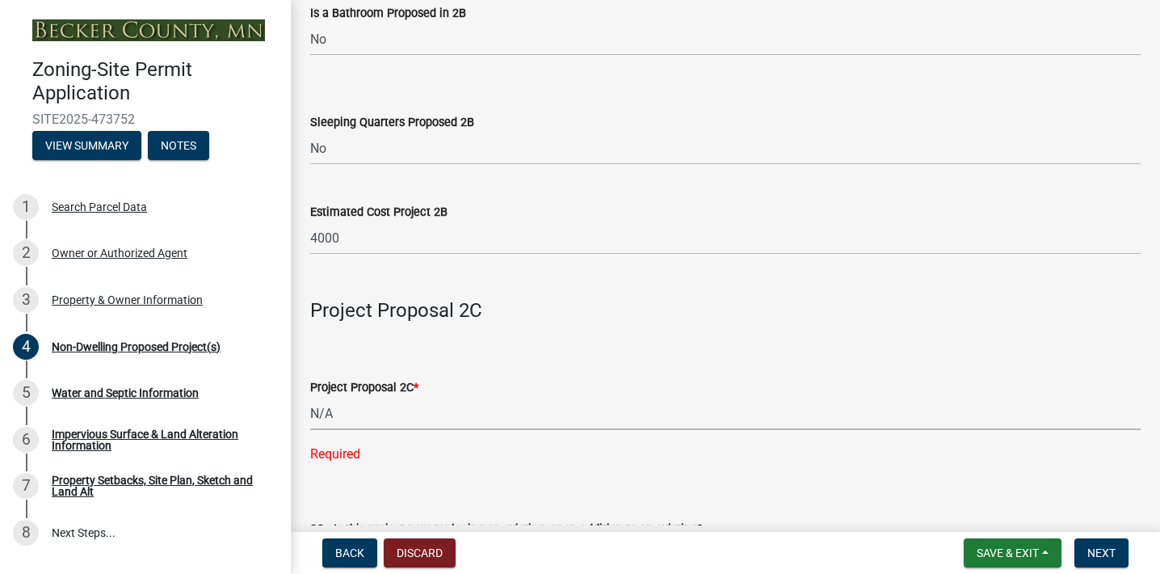
select select "a9a8393f-3c28-47b8-b6d9-84c94641c3fc"
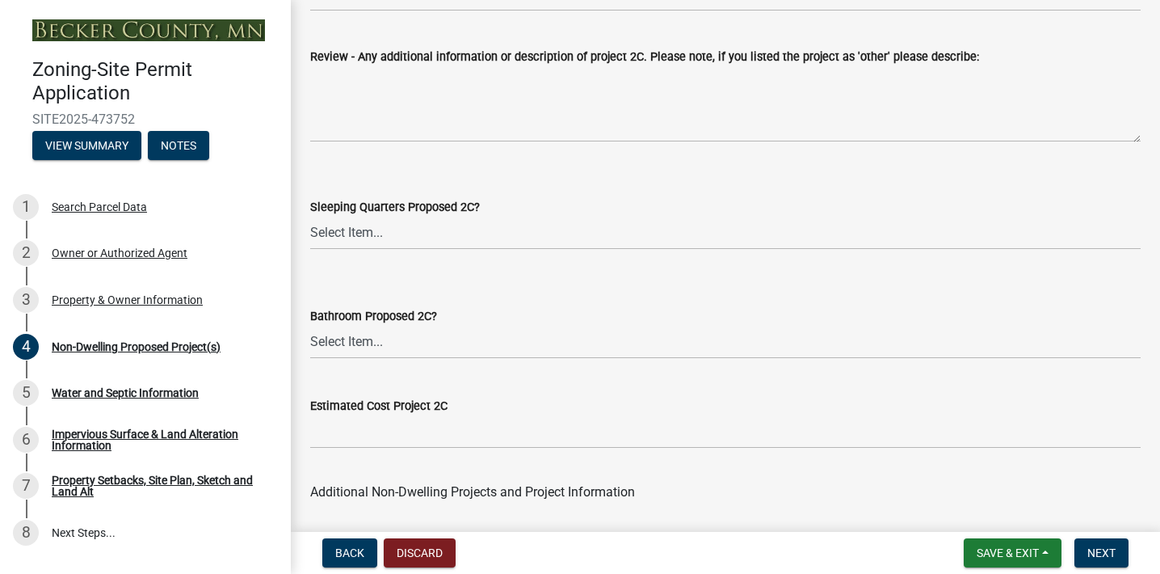
scroll to position [3403, 0]
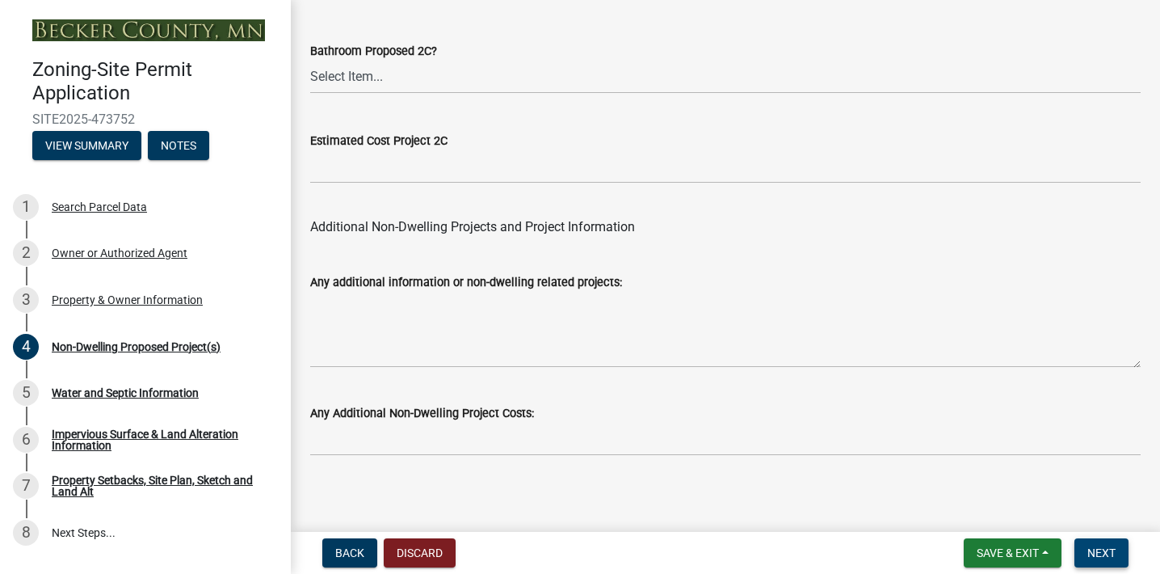
click at [1111, 558] on span "Next" at bounding box center [1102, 552] width 28 height 13
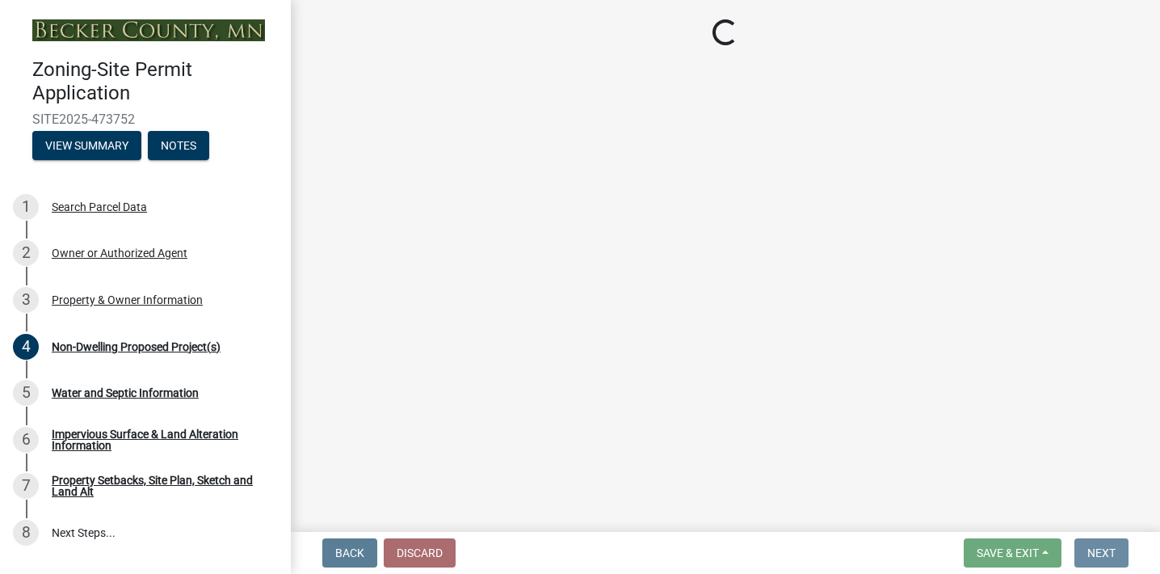
scroll to position [0, 0]
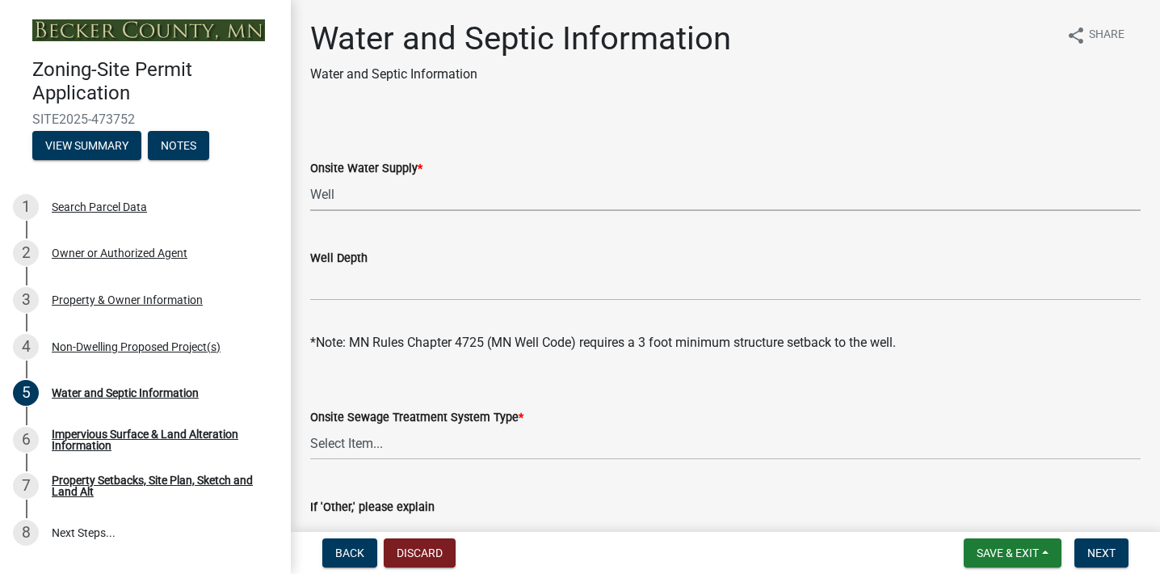
select select "9c51a48b-0bee-4836-8d5c-beab6e77ad2a"
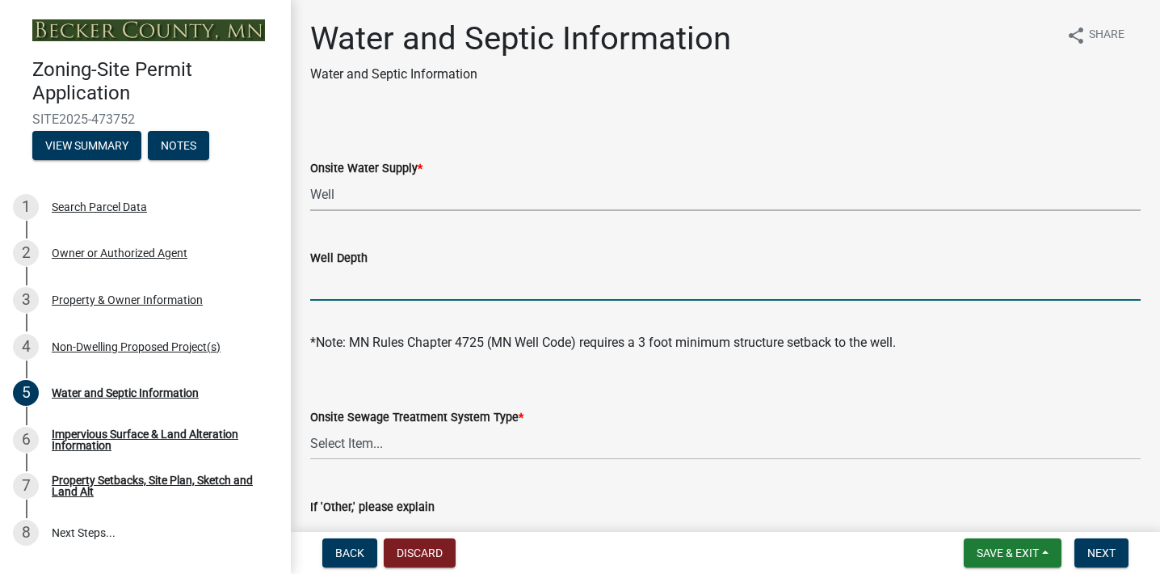
click at [366, 280] on input "Well Depth" at bounding box center [725, 283] width 831 height 33
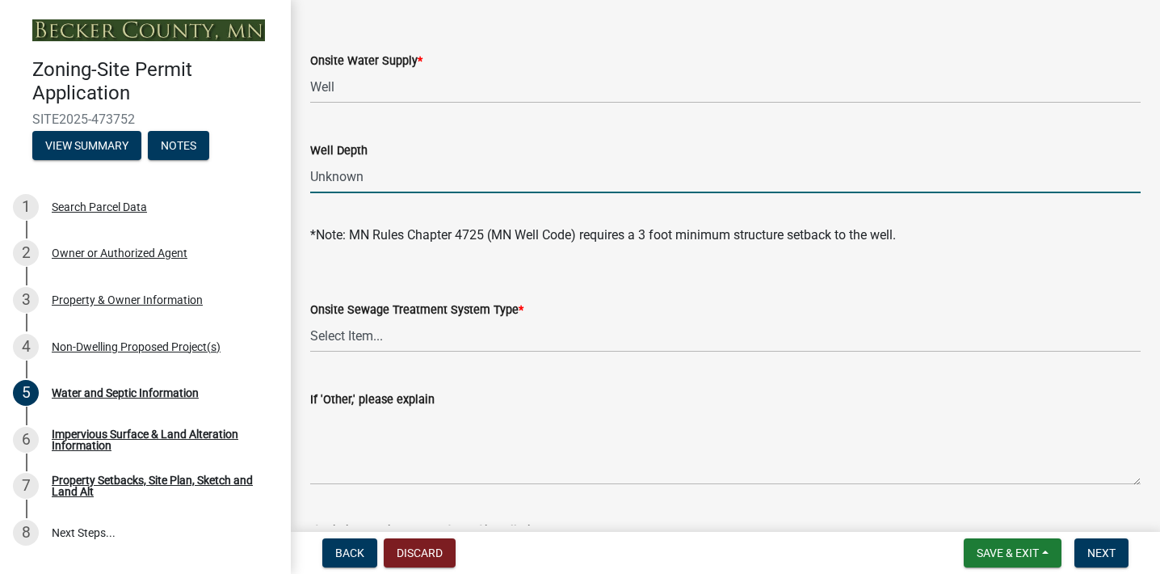
type input "Unknown"
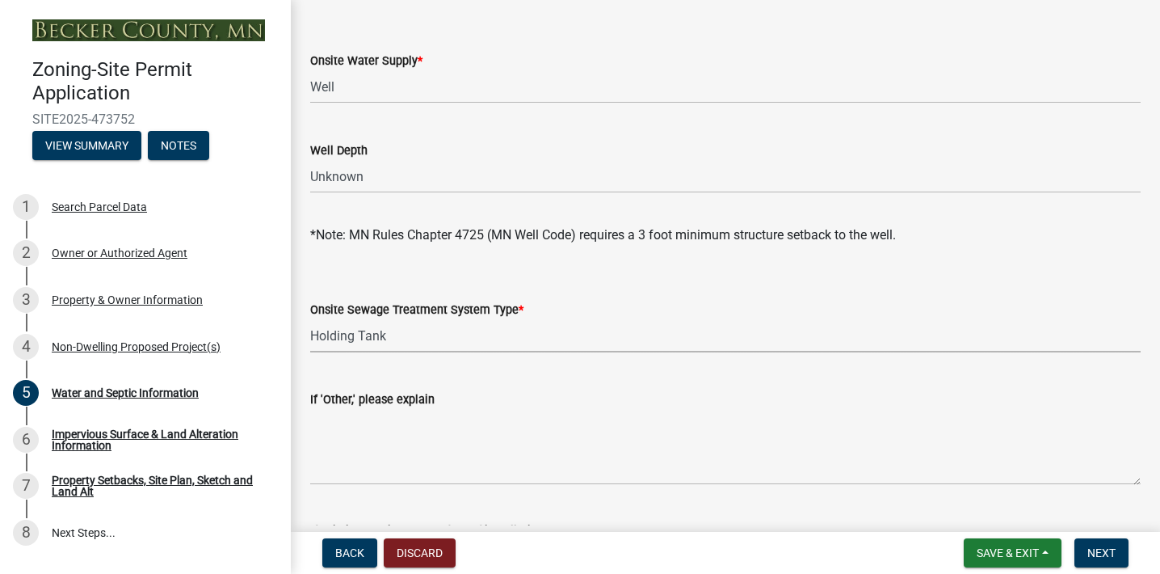
select select "bb0103e2-6f27-4335-a860-183be8d3b6e1"
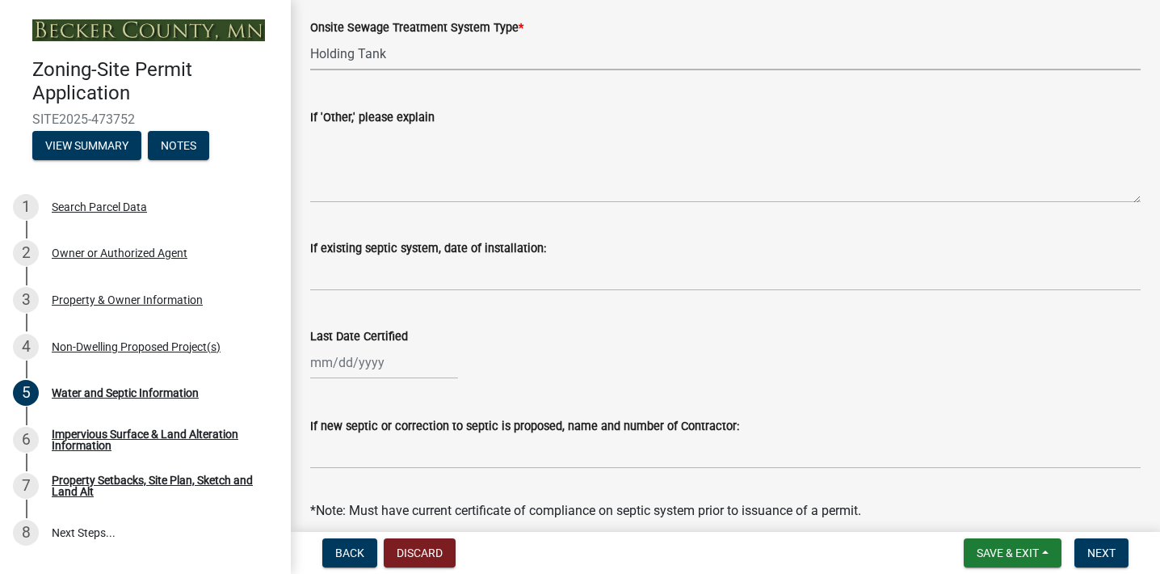
scroll to position [615, 0]
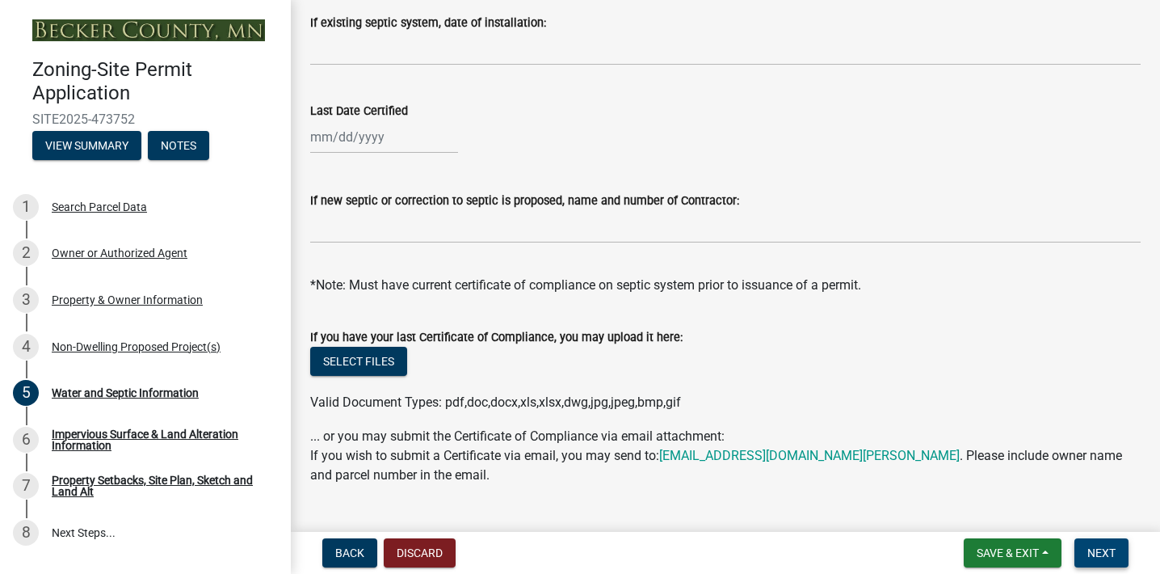
click at [1120, 552] on button "Next" at bounding box center [1102, 552] width 54 height 29
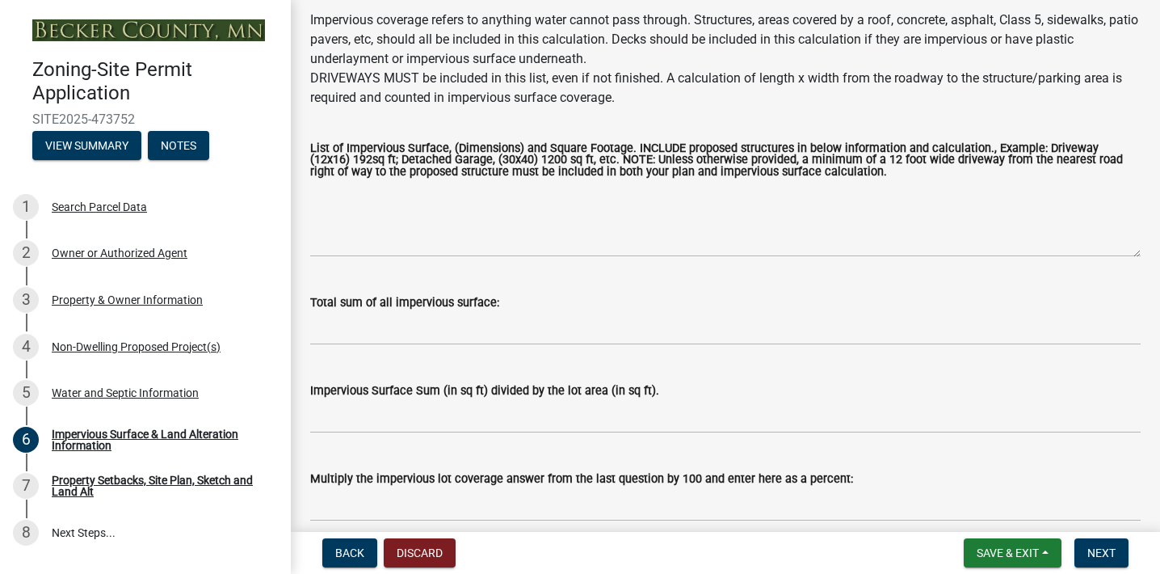
scroll to position [258, 0]
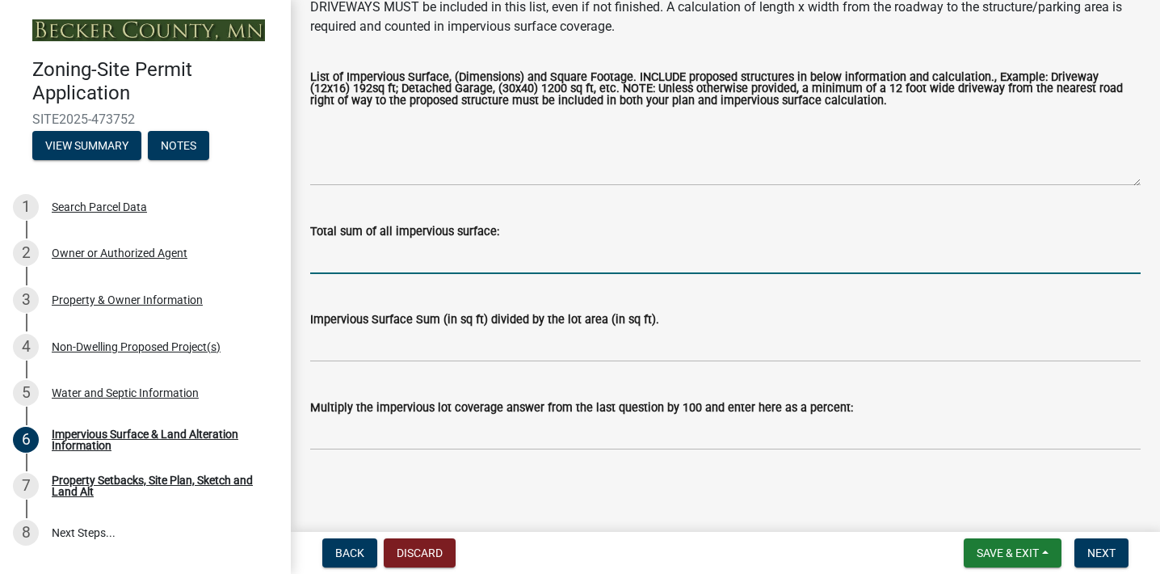
click at [377, 265] on input "Total sum of all impervious surface:" at bounding box center [725, 257] width 831 height 33
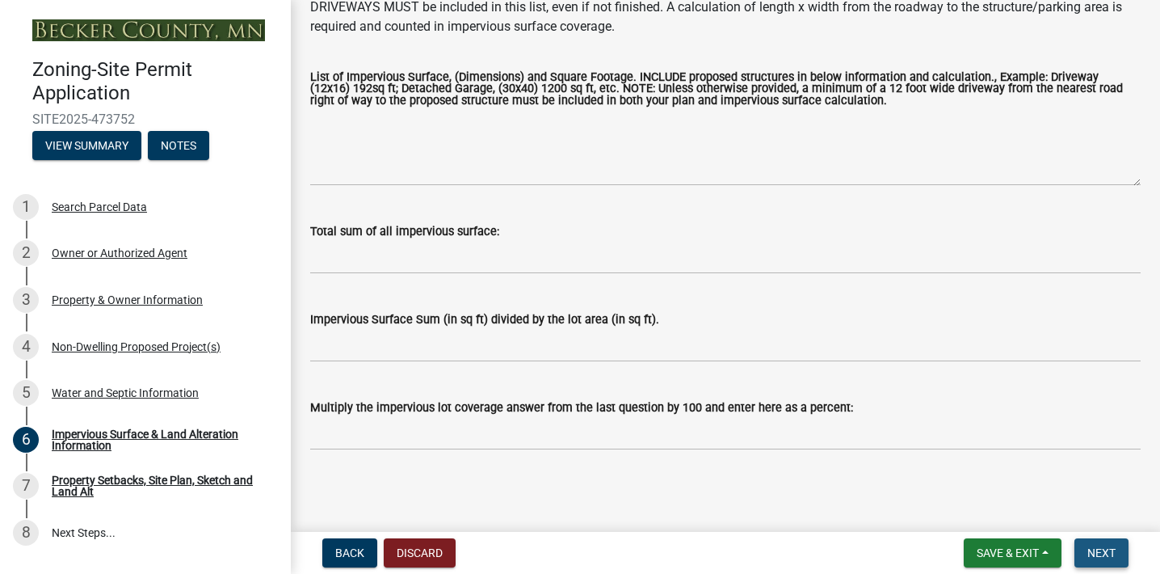
click at [1102, 551] on span "Next" at bounding box center [1102, 552] width 28 height 13
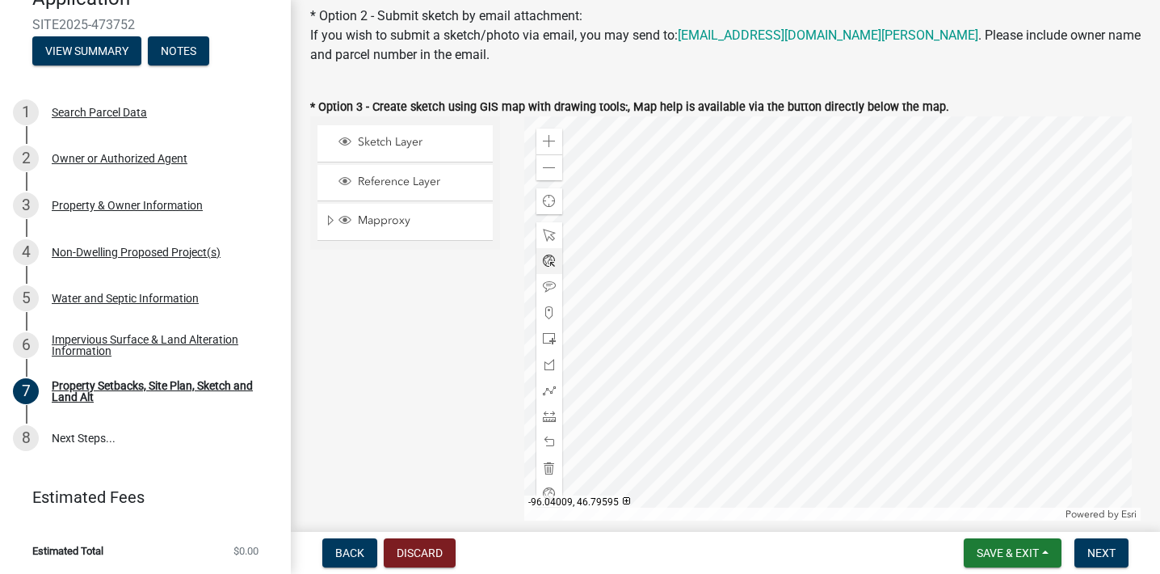
scroll to position [484, 0]
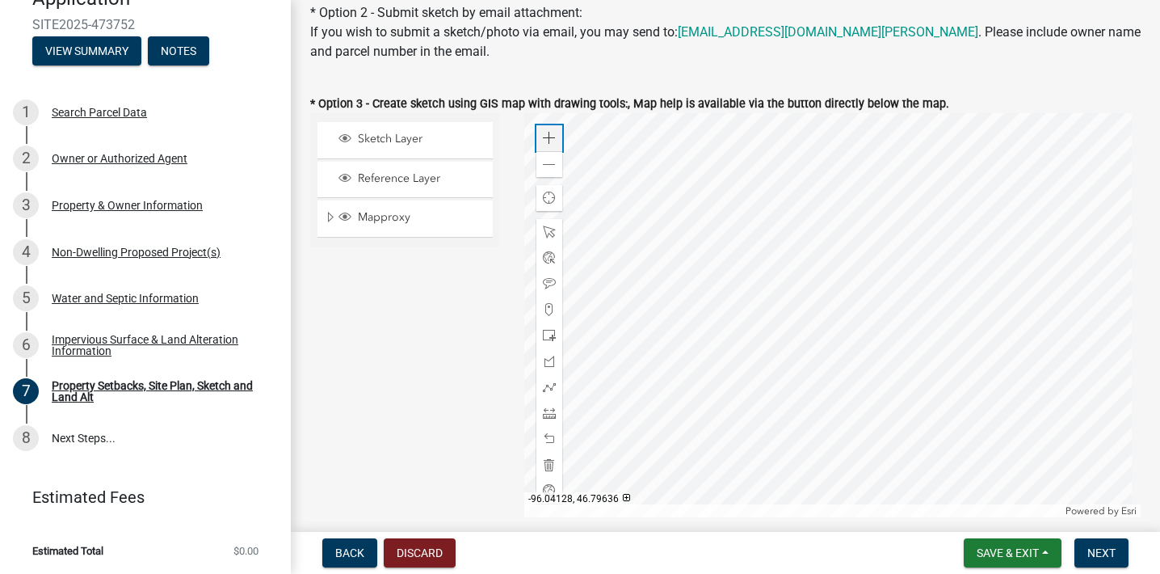
click at [549, 145] on span at bounding box center [549, 138] width 13 height 13
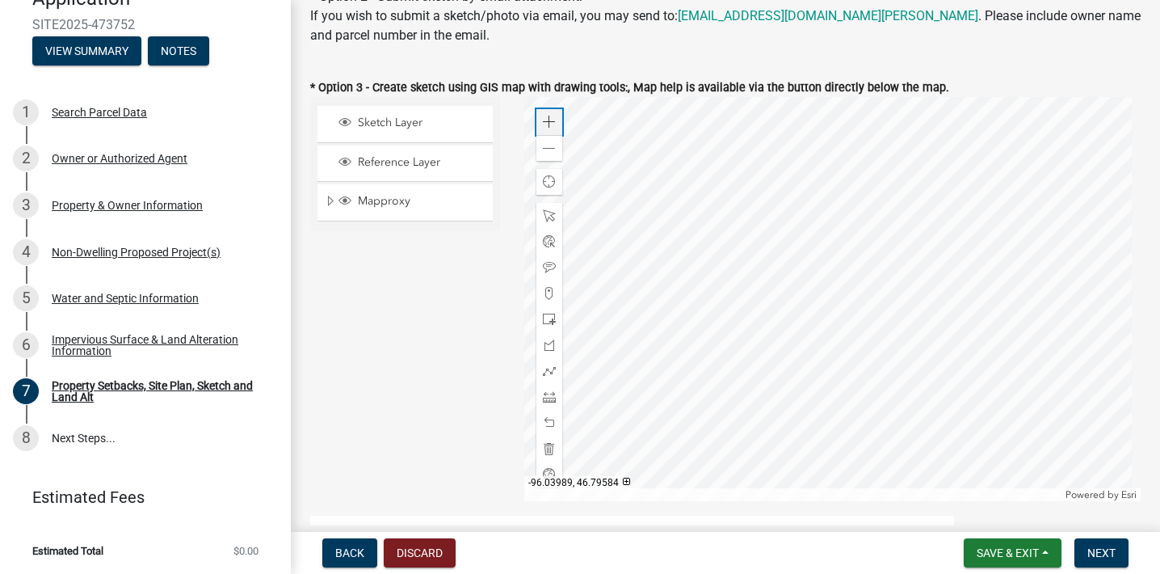
scroll to position [586, 0]
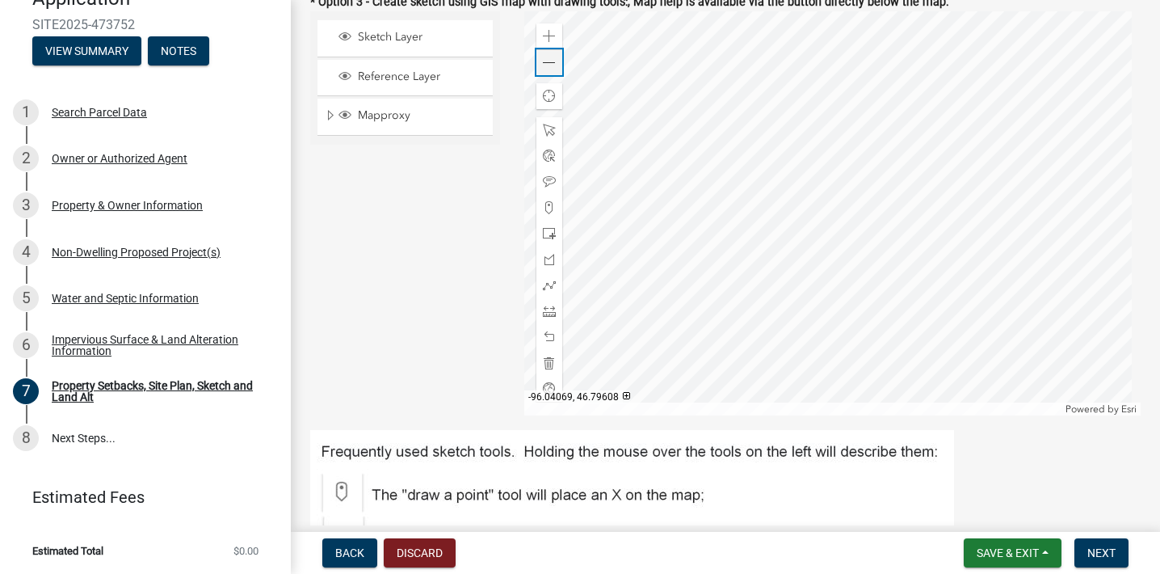
click at [551, 69] on span at bounding box center [549, 63] width 13 height 13
click at [545, 43] on span at bounding box center [549, 36] width 13 height 13
click at [543, 43] on span at bounding box center [549, 36] width 13 height 13
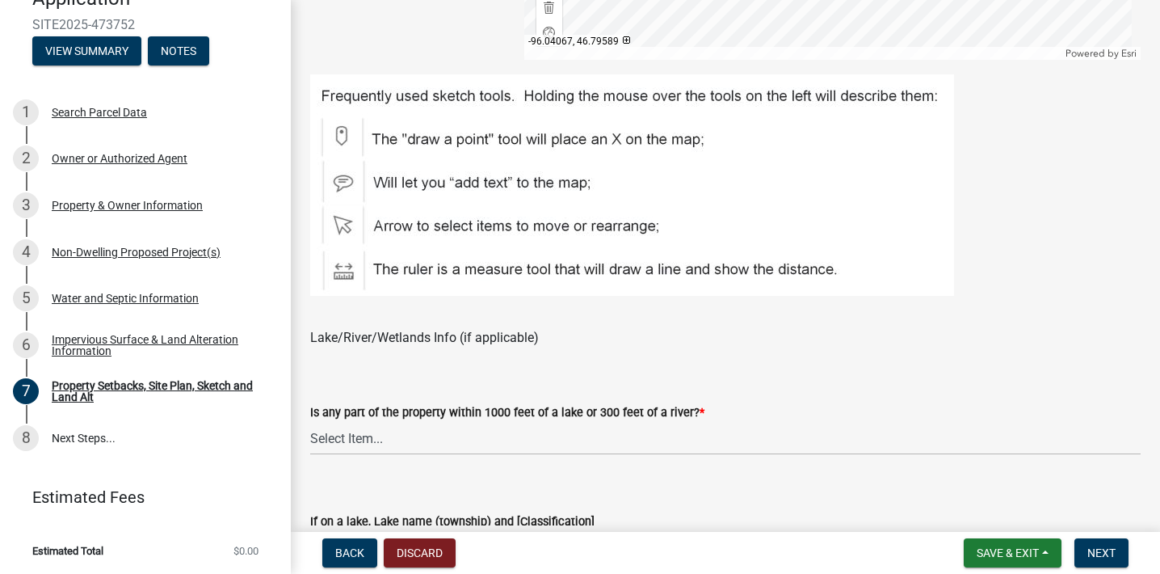
scroll to position [938, 0]
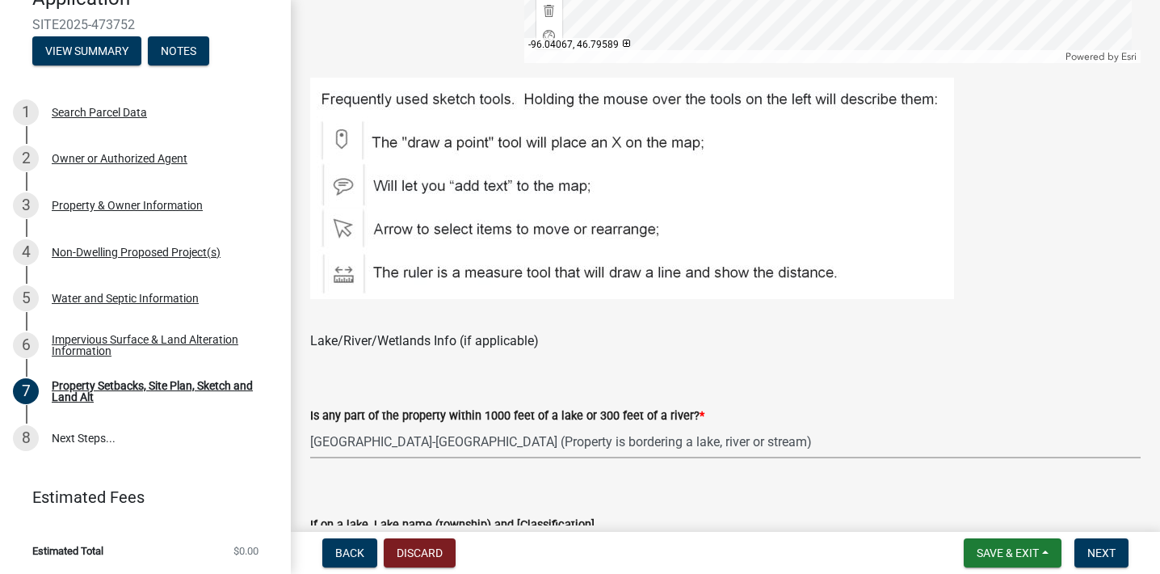
select select "7b13c63f-e699-4112-b373-98fbd28ec536"
click at [895, 364] on wm-data-entity-input "Lake/River/Wetlands Info (if applicable)" at bounding box center [725, 338] width 831 height 52
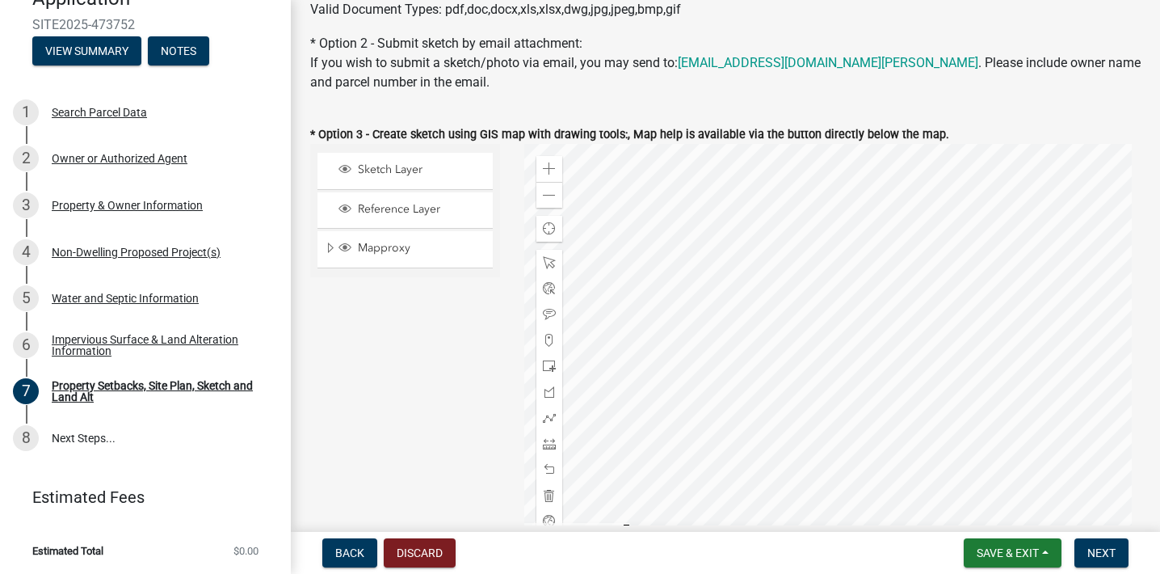
scroll to position [358, 0]
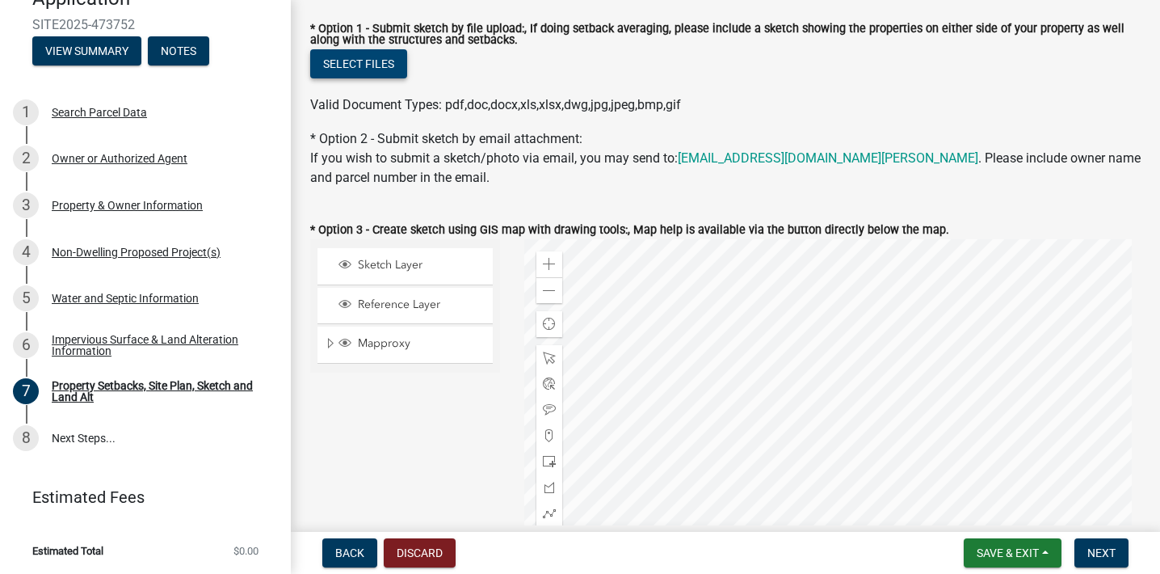
click at [341, 78] on button "Select files" at bounding box center [358, 63] width 97 height 29
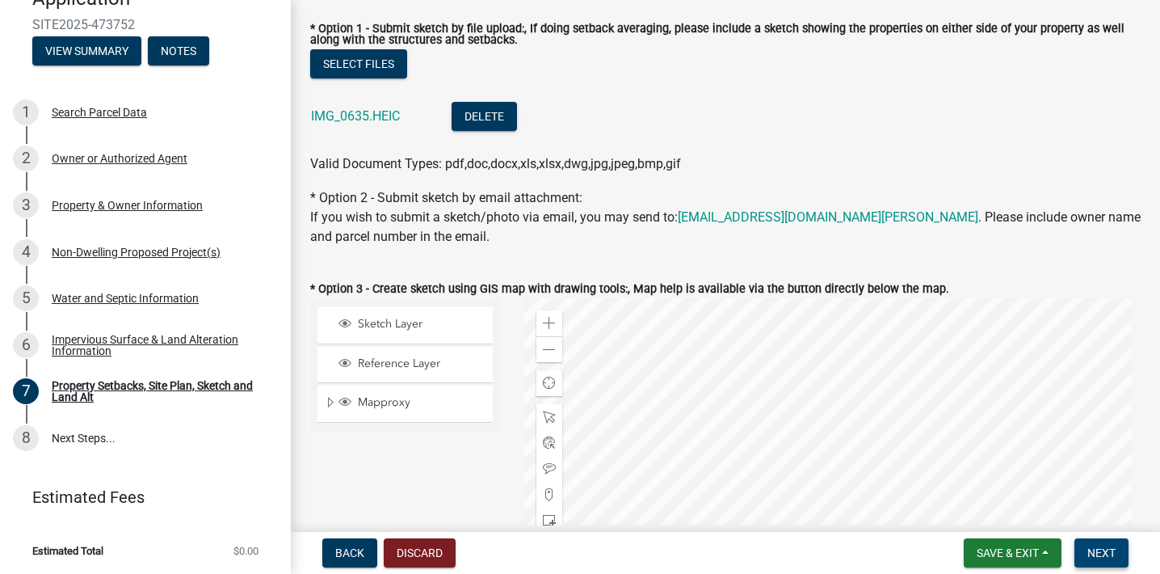
click at [1119, 554] on button "Next" at bounding box center [1102, 552] width 54 height 29
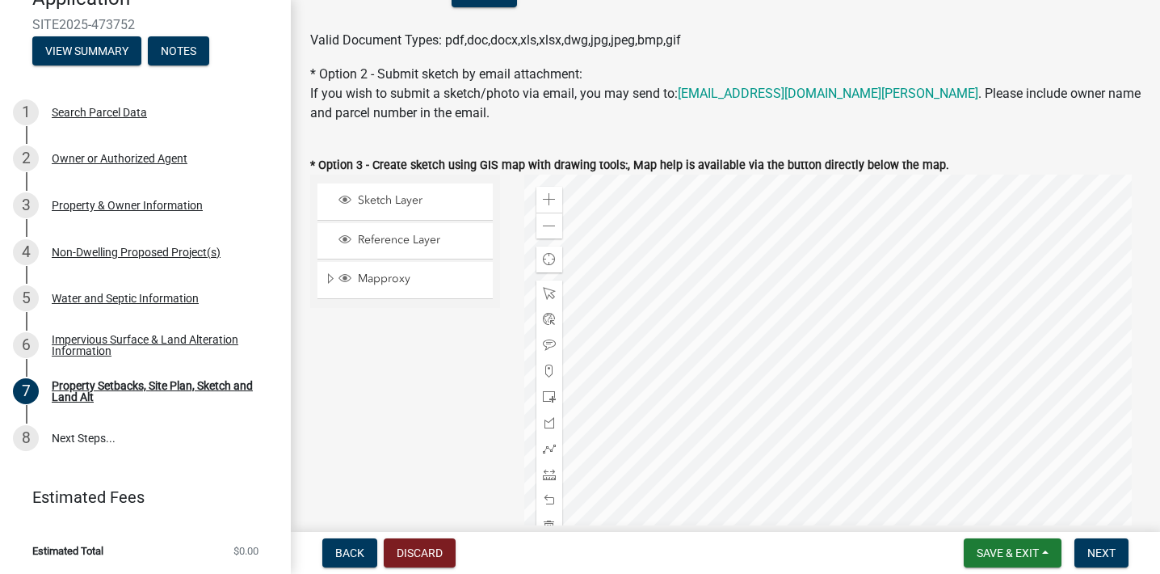
scroll to position [802, 0]
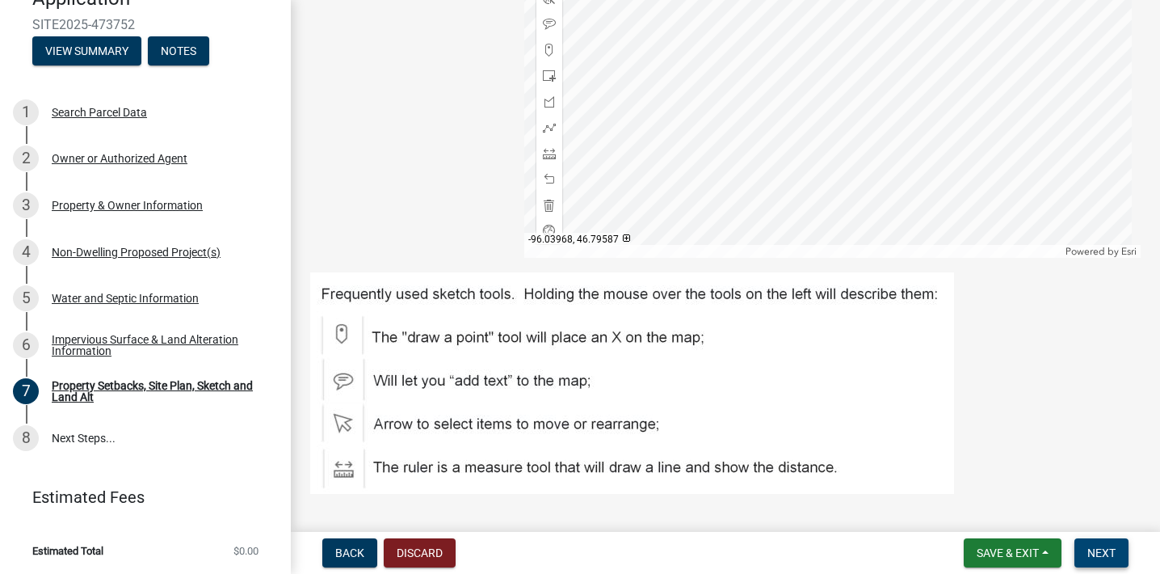
click at [1102, 554] on span "Next" at bounding box center [1102, 552] width 28 height 13
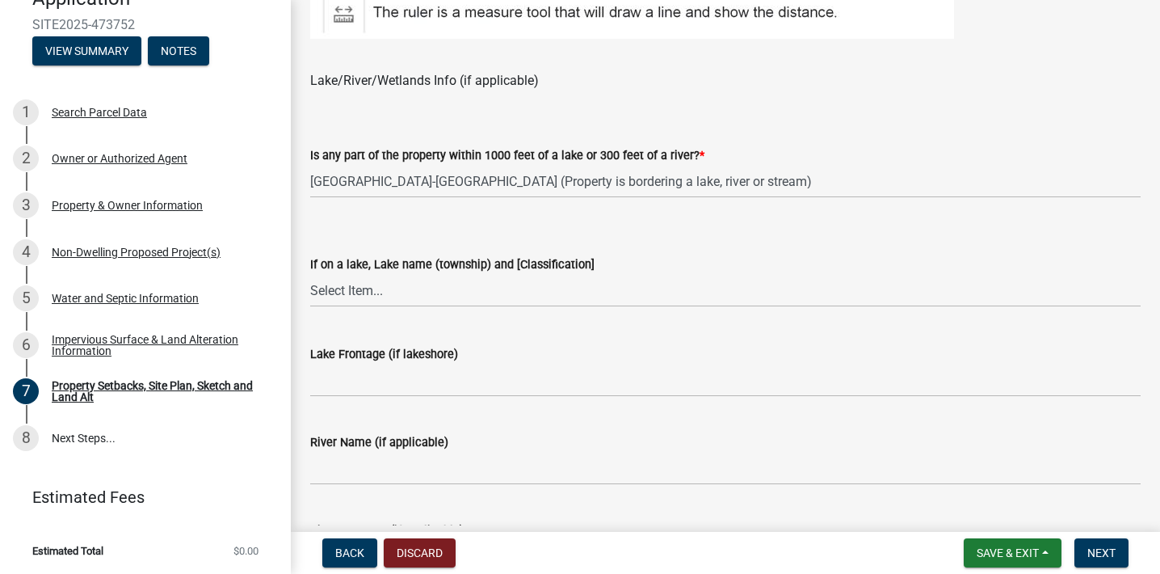
scroll to position [1388, 0]
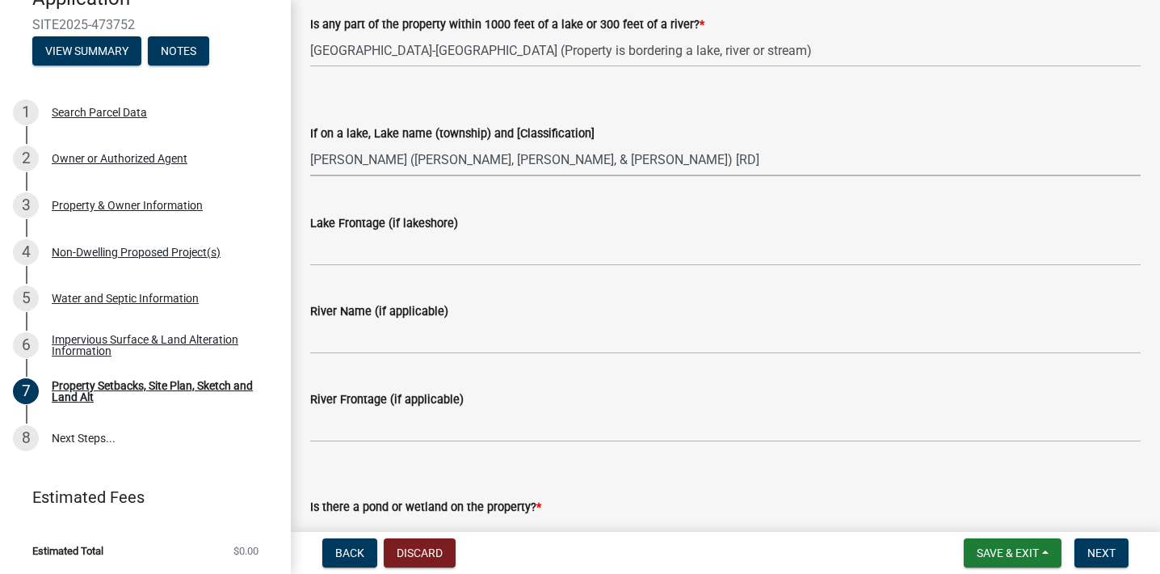
select select "c101a5b4-6bb9-4f78-9b05-8a935d0e5ce5"
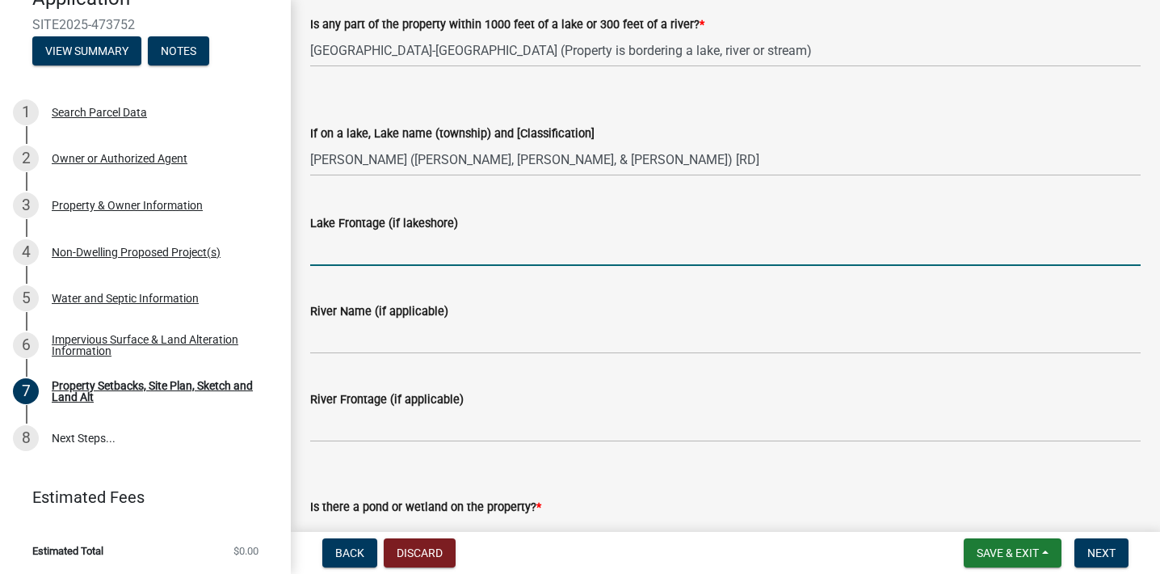
click at [452, 266] on input "Lake Frontage (if lakeshore)" at bounding box center [725, 249] width 831 height 33
type input "150'"
click at [591, 315] on div "River Name (if applicable)" at bounding box center [725, 316] width 831 height 75
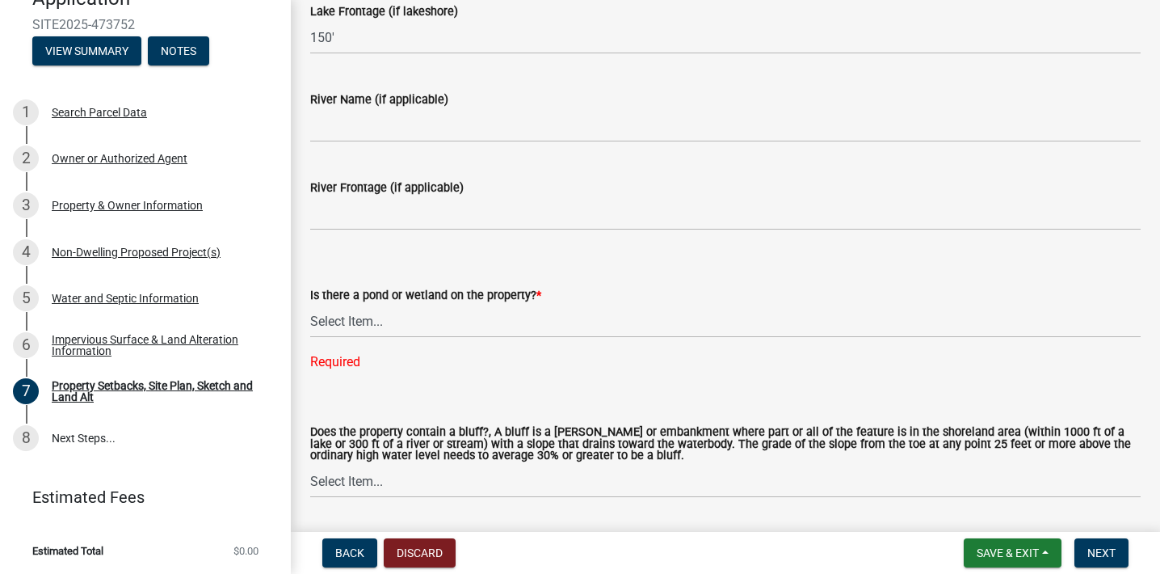
scroll to position [1731, 0]
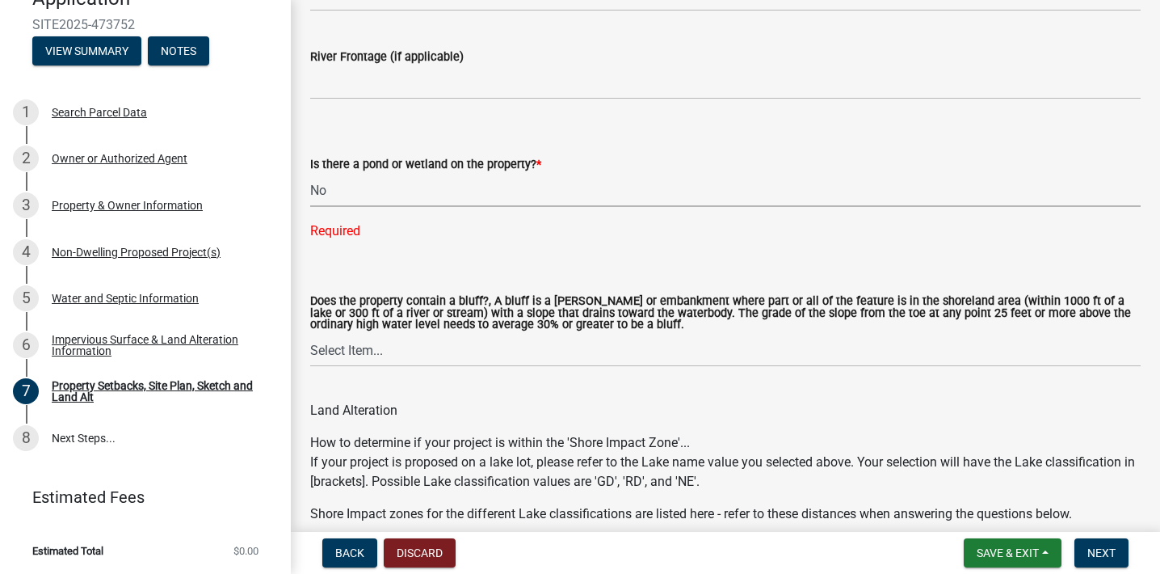
select select "b56a4575-9846-47cf-8067-c59a4853da22"
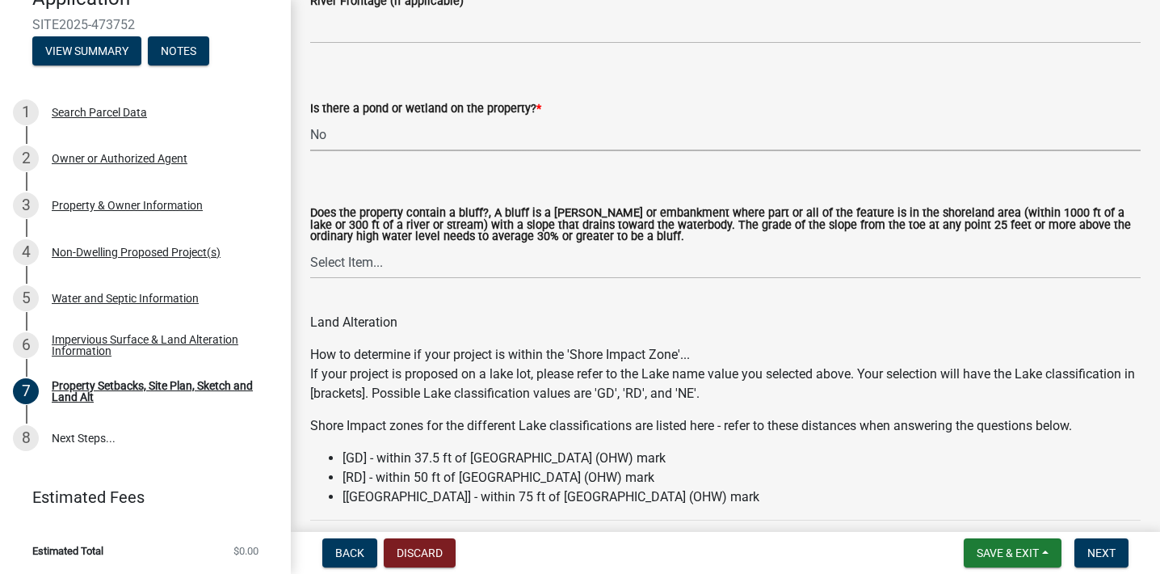
scroll to position [1819, 0]
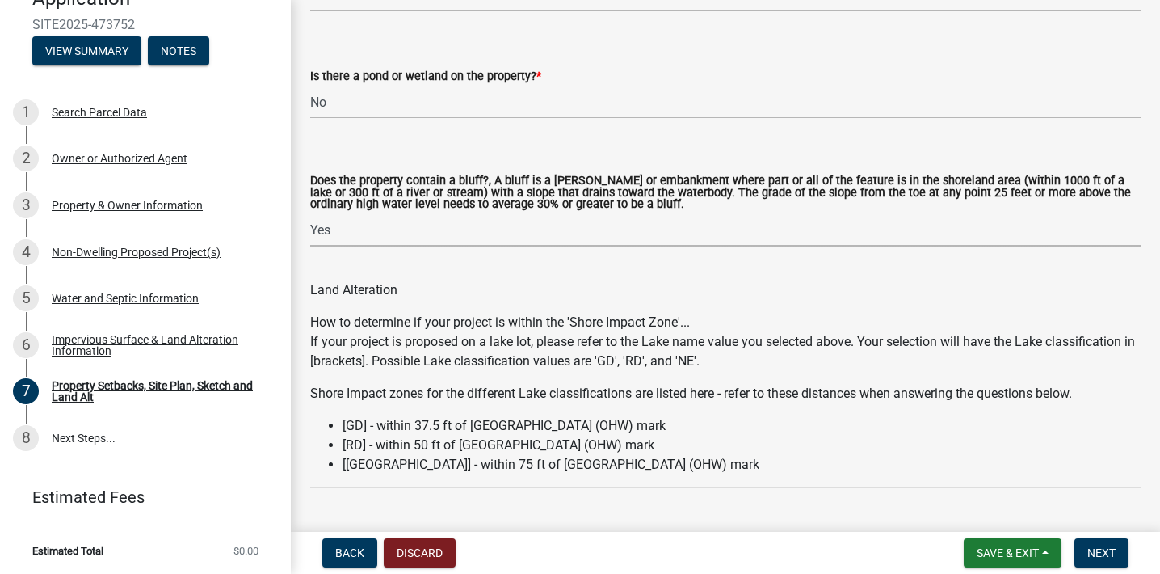
select select "b9185151-7fec-488a-a719-f11a93338dbd"
click at [484, 285] on div "Land Alteration" at bounding box center [725, 280] width 831 height 39
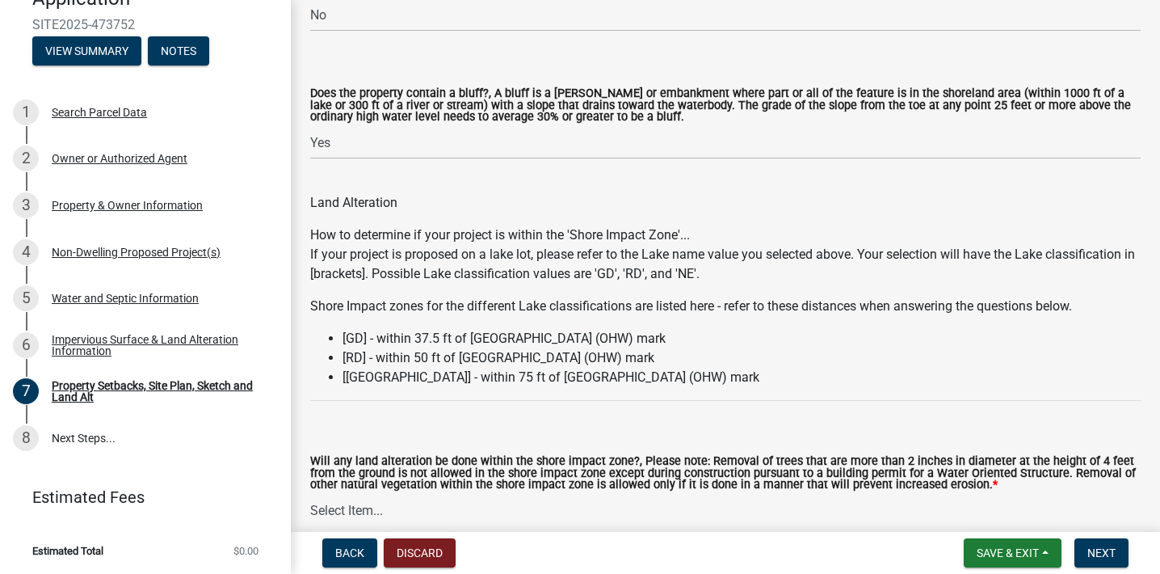
scroll to position [2015, 0]
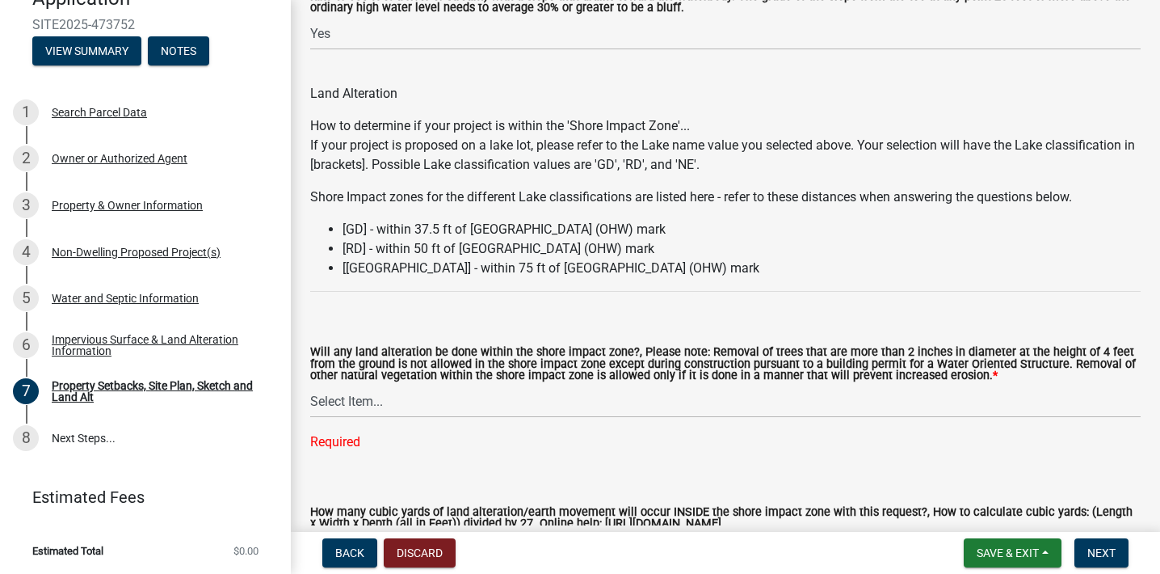
click at [375, 259] on li "[RD] - within 50 ft of [GEOGRAPHIC_DATA] (OHW) mark" at bounding box center [742, 248] width 798 height 19
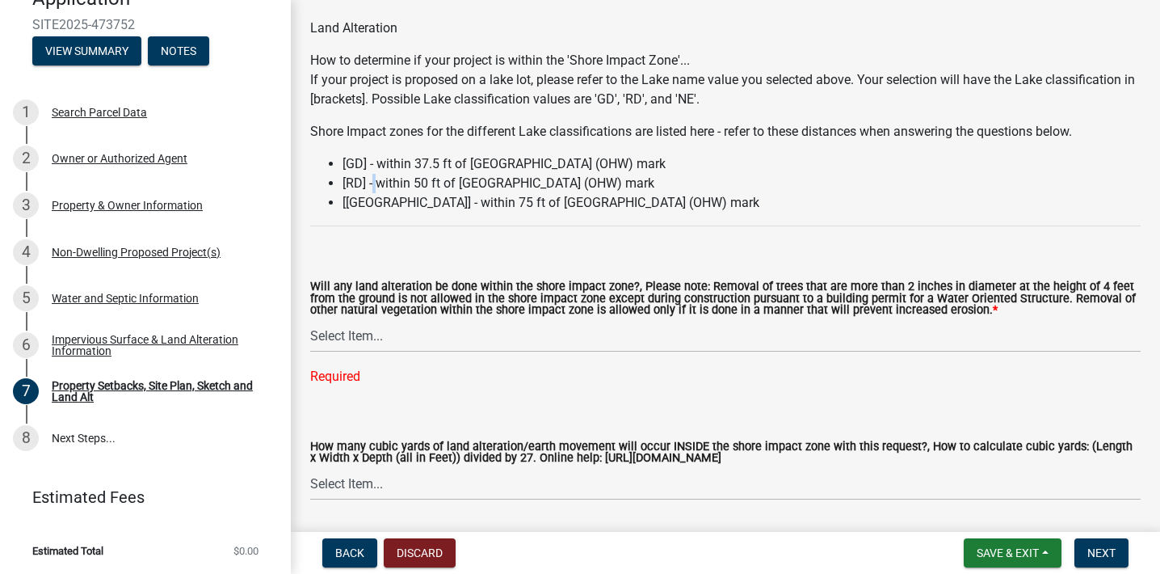
scroll to position [2110, 0]
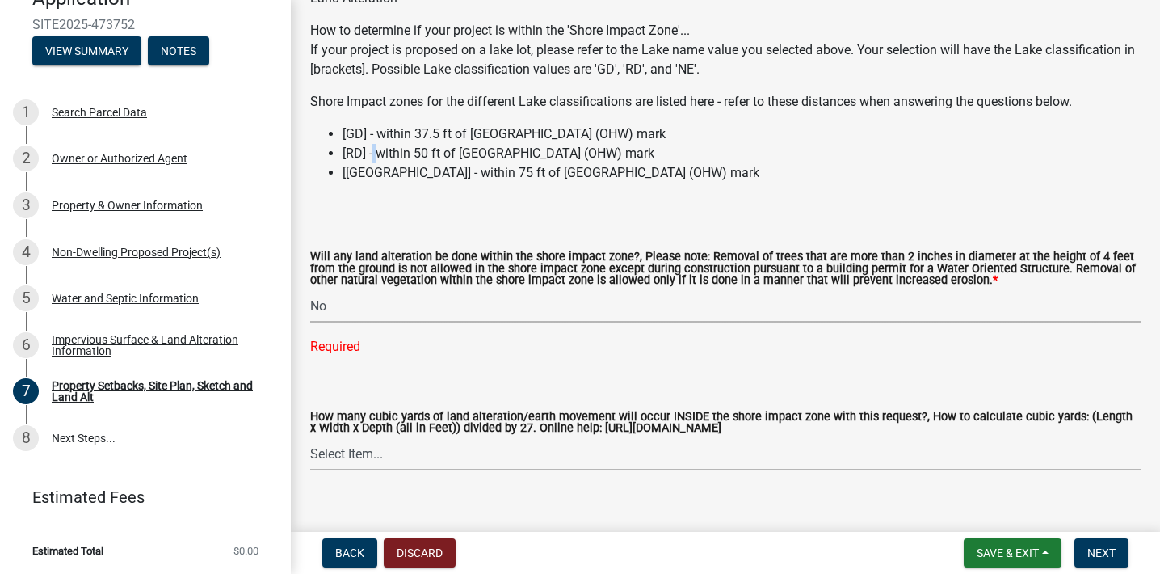
select select "e8ab2dc3-aa3f-46f3-9b4a-37eb25ad84af"
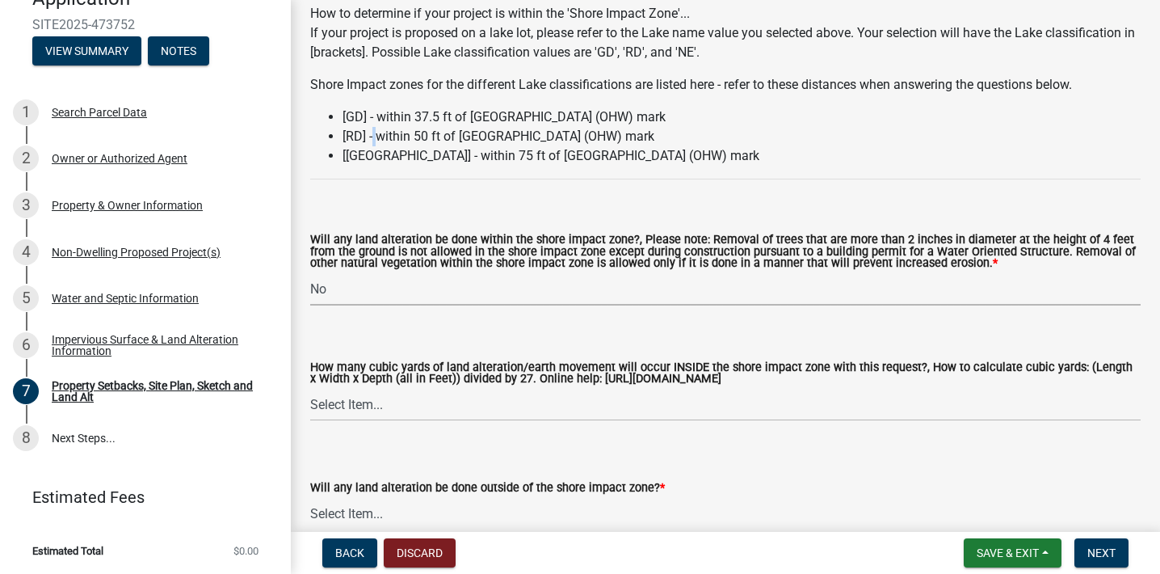
scroll to position [2243, 0]
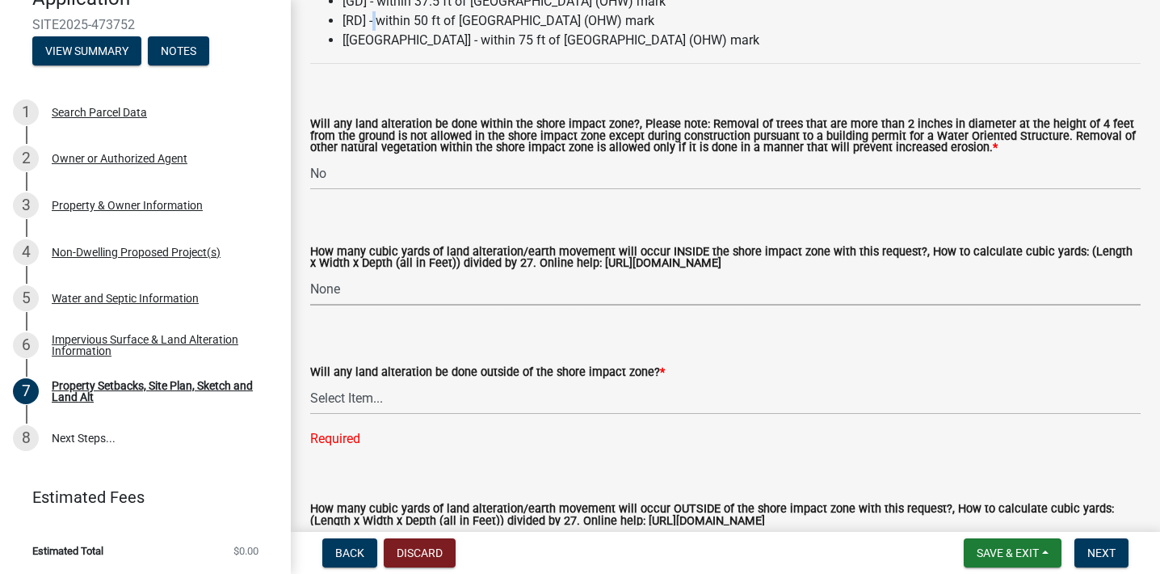
select select "27b2a8b4-abf6-463e-8c0c-7c5d2b4fe26f"
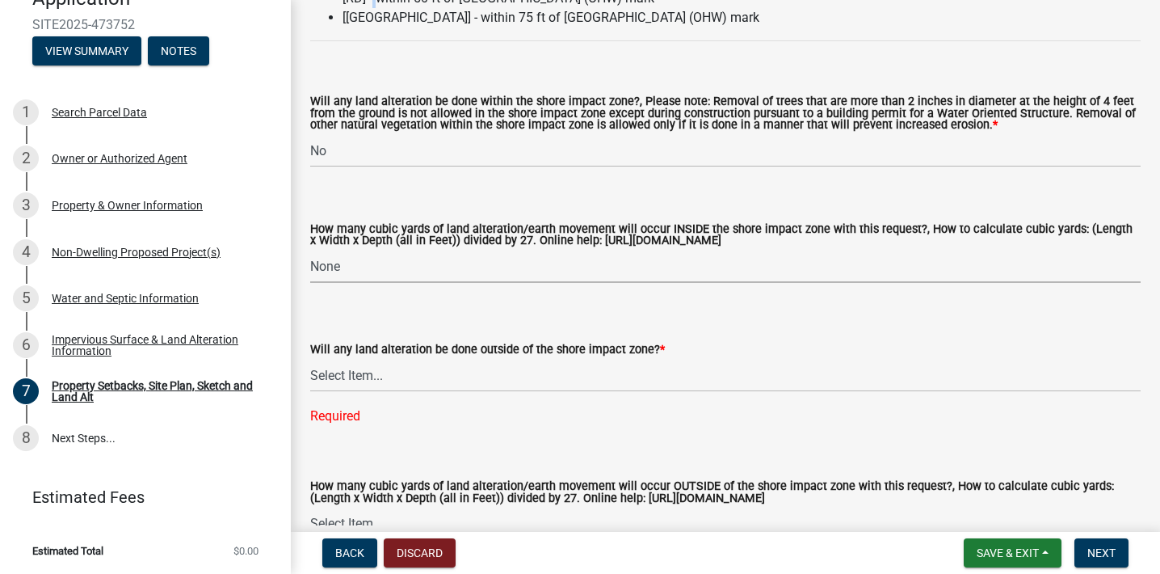
scroll to position [2312, 0]
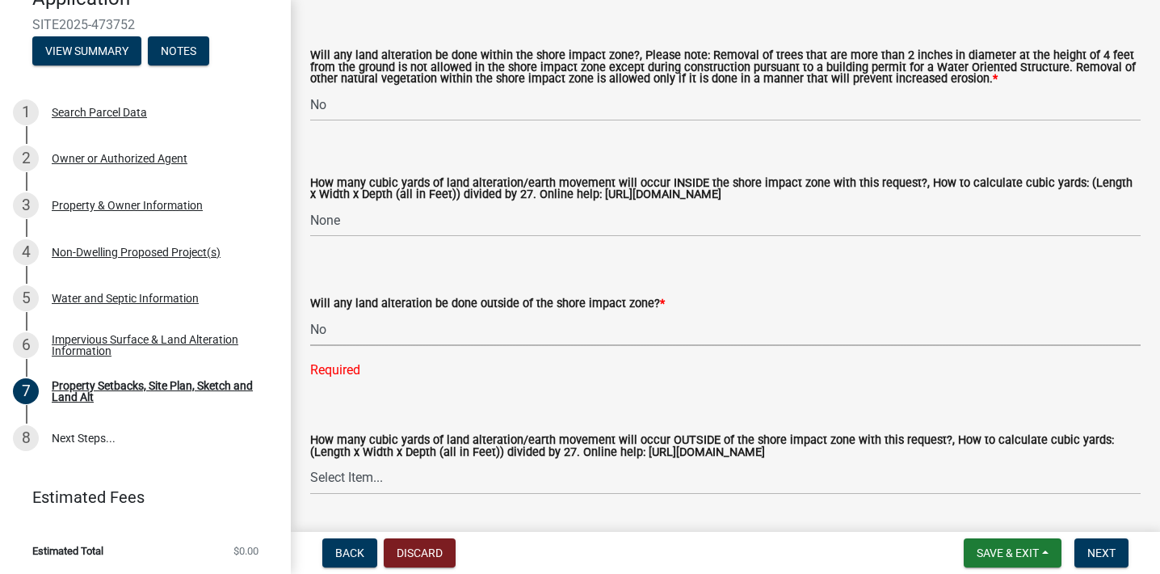
select select "b98836ba-4715-455d-97ab-be9a9df498a8"
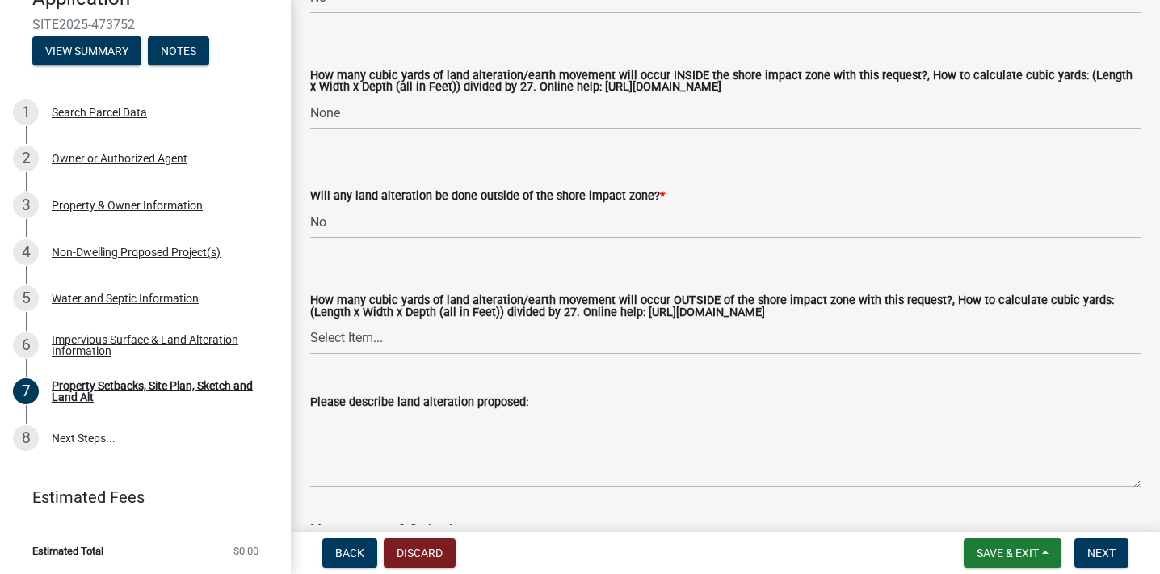
scroll to position [2486, 0]
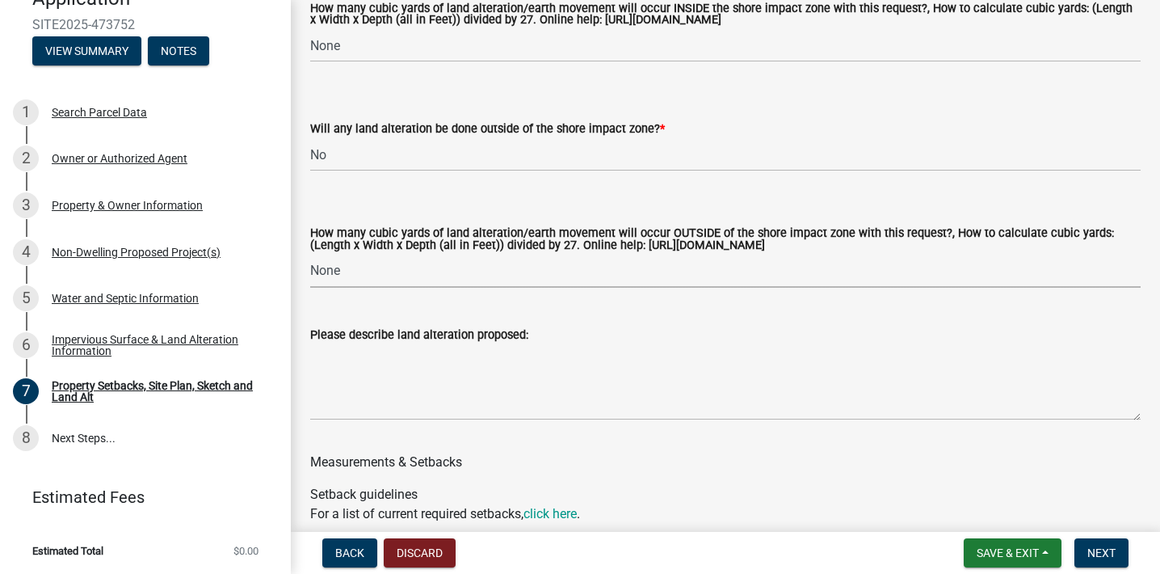
select select "d61e3758-d187-40af-a435-5e09c3f3d509"
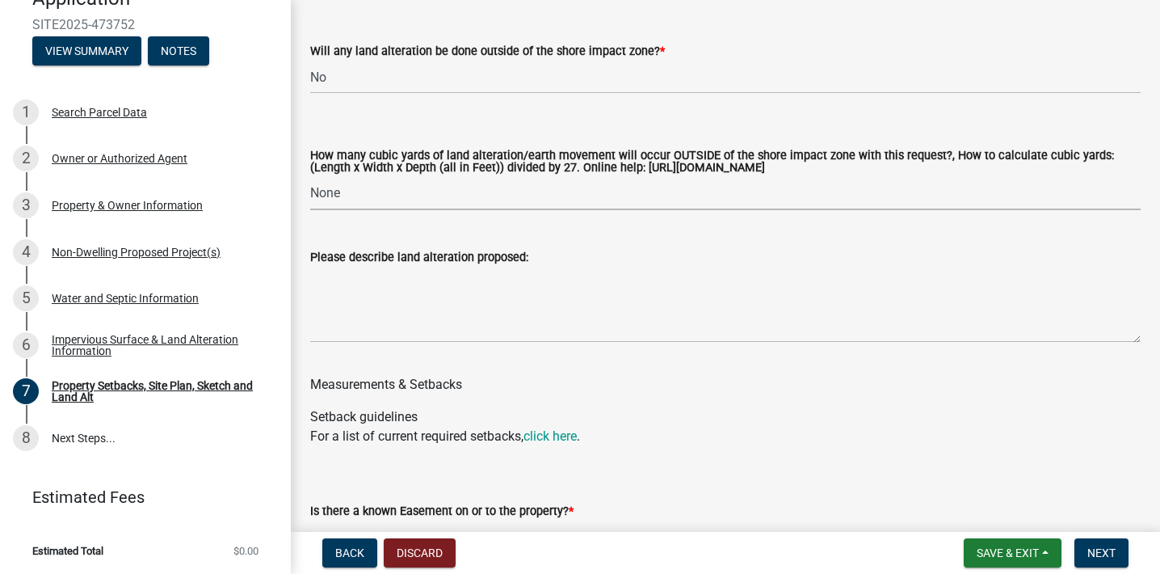
scroll to position [2591, 0]
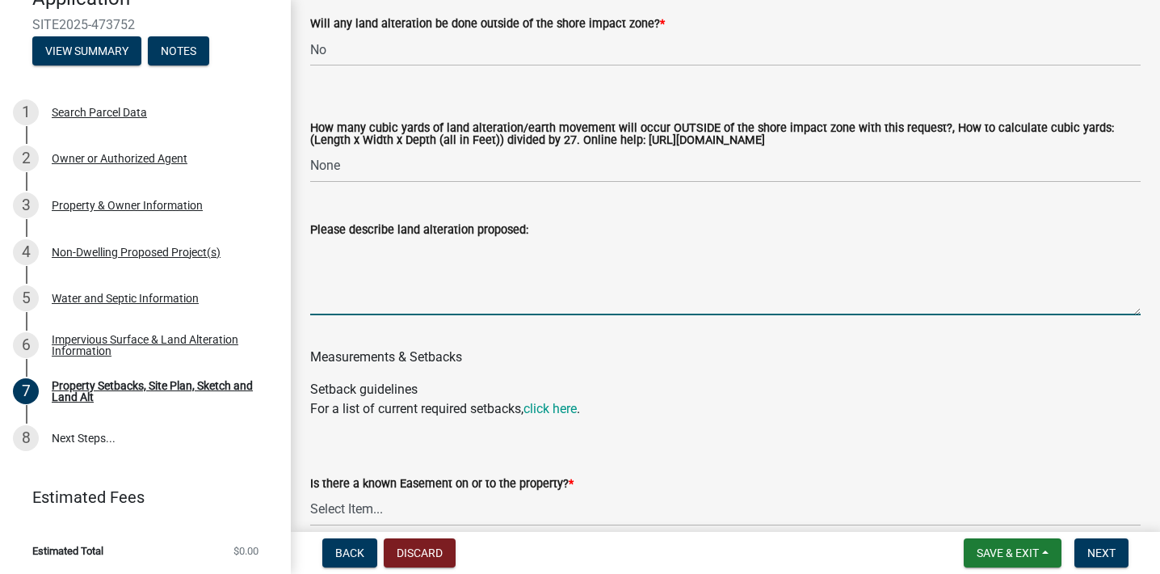
click at [568, 315] on textarea "Please describe land alteration proposed:" at bounding box center [725, 277] width 831 height 76
type textarea "h"
type textarea "G"
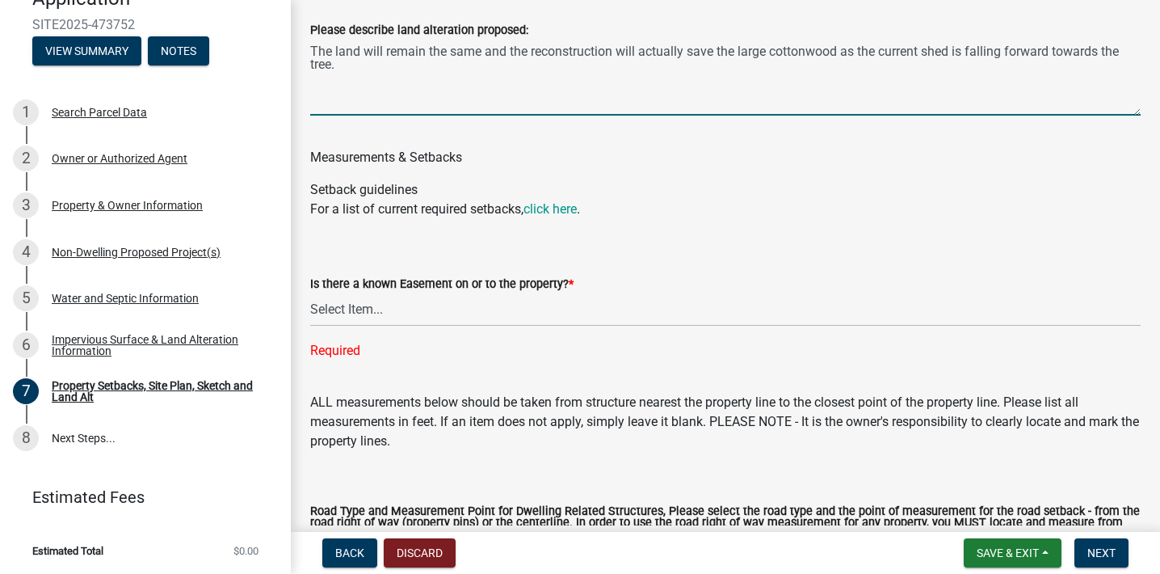
scroll to position [2940, 0]
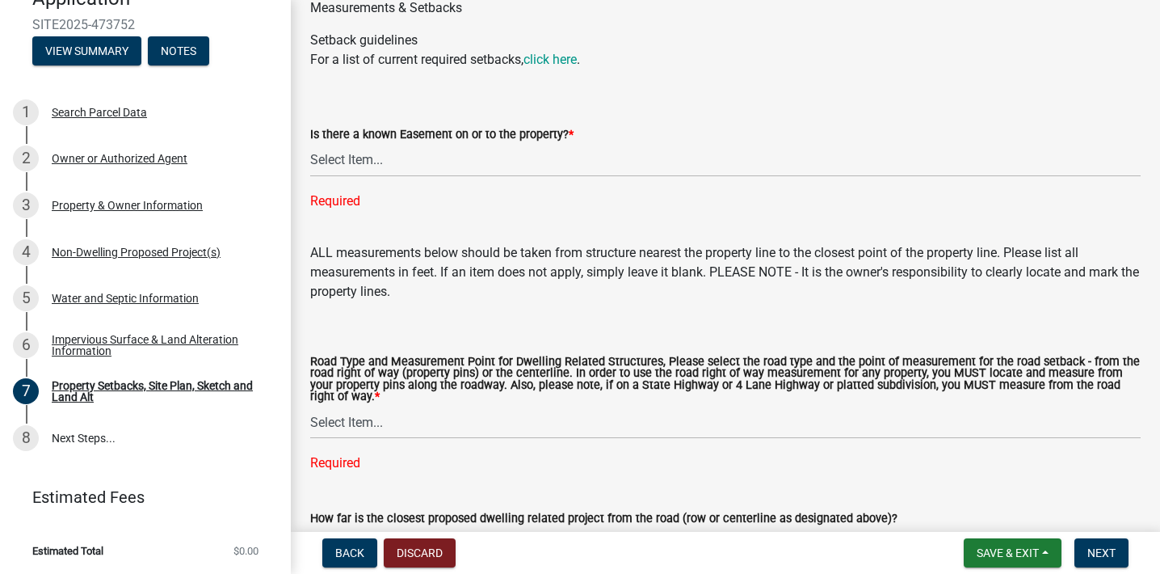
type textarea "The land will remain the same and the reconstruction will actually save the lar…"
select select "c8b8ea71-7088-4e87-a493-7bc88cc2835b"
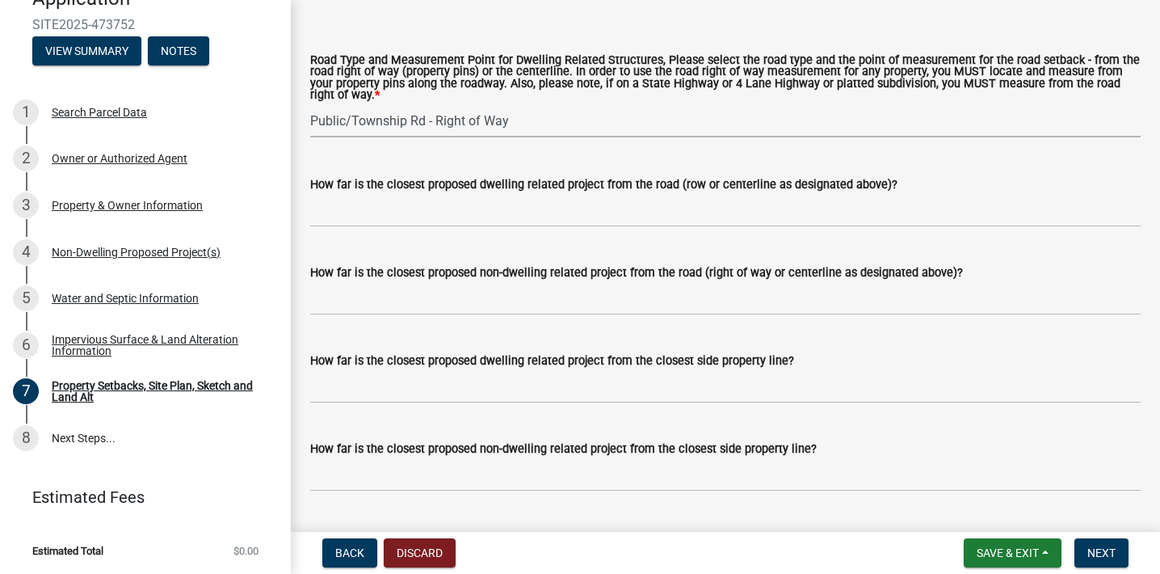
scroll to position [3235, 0]
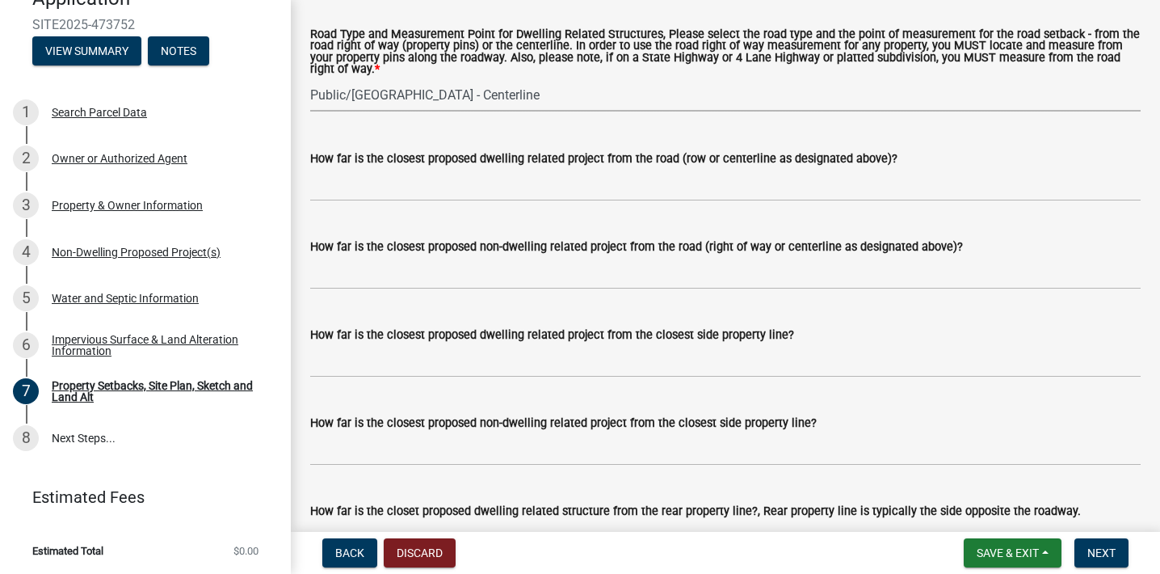
select select "1418c7e3-4054-4b00-84b5-d09b9560f30a"
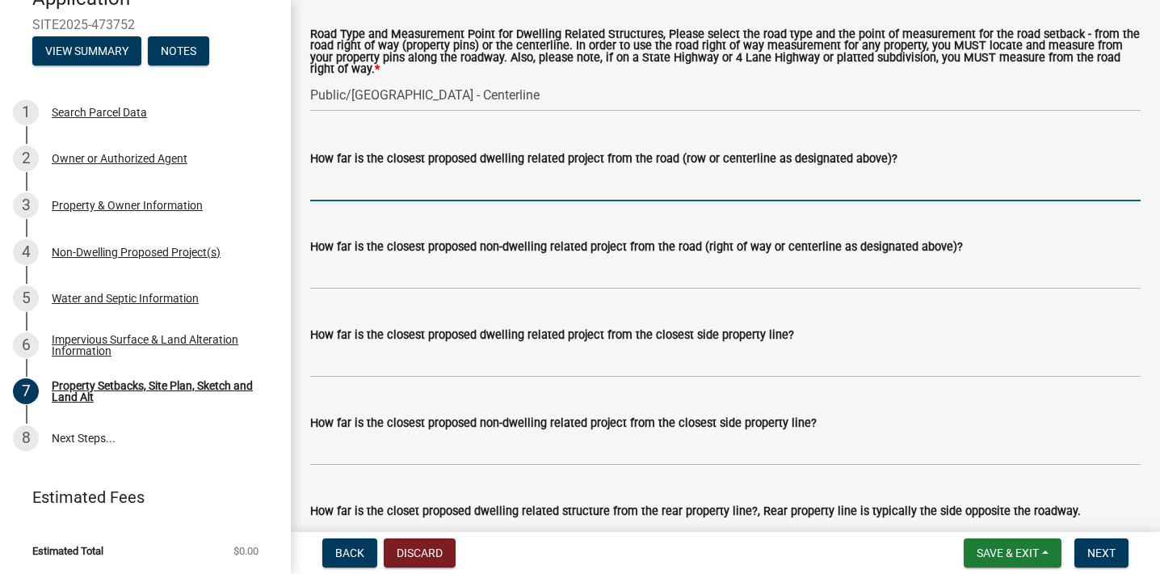
click at [599, 201] on input "How far is the closest proposed dwelling related project from the road (row or …" at bounding box center [725, 184] width 831 height 33
type input "37 feet"
drag, startPoint x: 359, startPoint y: 210, endPoint x: 303, endPoint y: 213, distance: 55.8
click at [303, 201] on div "How far is the closest proposed dwelling related project from the road (row or …" at bounding box center [725, 163] width 855 height 75
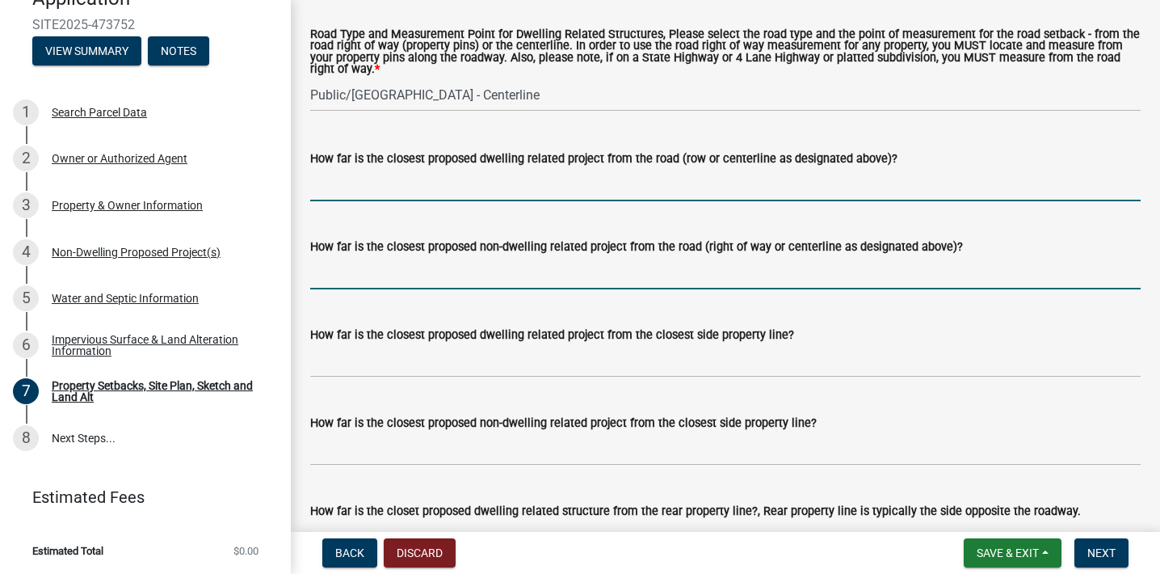
click at [350, 289] on input "How far is the closest proposed non-dwelling related project from the road (rig…" at bounding box center [725, 272] width 831 height 33
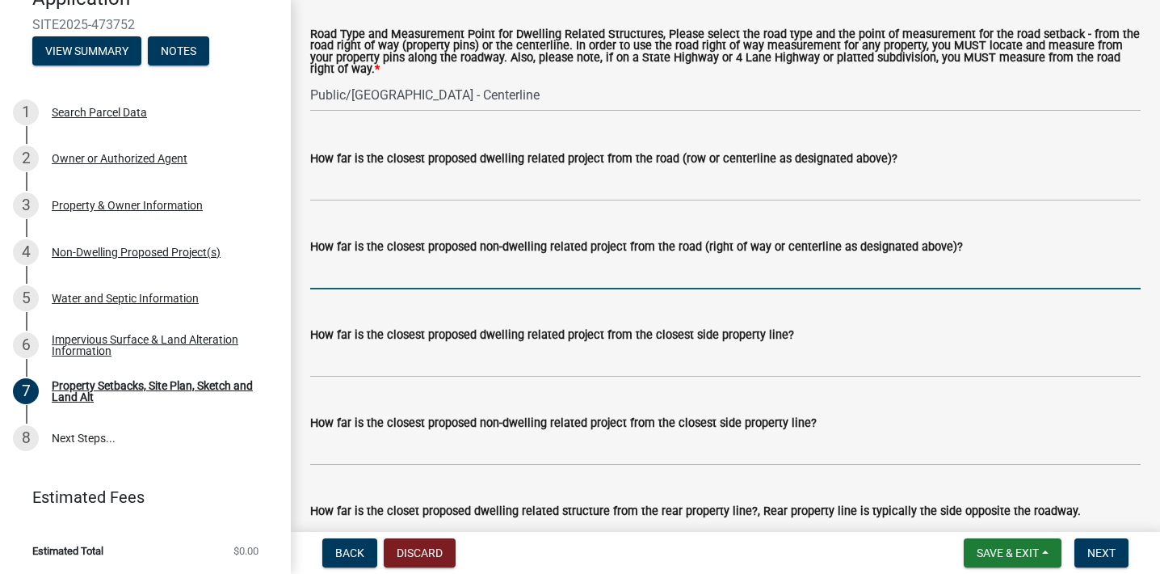
paste input "37 feet"
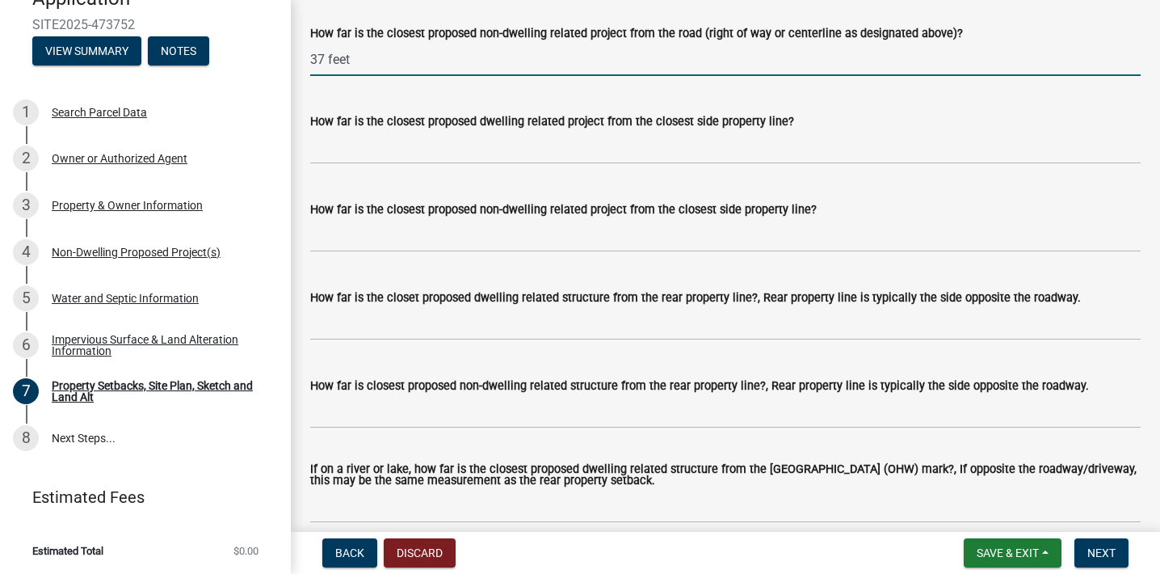
scroll to position [3452, 0]
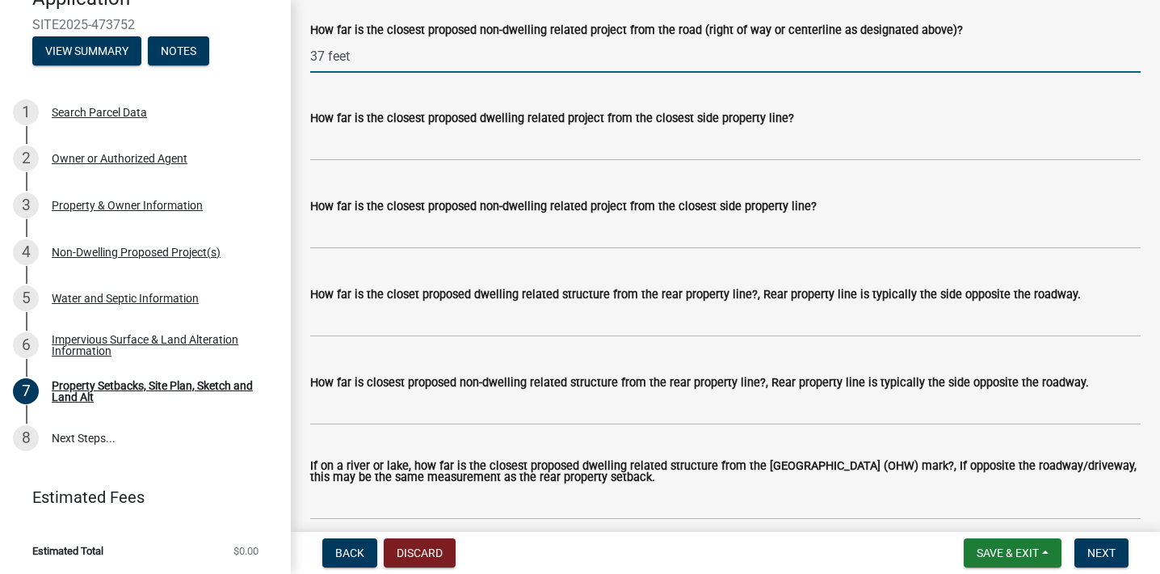
type input "37 feet"
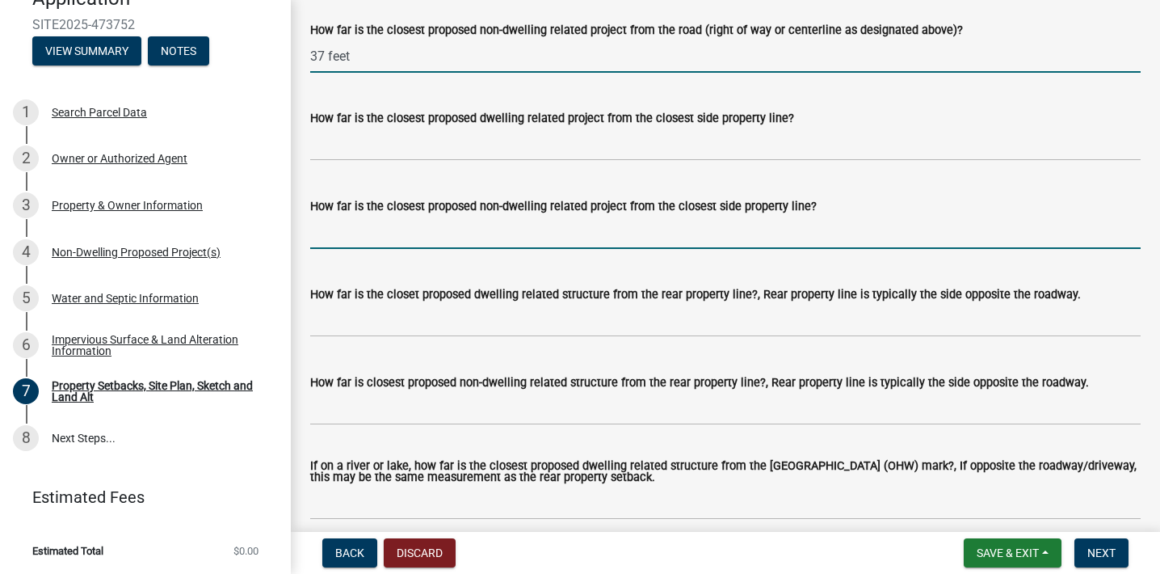
click at [508, 249] on input "How far is the closest proposed non-dwelling related project from the closest s…" at bounding box center [725, 232] width 831 height 33
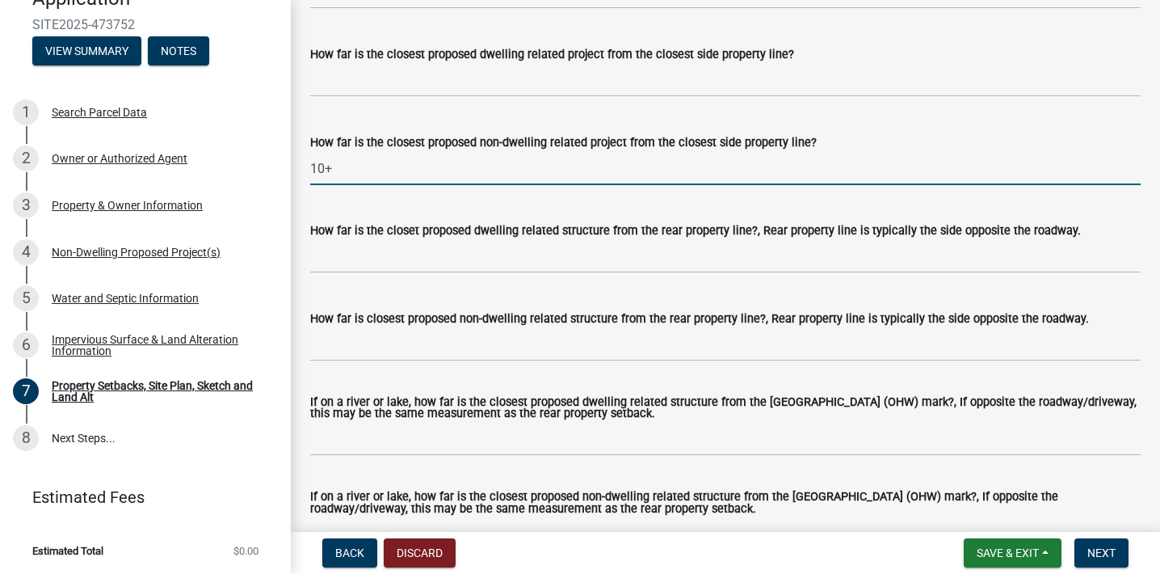
scroll to position [3543, 0]
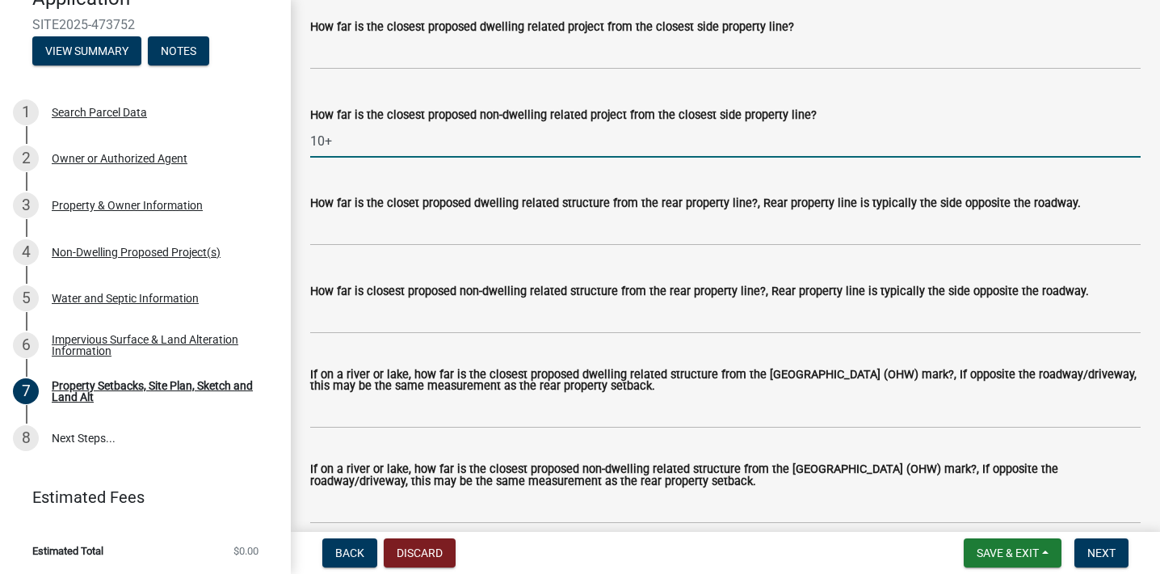
type input "10+"
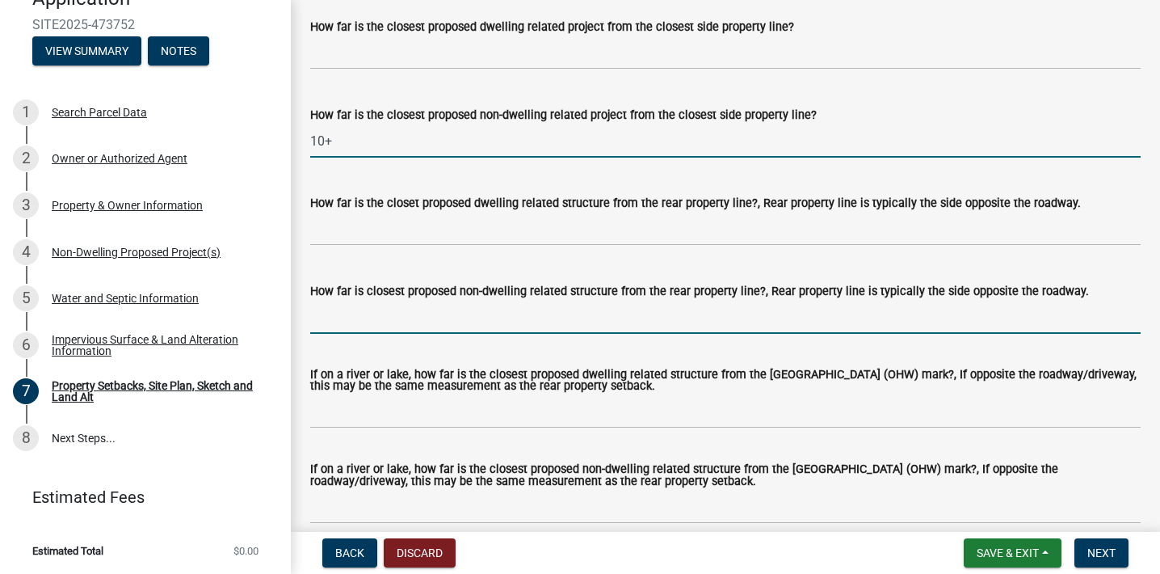
click at [683, 334] on input "How far is closest proposed non-dwelling related structure from the rear proper…" at bounding box center [725, 317] width 831 height 33
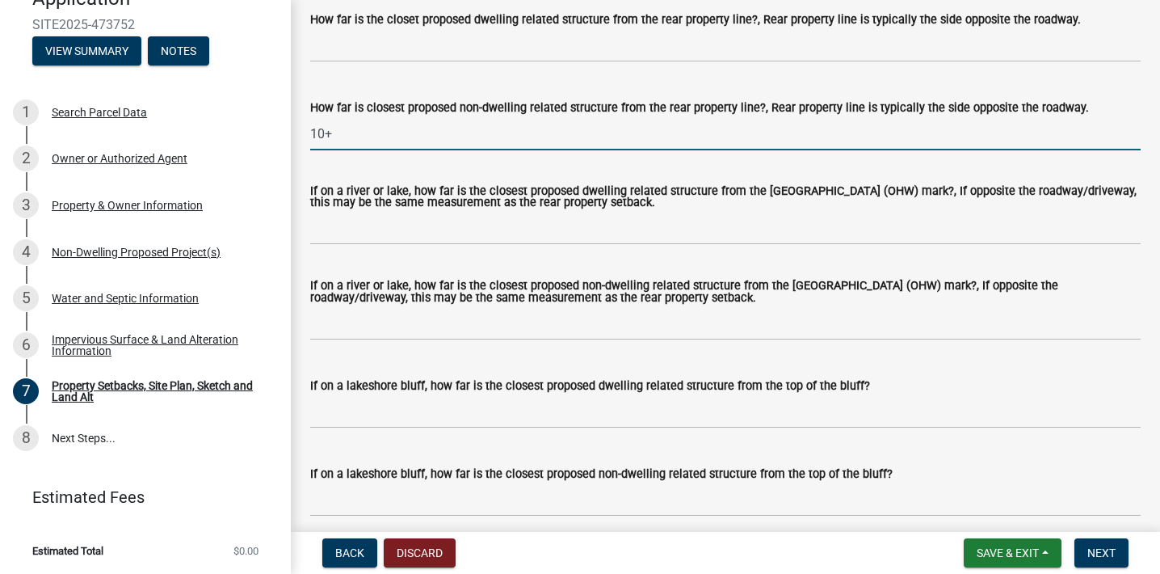
scroll to position [3798, 0]
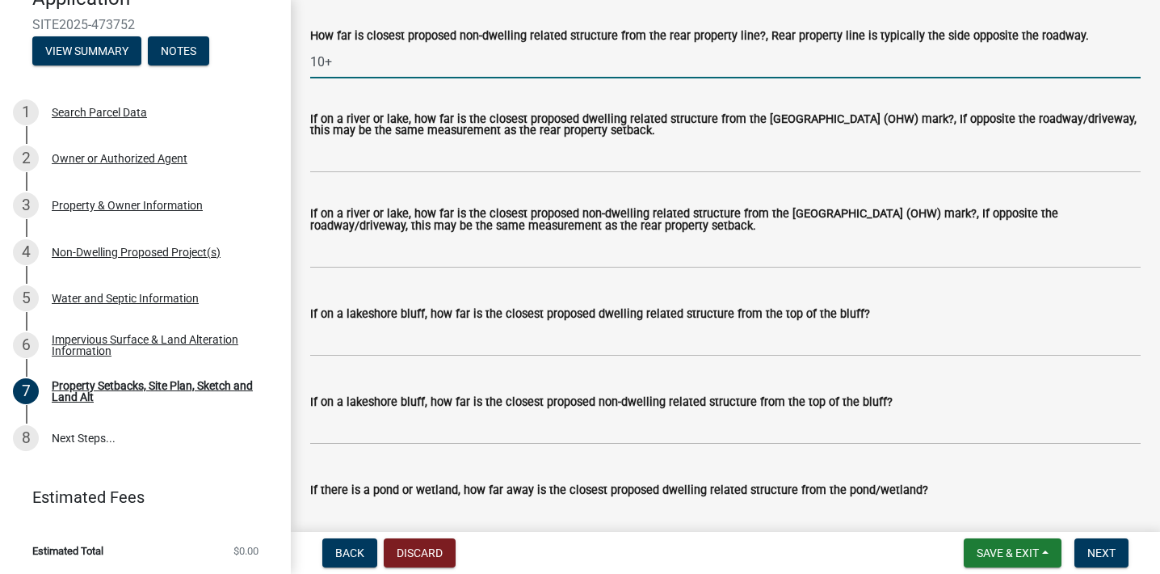
type input "10+"
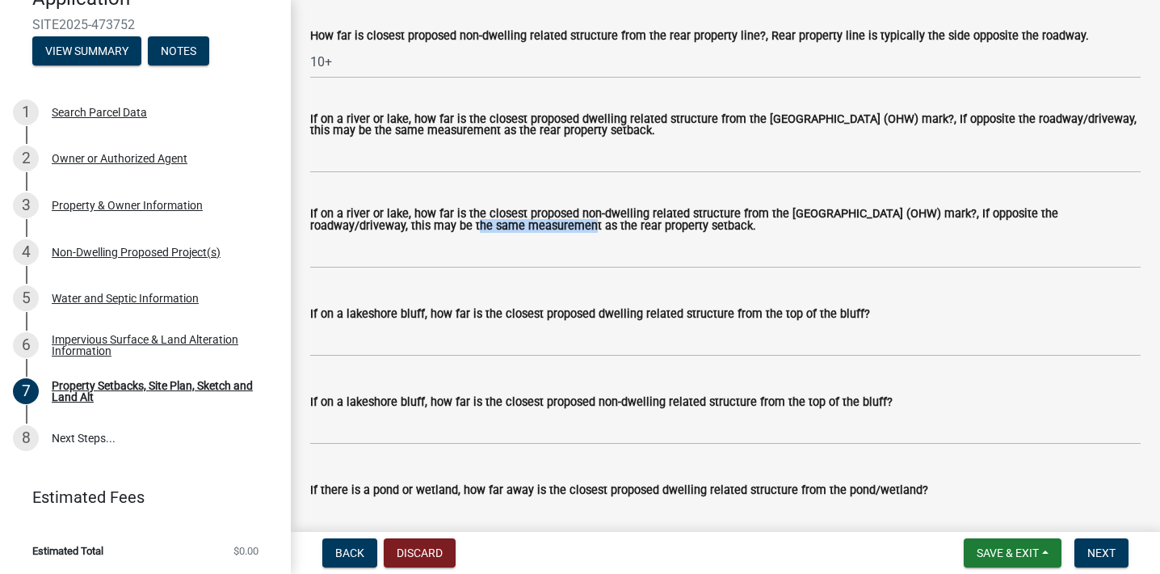
drag, startPoint x: 475, startPoint y: 251, endPoint x: 586, endPoint y: 255, distance: 110.8
click at [586, 232] on label "If on a river or lake, how far is the closest proposed non-dwelling related str…" at bounding box center [725, 219] width 831 height 23
click at [586, 255] on input "If on a river or lake, how far is the closest proposed non-dwelling related str…" at bounding box center [725, 251] width 831 height 33
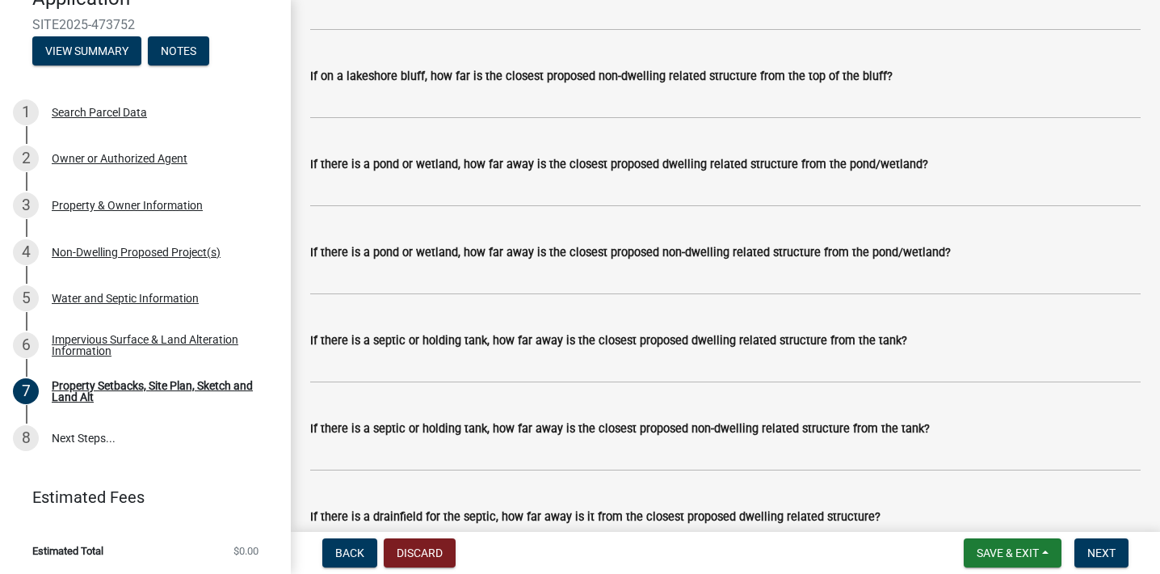
scroll to position [4171, 0]
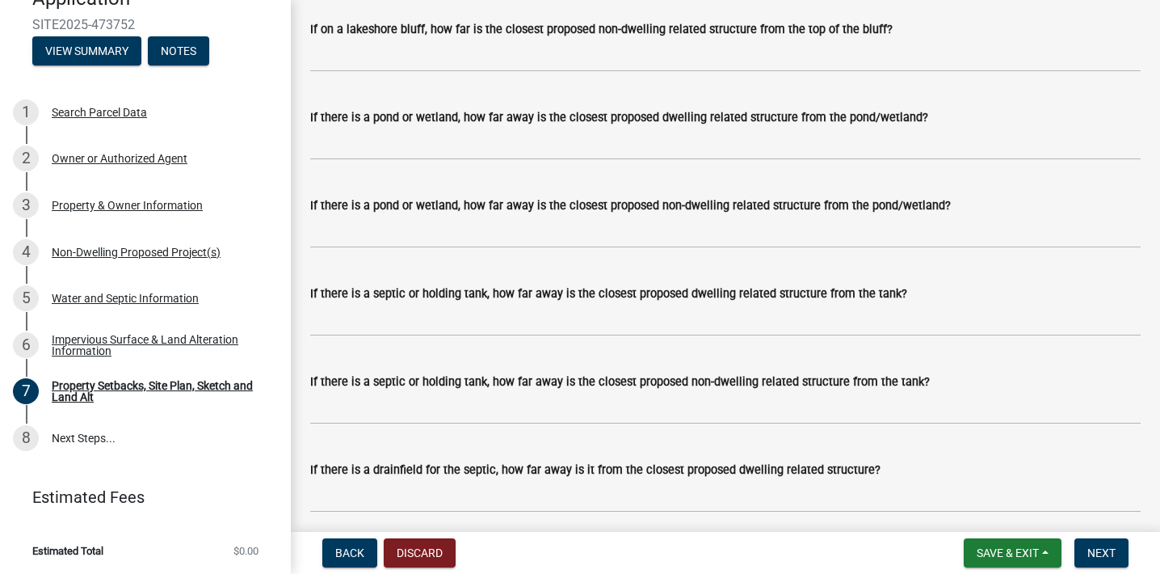
type input "40 feet"
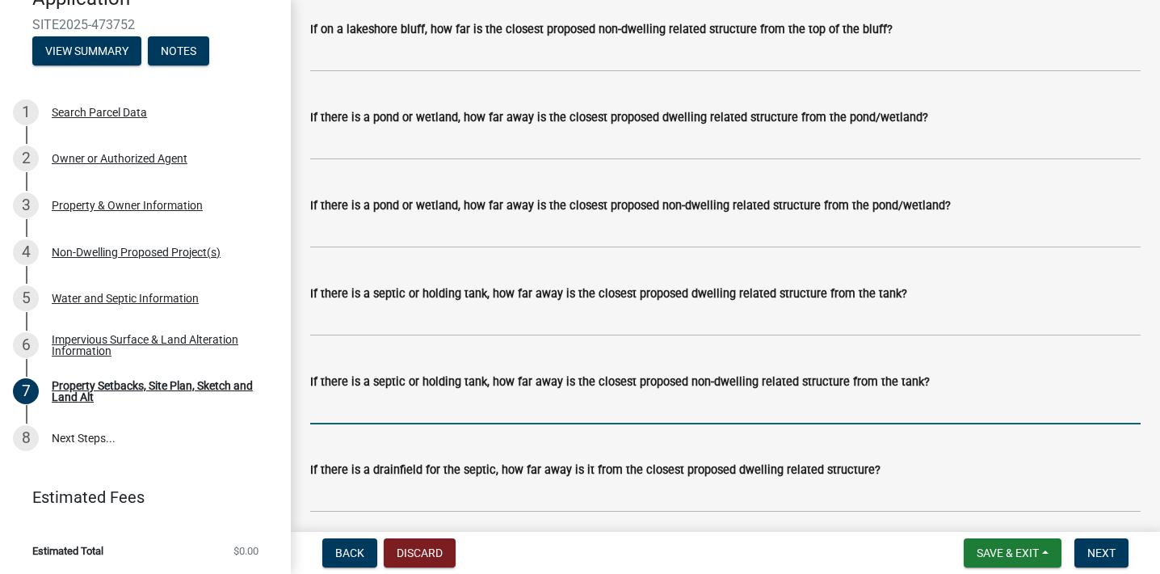
click at [484, 424] on input "If there is a septic or holding tank, how far away is the closest proposed non-…" at bounding box center [725, 407] width 831 height 33
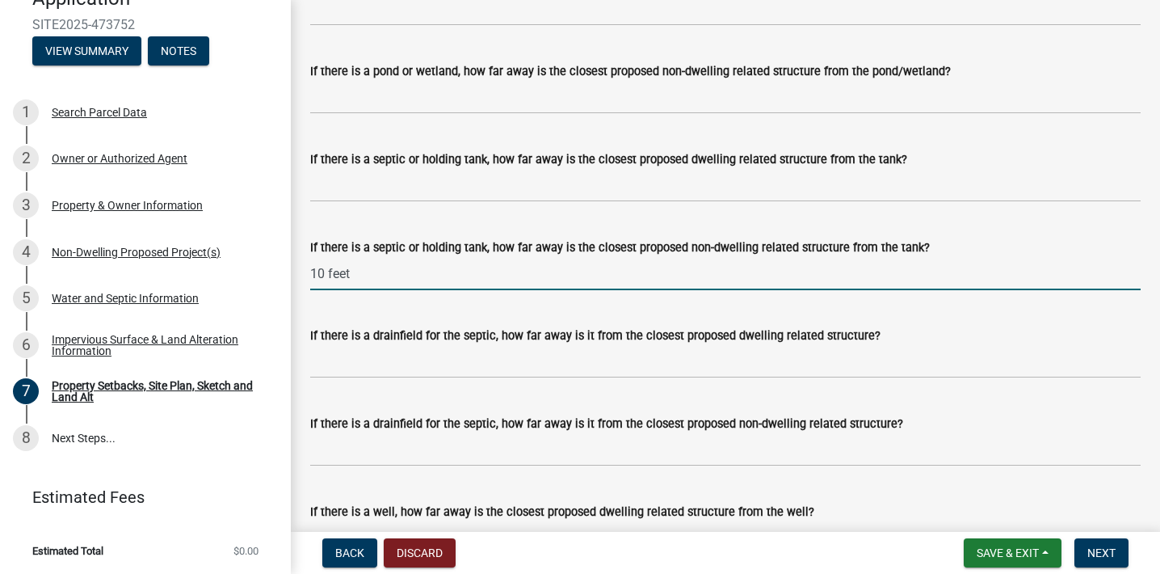
scroll to position [4484, 0]
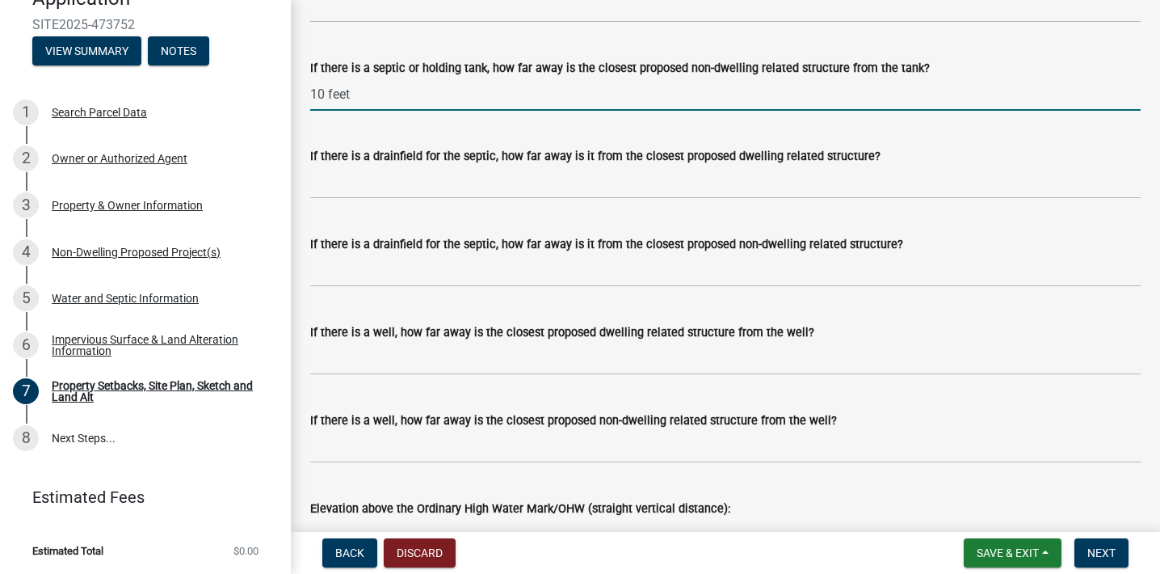
type input "10 feet"
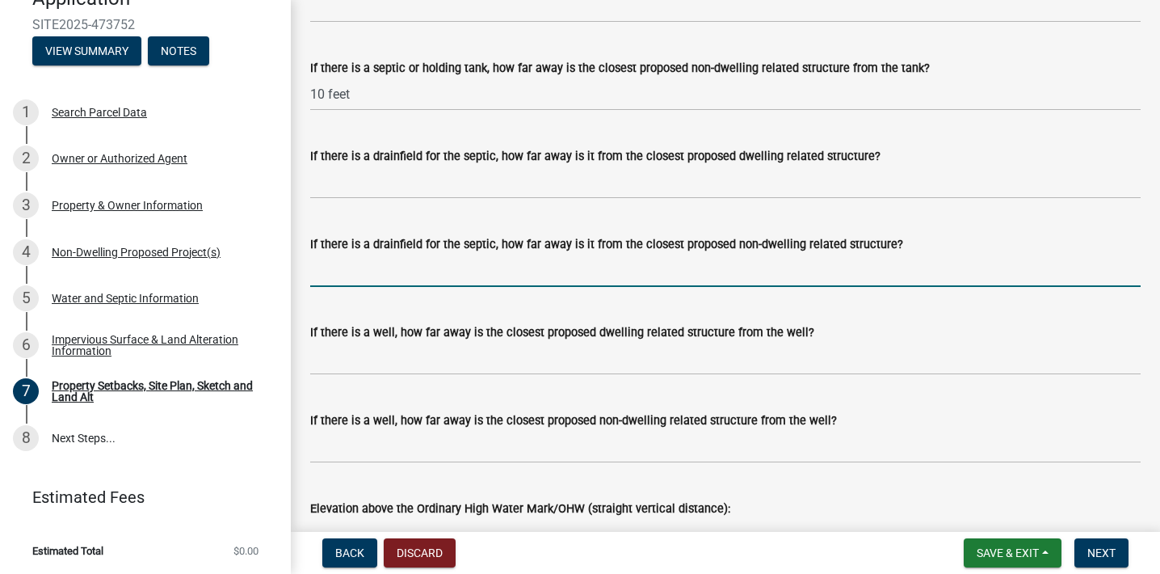
click at [661, 287] on input "If there is a drainfield for the septic, how far away is it from the closest pr…" at bounding box center [725, 270] width 831 height 33
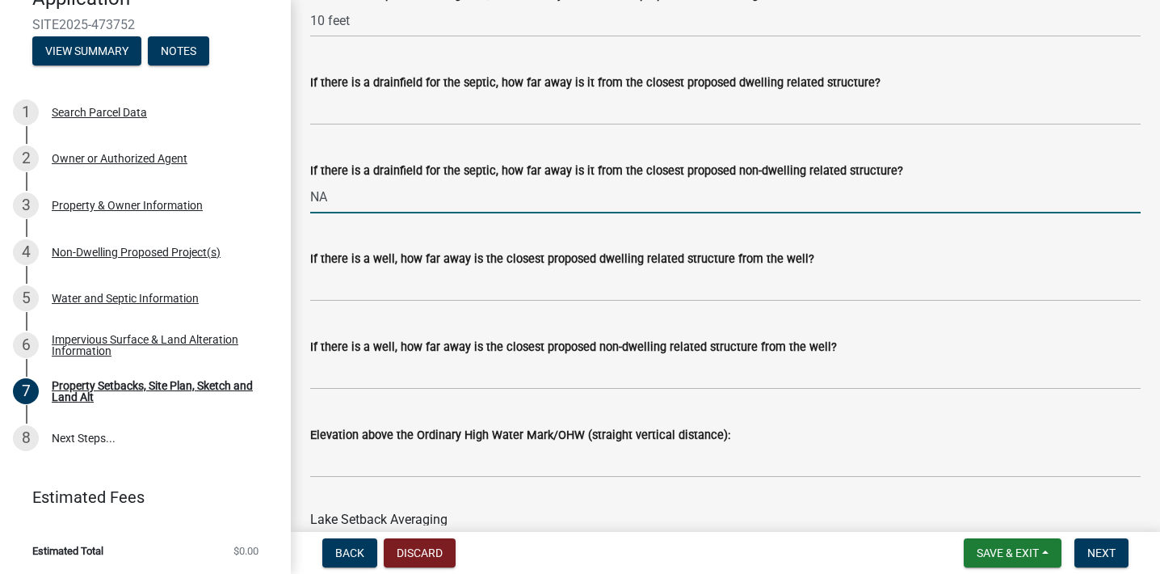
scroll to position [4614, 0]
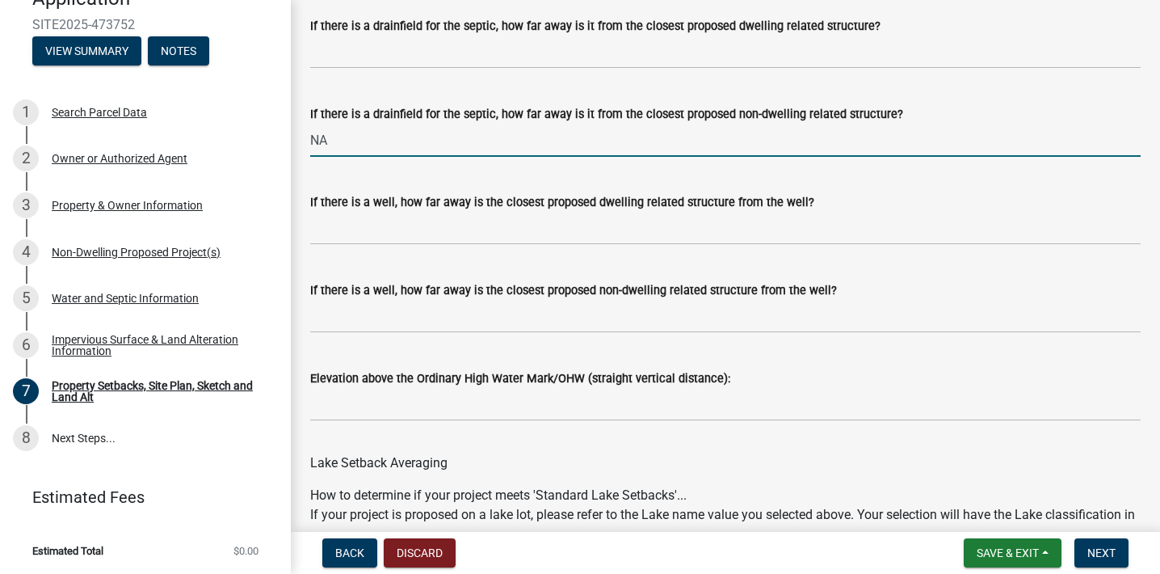
type input "NA"
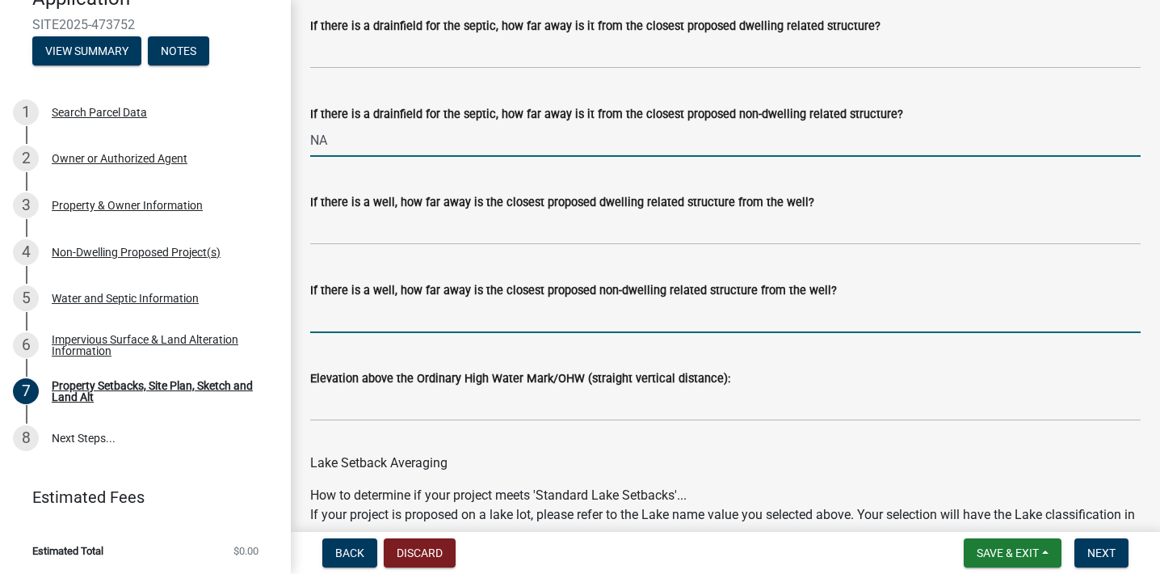
click at [675, 333] on input "If there is a well, how far away is the closest proposed non-dwelling related s…" at bounding box center [725, 316] width 831 height 33
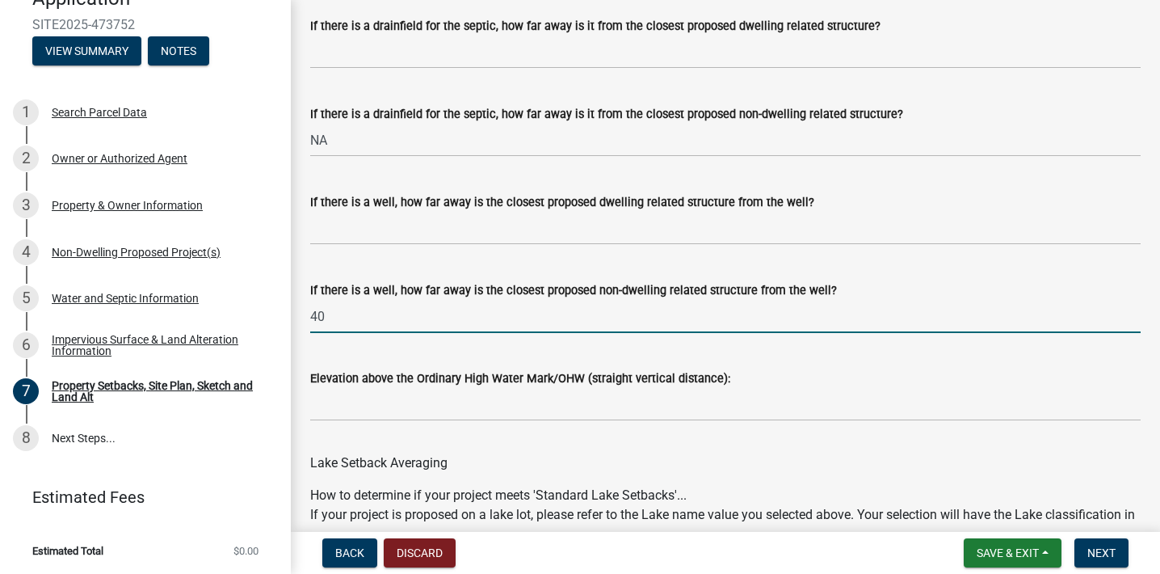
type input "4"
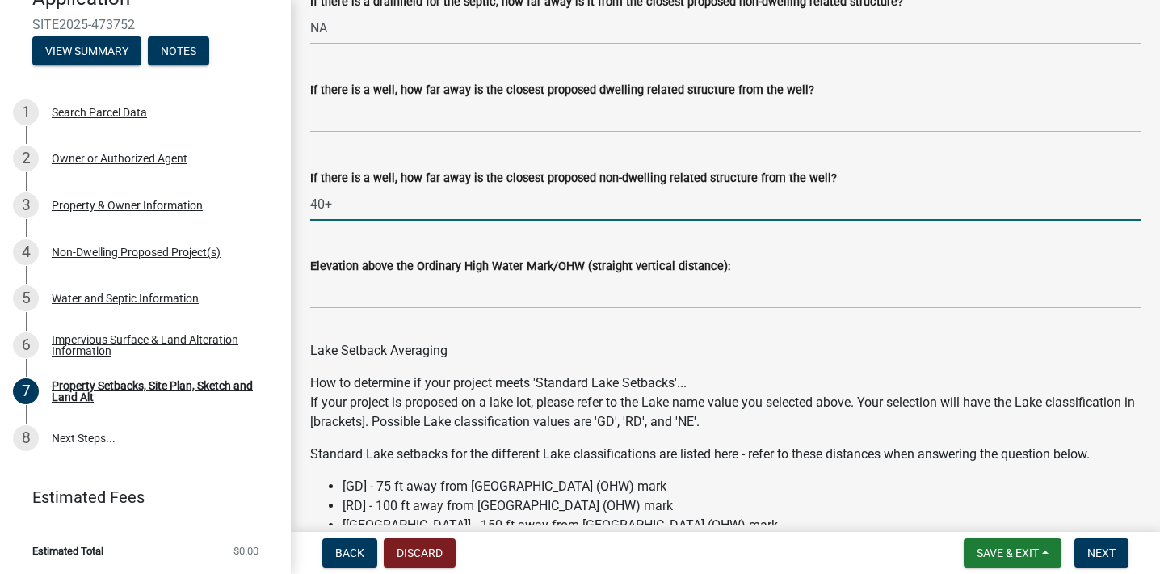
scroll to position [4843, 0]
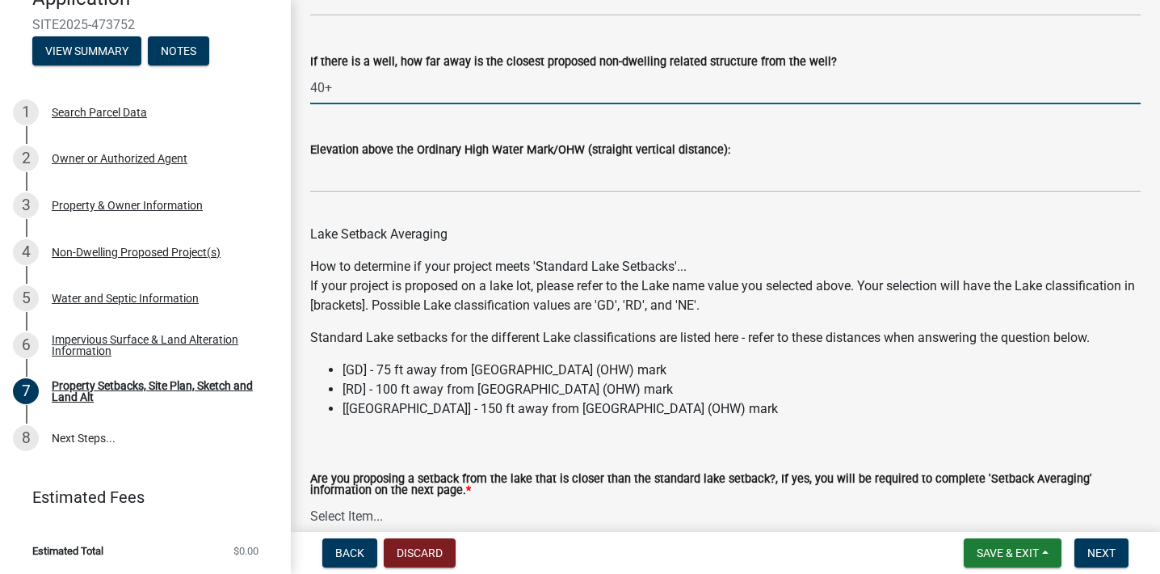
type input "40+"
click at [676, 257] on wm-data-entity-input "Lake Setback Averaging" at bounding box center [725, 231] width 831 height 52
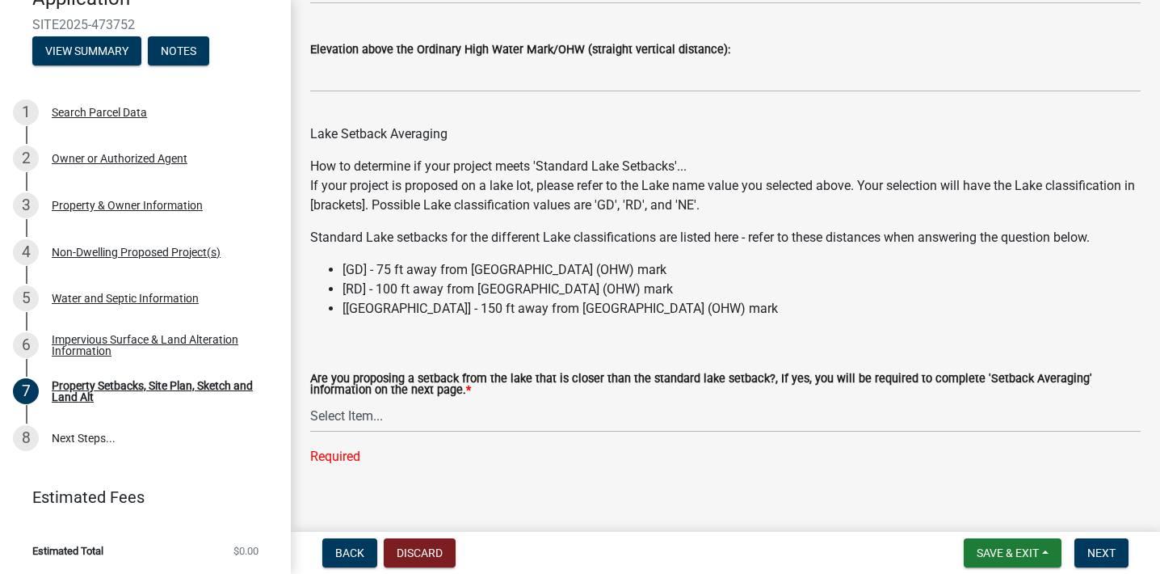
scroll to position [4987, 0]
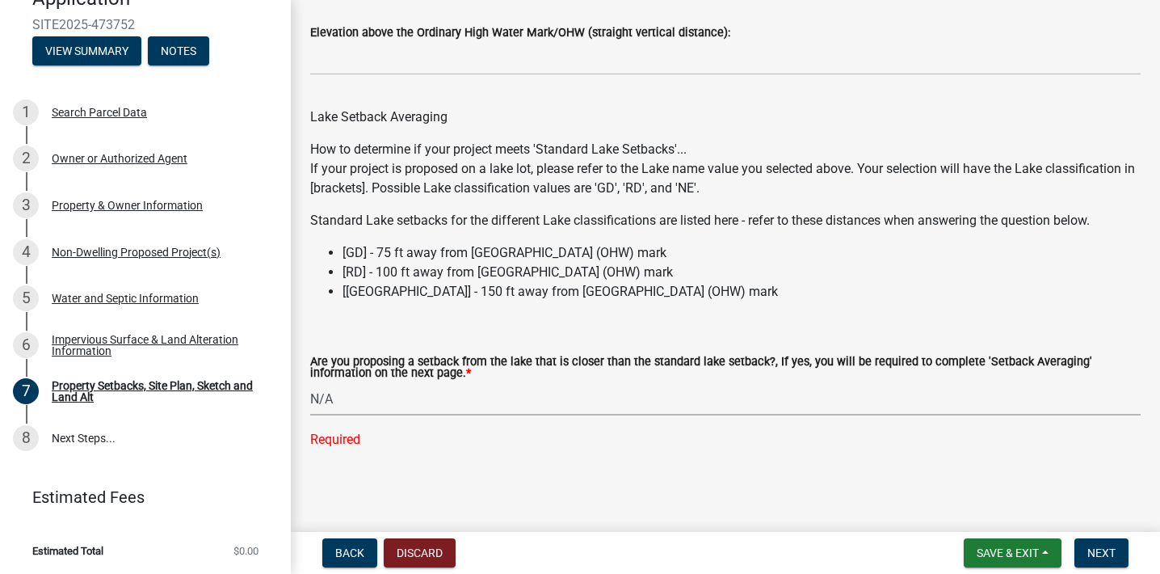
select select "4421853d-5e11-4b64-95ec-6c47066881cc"
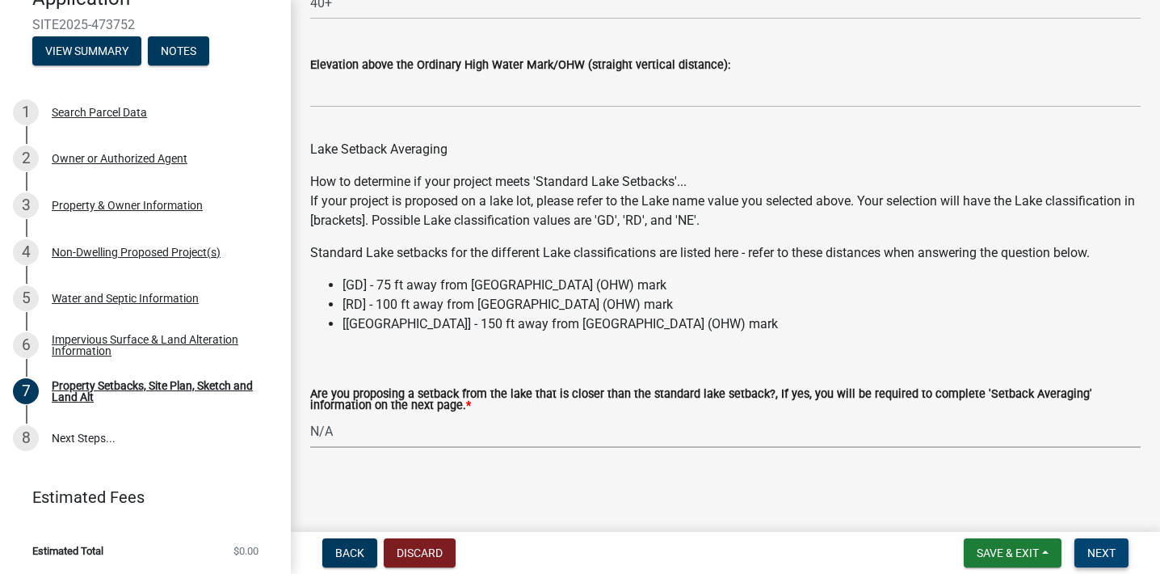
click at [1109, 546] on span "Next" at bounding box center [1102, 552] width 28 height 13
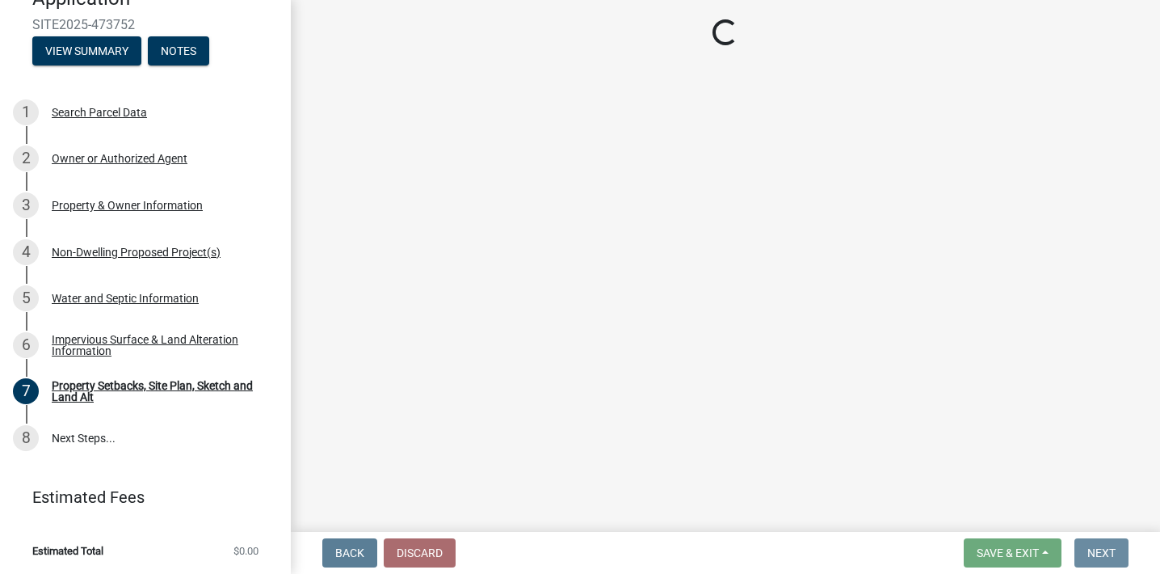
scroll to position [0, 0]
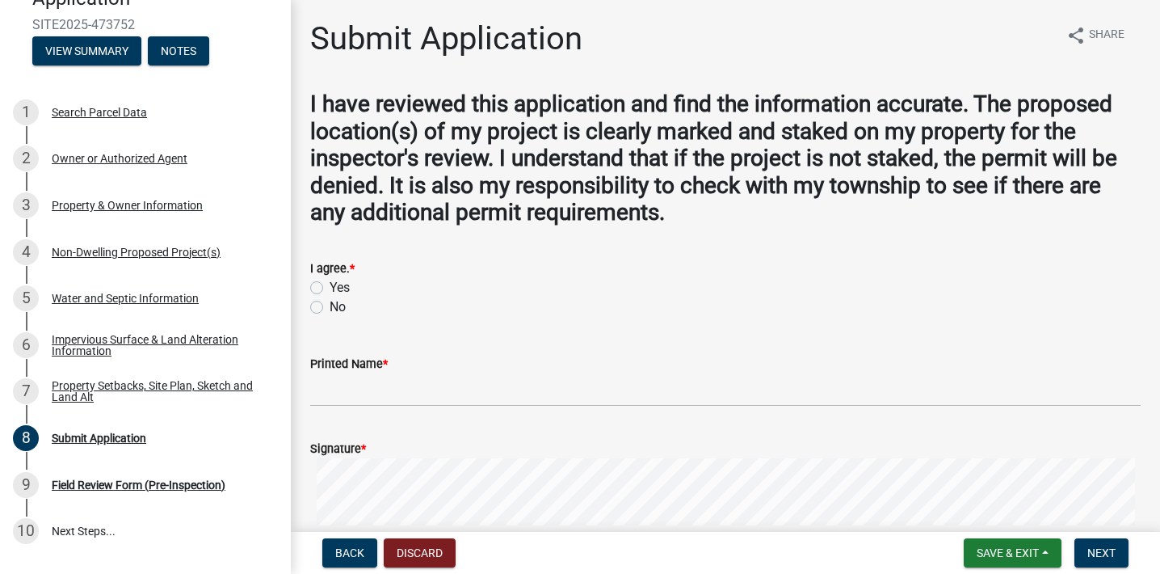
click at [326, 279] on div "Yes" at bounding box center [725, 287] width 831 height 19
click at [330, 283] on label "Yes" at bounding box center [340, 287] width 20 height 19
click at [330, 283] on input "Yes" at bounding box center [335, 283] width 11 height 11
radio input "true"
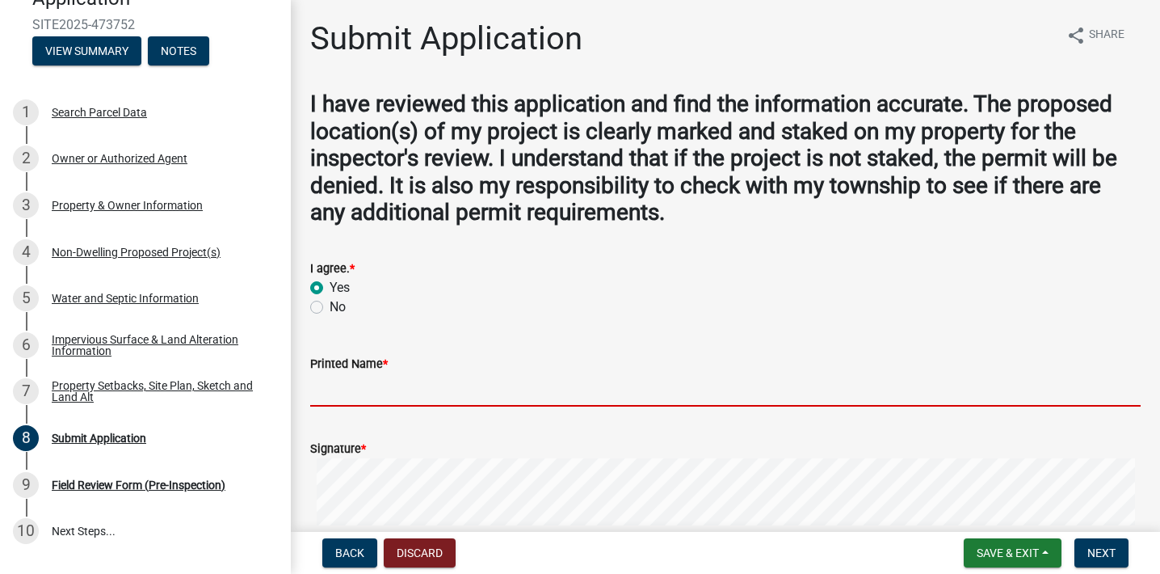
click at [364, 390] on input "Printed Name *" at bounding box center [725, 389] width 831 height 33
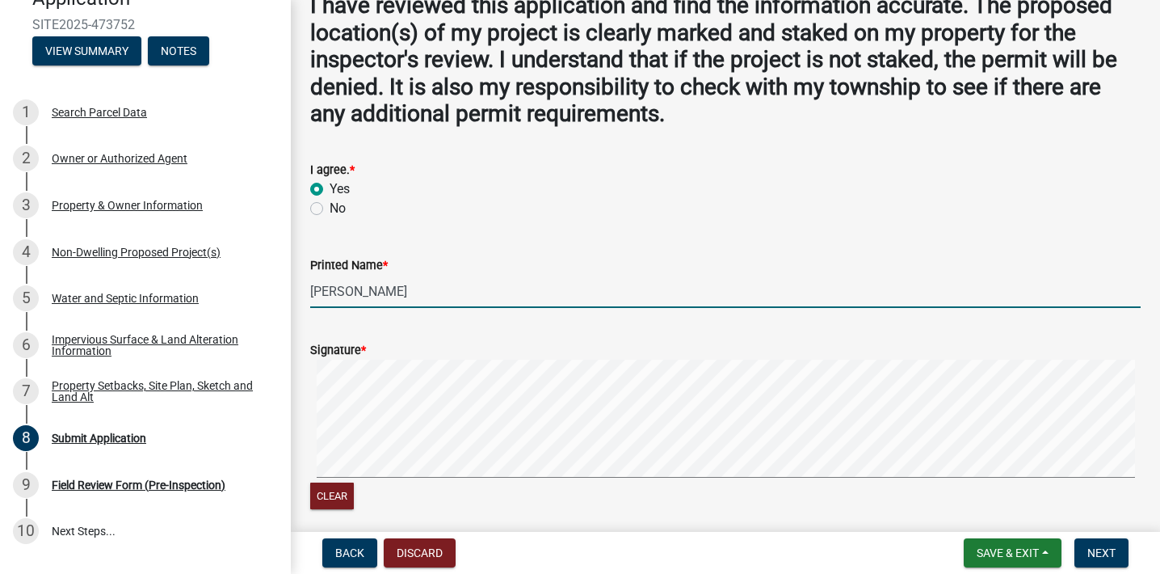
scroll to position [204, 0]
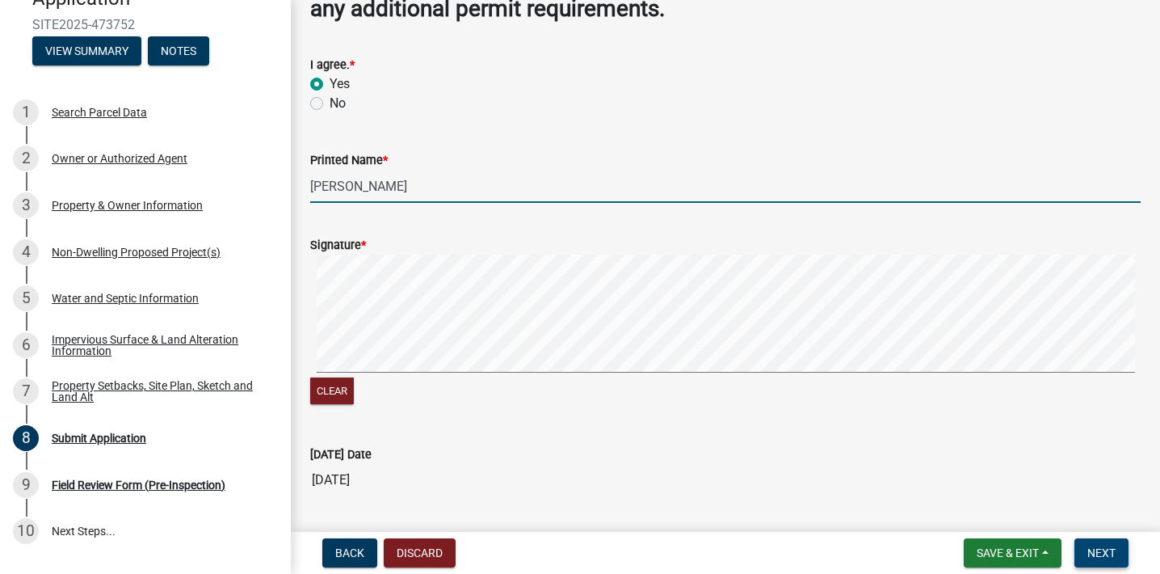
type input "[PERSON_NAME]"
click at [1105, 548] on span "Next" at bounding box center [1102, 552] width 28 height 13
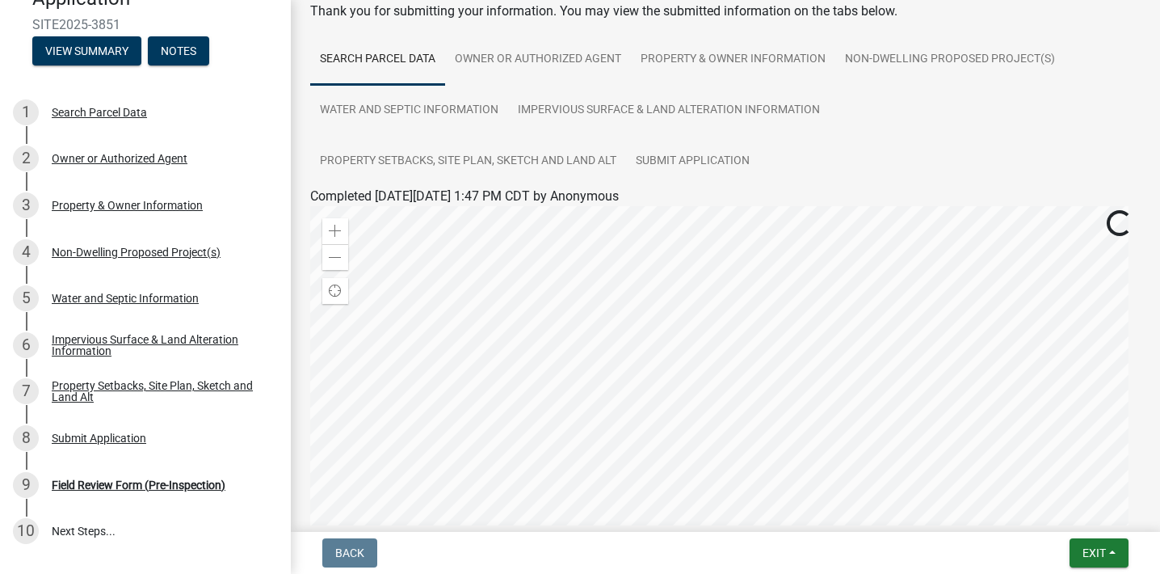
scroll to position [0, 0]
